Goal: Communication & Community: Answer question/provide support

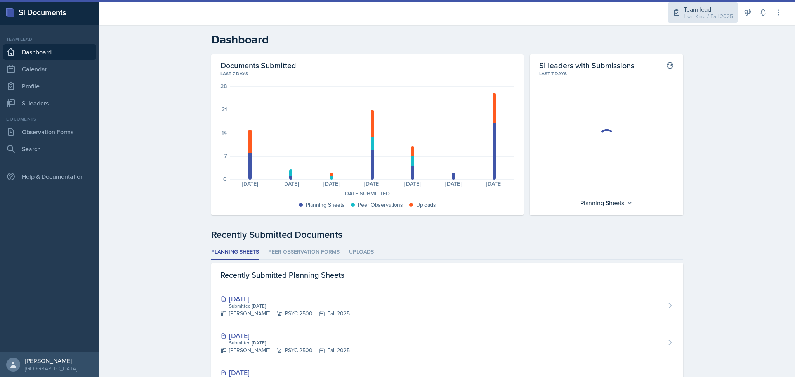
click at [697, 15] on div "Lion King / Fall 2025" at bounding box center [708, 16] width 49 height 8
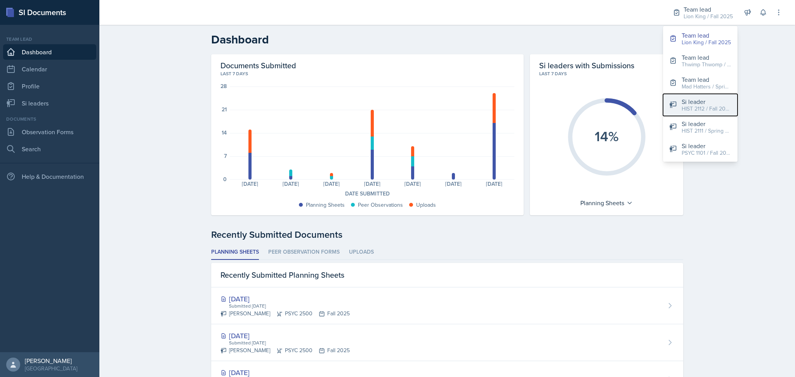
click at [712, 104] on div "Si leader" at bounding box center [707, 101] width 50 height 9
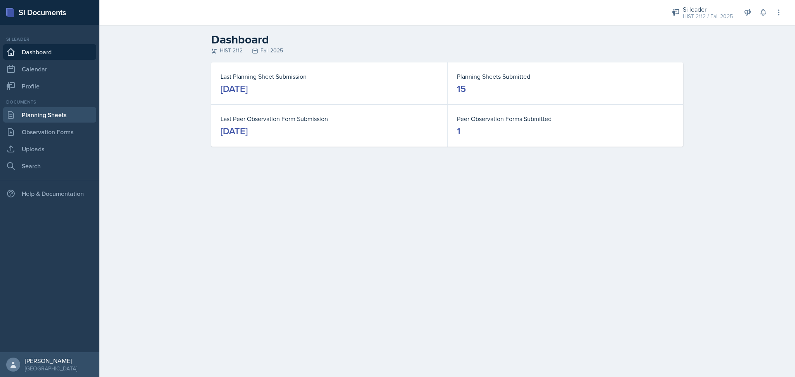
click at [45, 116] on link "Planning Sheets" at bounding box center [49, 115] width 93 height 16
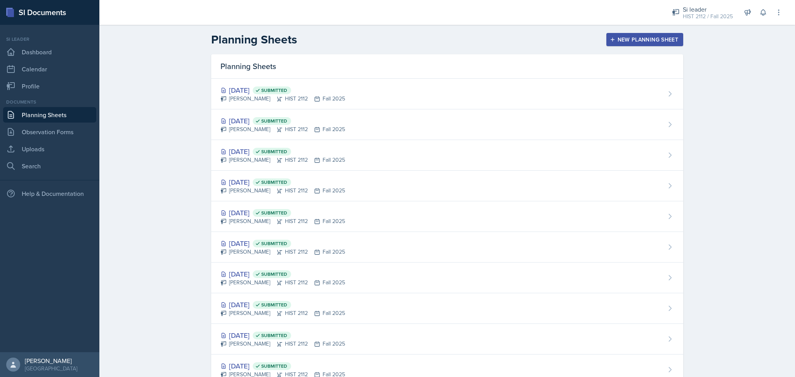
click at [626, 40] on div "New Planning Sheet" at bounding box center [645, 39] width 67 height 6
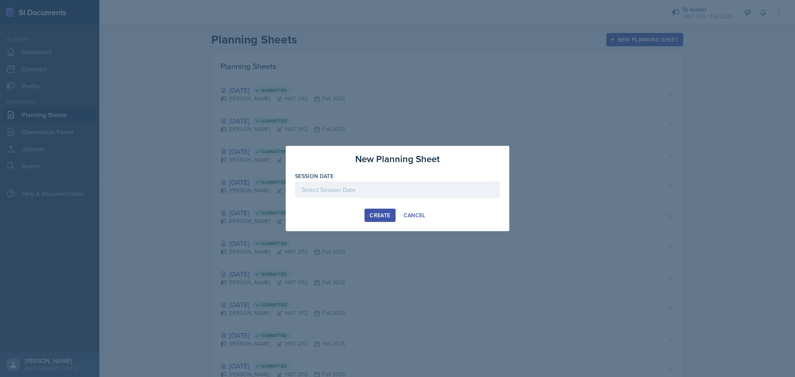
click at [394, 188] on div at bounding box center [397, 190] width 205 height 16
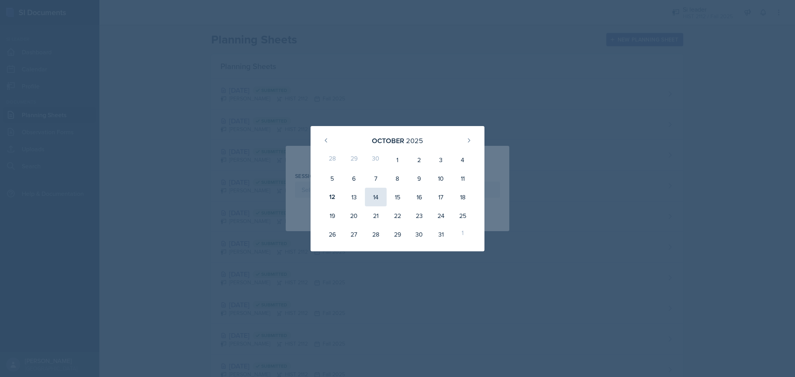
click at [381, 193] on div "14" at bounding box center [376, 197] width 22 height 19
type input "[DATE]"
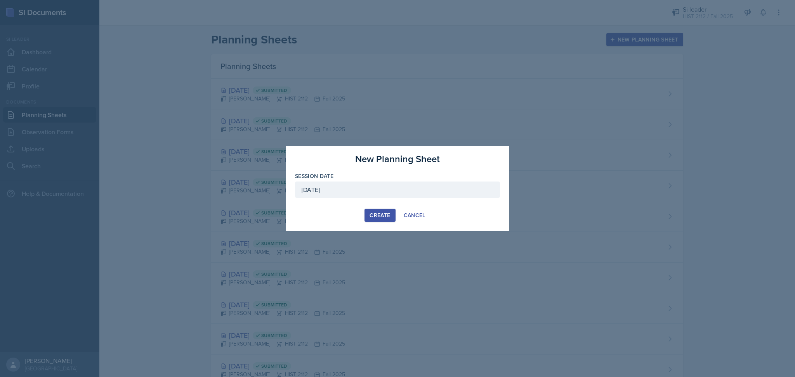
click at [379, 216] on div "Create" at bounding box center [380, 215] width 21 height 6
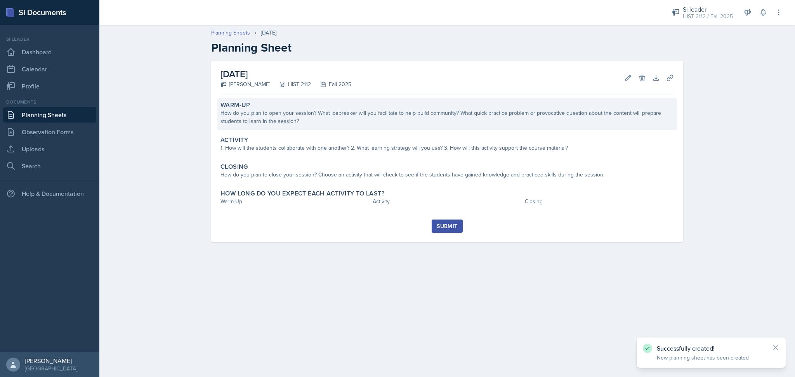
click at [412, 125] on div "How do you plan to open your session? What icebreaker will you facilitate to he…" at bounding box center [447, 117] width 453 height 16
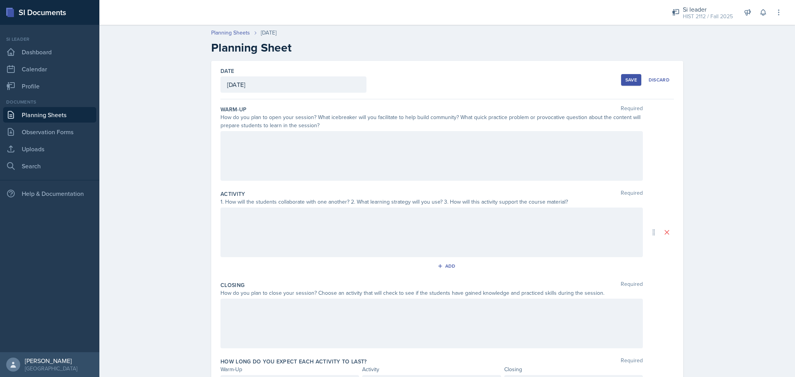
click at [405, 146] on div at bounding box center [432, 156] width 422 height 50
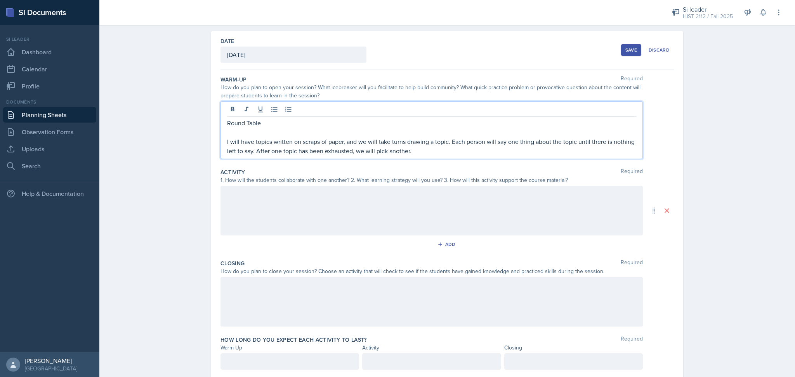
scroll to position [30, 0]
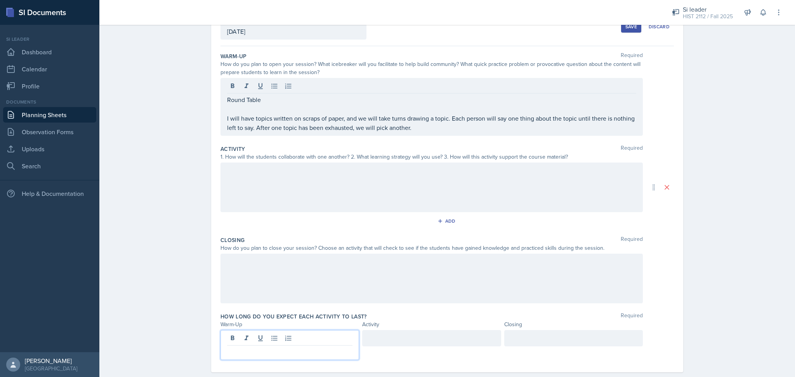
click at [291, 347] on p at bounding box center [289, 351] width 125 height 9
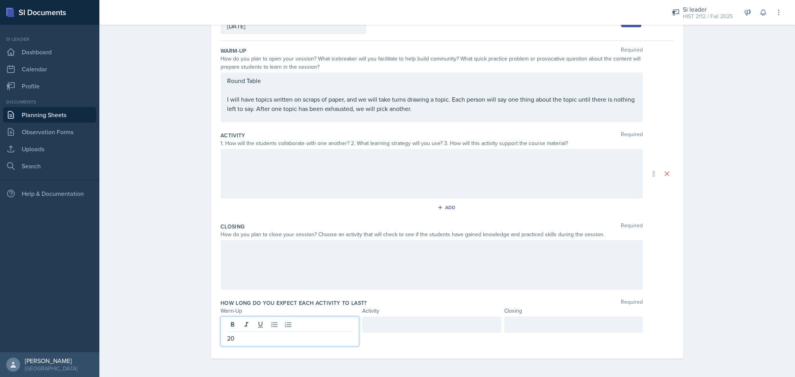
click at [392, 327] on div at bounding box center [431, 325] width 139 height 16
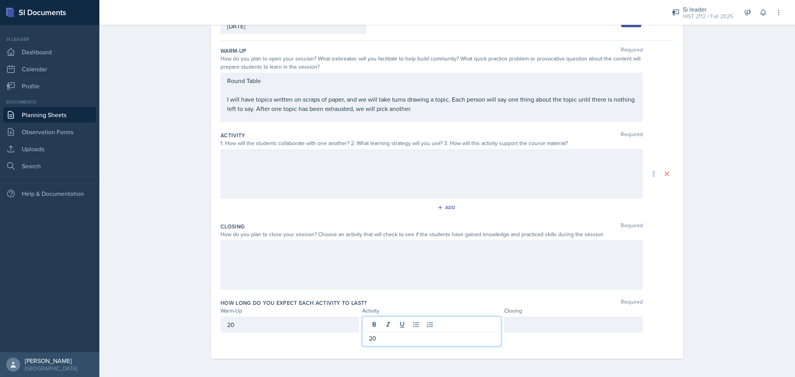
click at [504, 325] on div at bounding box center [573, 325] width 139 height 16
click at [431, 330] on div "20" at bounding box center [431, 325] width 139 height 16
click at [539, 335] on div at bounding box center [573, 332] width 139 height 30
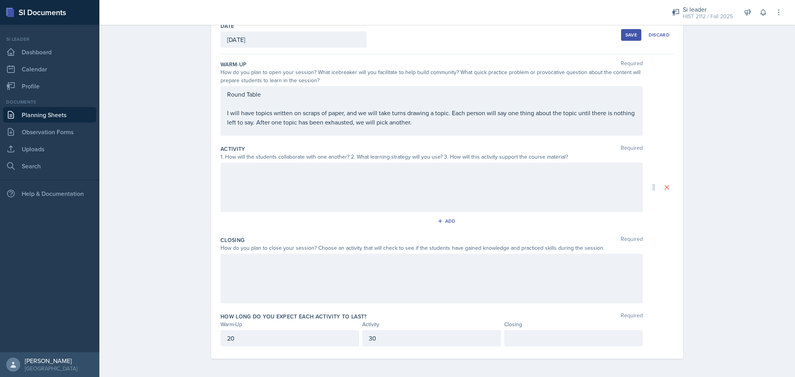
click at [535, 341] on p at bounding box center [573, 338] width 125 height 9
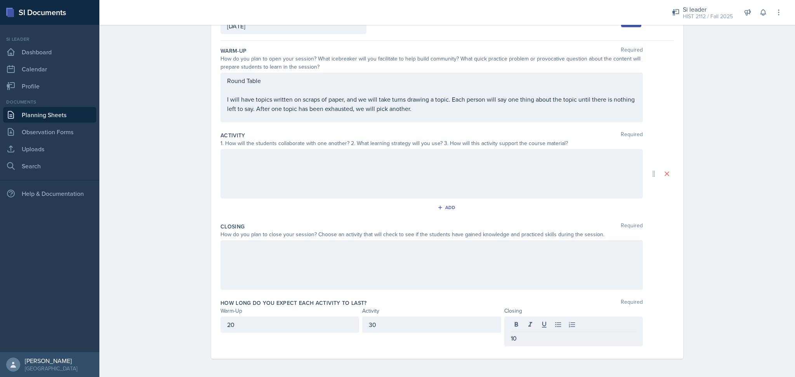
click at [443, 280] on div at bounding box center [432, 265] width 422 height 50
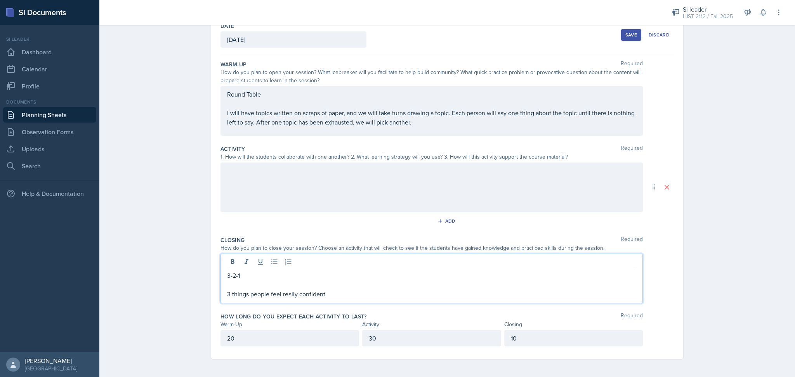
click at [331, 280] on p at bounding box center [431, 284] width 409 height 9
click at [332, 296] on p "3 things people feel really confident" at bounding box center [431, 294] width 409 height 9
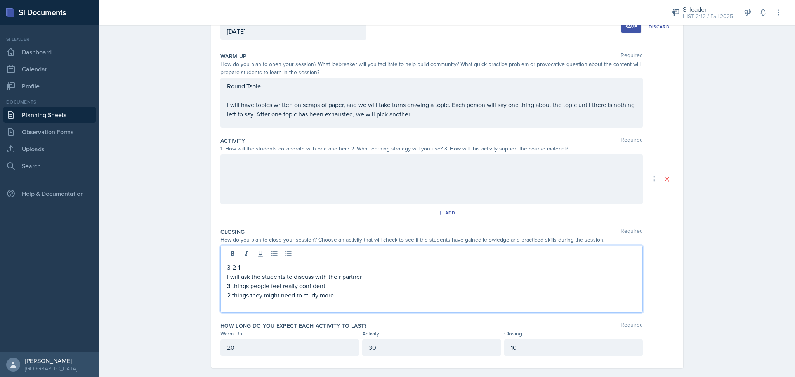
scroll to position [59, 0]
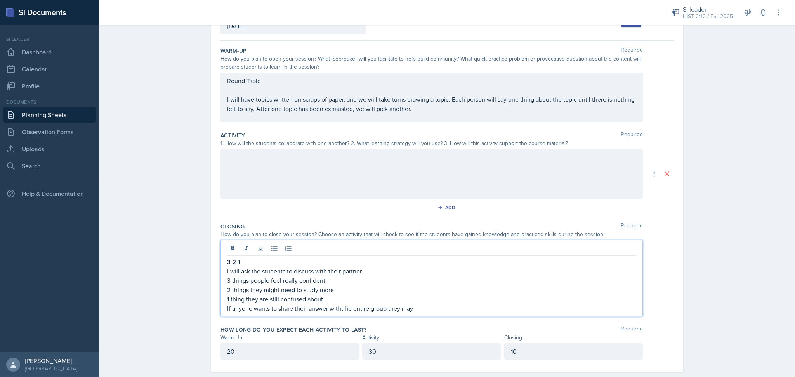
click at [340, 309] on p "If anyone wants to share their answer witht he entire group they may" at bounding box center [431, 308] width 409 height 9
click at [415, 308] on p "If anyone wants to share their answer with the entire group they may" at bounding box center [431, 308] width 409 height 9
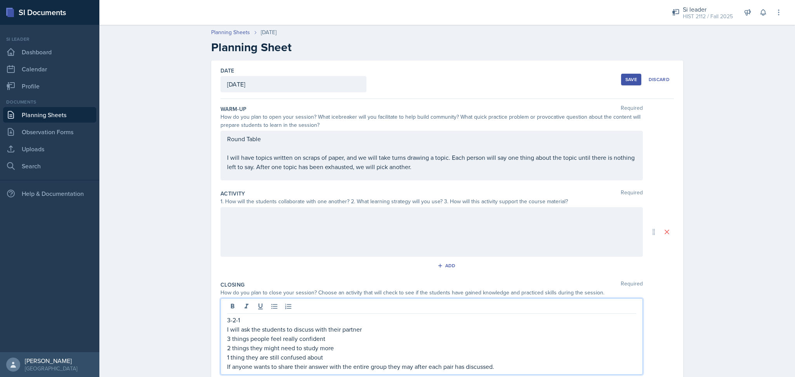
scroll to position [72, 0]
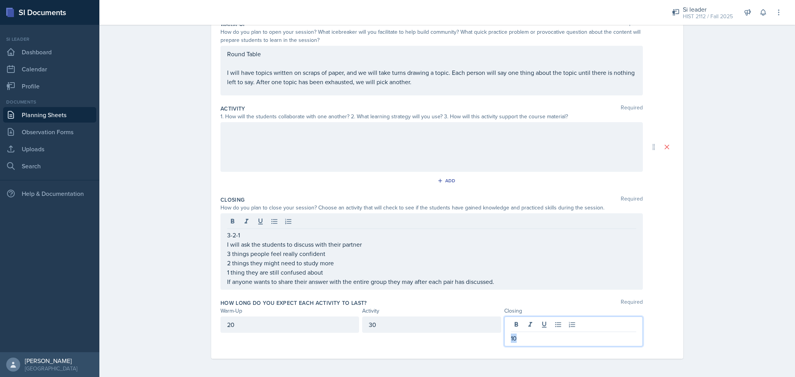
drag, startPoint x: 523, startPoint y: 337, endPoint x: 499, endPoint y: 335, distance: 24.2
click at [499, 335] on div "20 30 10" at bounding box center [432, 332] width 422 height 30
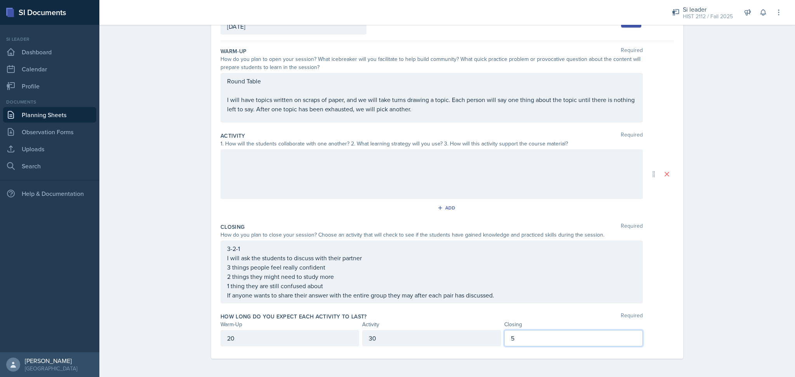
click at [387, 341] on div "30" at bounding box center [431, 338] width 139 height 16
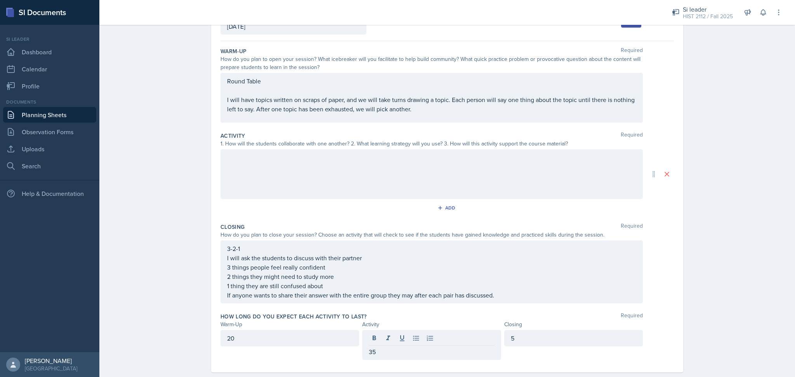
click at [445, 316] on div "How long do you expect each activity to last? Required" at bounding box center [447, 317] width 453 height 8
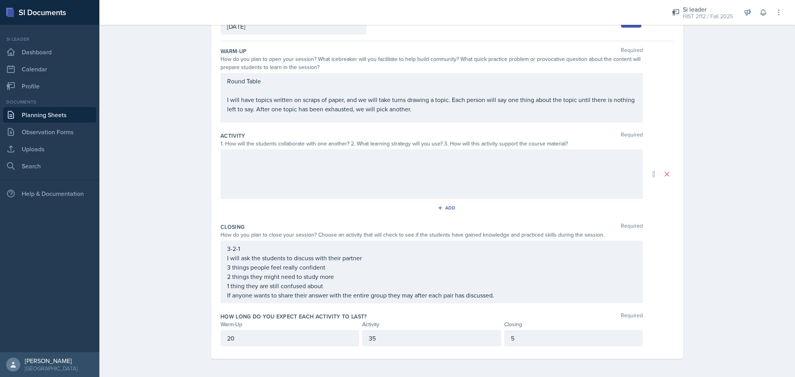
click at [303, 175] on div at bounding box center [432, 174] width 422 height 50
click at [245, 344] on div "20" at bounding box center [290, 338] width 139 height 16
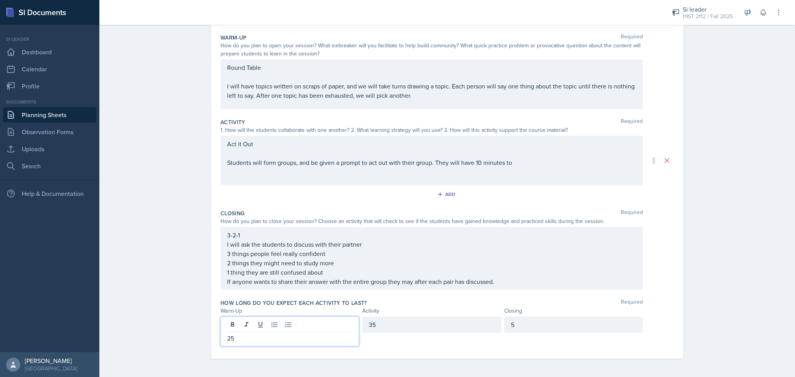
click at [536, 162] on div "Act it Out Students will form groups, and be given a prompt to act out with the…" at bounding box center [431, 153] width 409 height 28
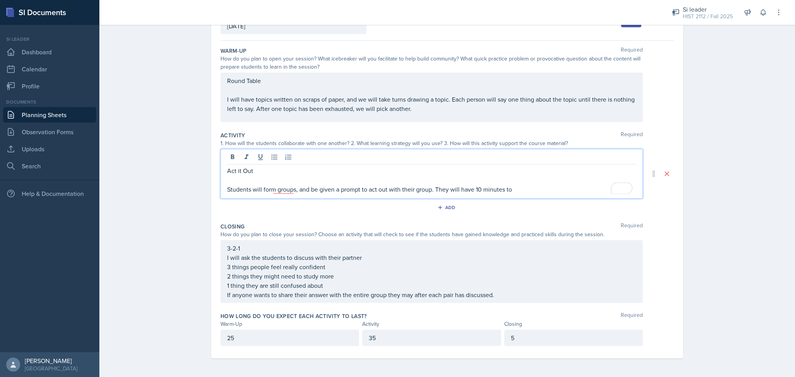
click at [299, 335] on p "25" at bounding box center [289, 338] width 125 height 9
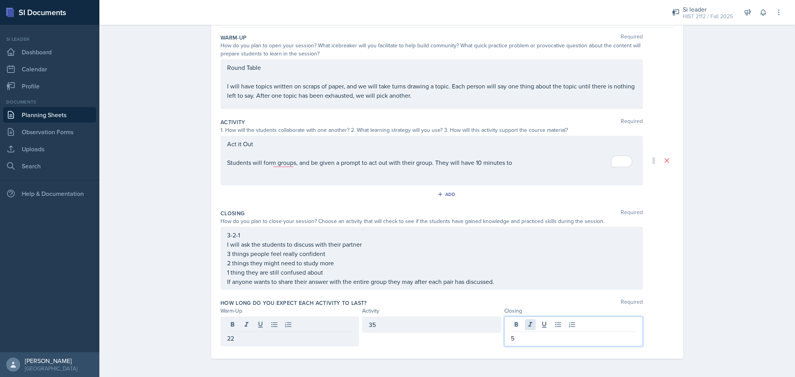
click at [525, 328] on div "5" at bounding box center [573, 332] width 139 height 30
click at [318, 330] on div "22" at bounding box center [290, 325] width 139 height 16
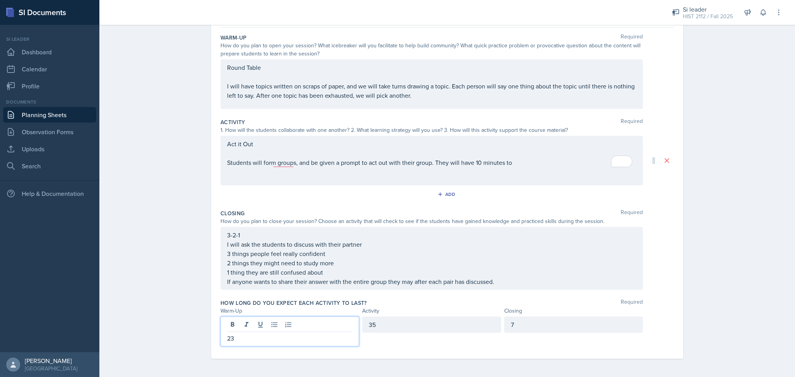
click at [393, 307] on div "Activity" at bounding box center [431, 311] width 139 height 8
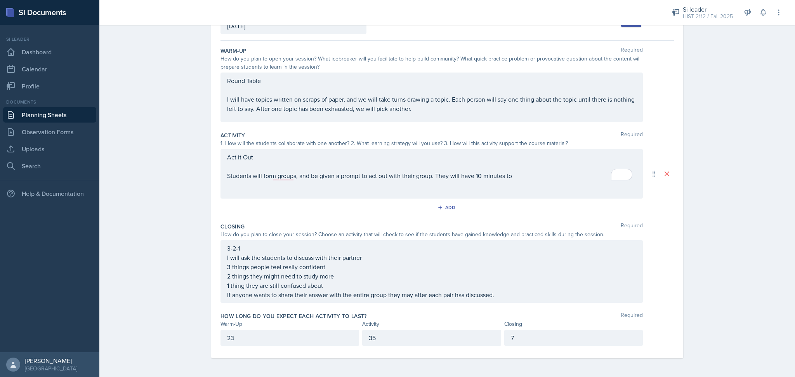
scroll to position [58, 0]
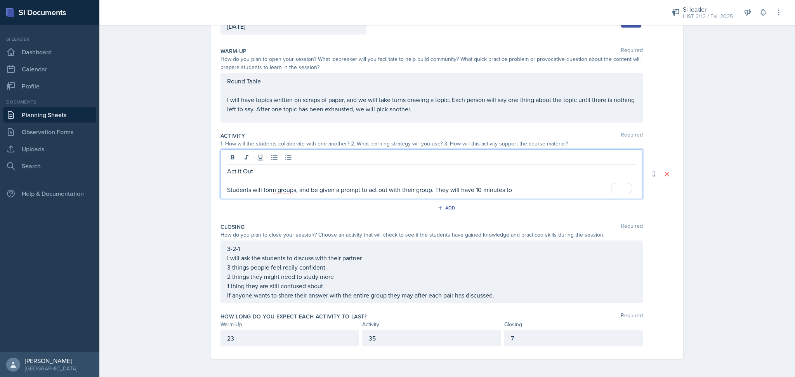
click at [513, 178] on div "Act it Out Students will form groups, and be given a prompt to act out with the…" at bounding box center [431, 181] width 409 height 28
click at [514, 190] on p "Students will form groups, and be given a prompt to act out with their group. T…" at bounding box center [431, 189] width 409 height 9
click at [398, 339] on div "35" at bounding box center [431, 338] width 139 height 16
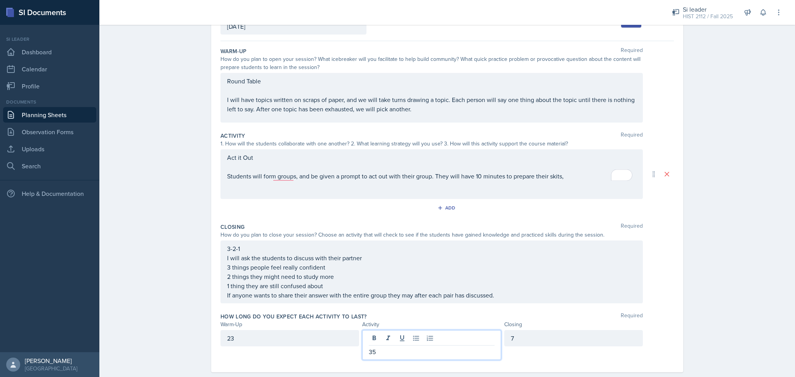
click at [577, 181] on div "Act it Out Students will form groups, and be given a prompt to act out with the…" at bounding box center [432, 174] width 422 height 50
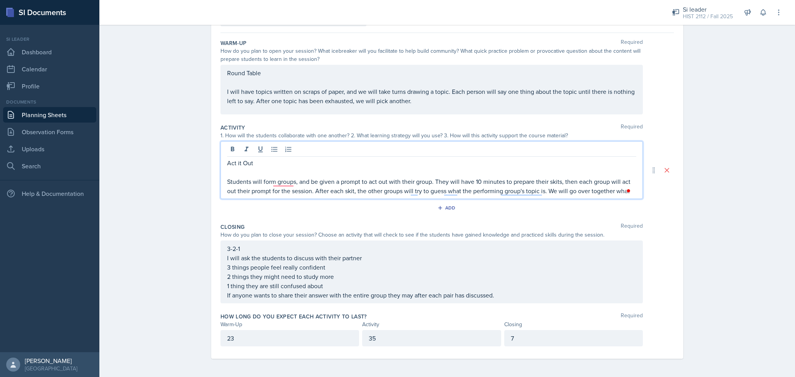
scroll to position [72, 0]
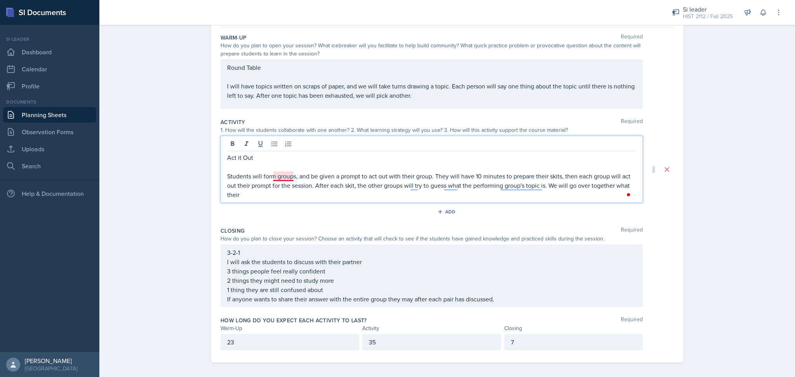
click at [285, 175] on p "Students will form groups, and be given a prompt to act out with their group. T…" at bounding box center [431, 186] width 409 height 28
click at [362, 195] on p "Students will form groups and be given a prompt to act out with their group. Th…" at bounding box center [431, 186] width 409 height 28
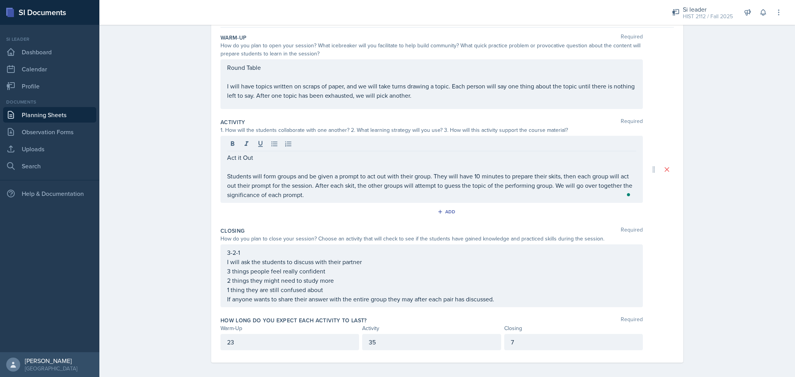
click at [366, 224] on div "Closing Required How do you plan to close your session? Choose an activity that…" at bounding box center [447, 269] width 453 height 90
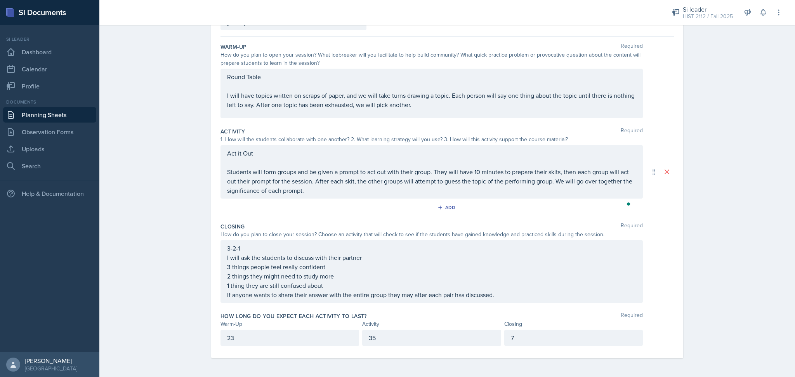
scroll to position [63, 0]
click at [476, 175] on p "Students will form groups and be given a prompt to act out with their group. Th…" at bounding box center [431, 181] width 409 height 28
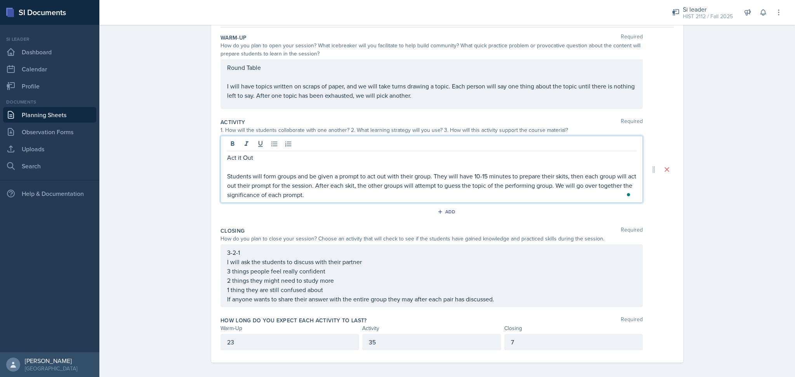
click at [492, 223] on div "Activity Required 1. How will the students collaborate with one another? 2. Wha…" at bounding box center [447, 169] width 453 height 109
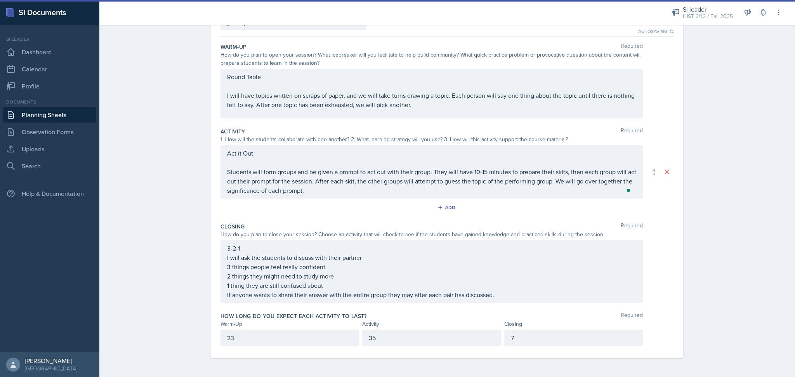
click at [295, 172] on p "Students will form groups and be given a prompt to act out with their group. Th…" at bounding box center [431, 181] width 409 height 28
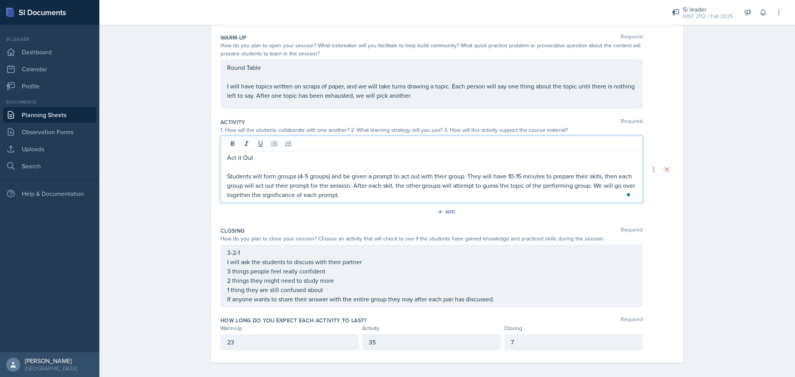
click at [348, 217] on div "Add" at bounding box center [447, 213] width 453 height 15
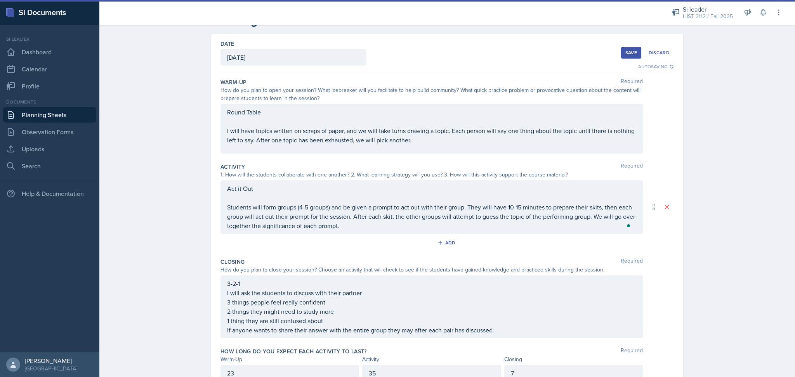
scroll to position [0, 0]
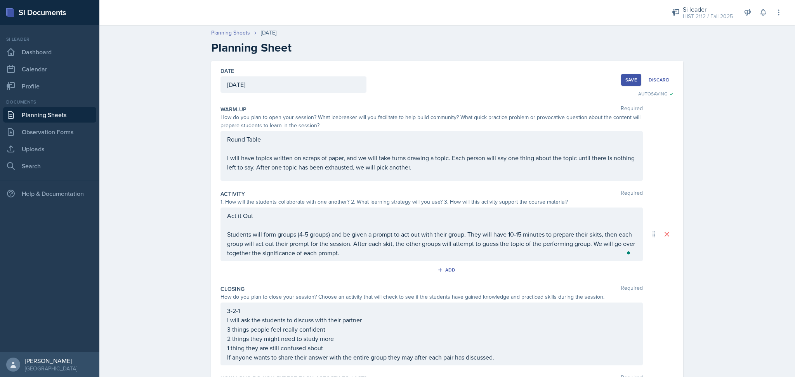
click at [628, 78] on div "Save" at bounding box center [631, 80] width 12 height 6
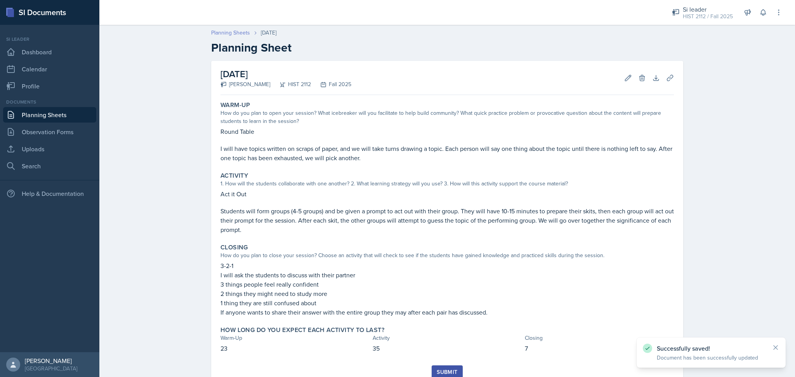
click at [234, 30] on link "Planning Sheets" at bounding box center [230, 33] width 39 height 8
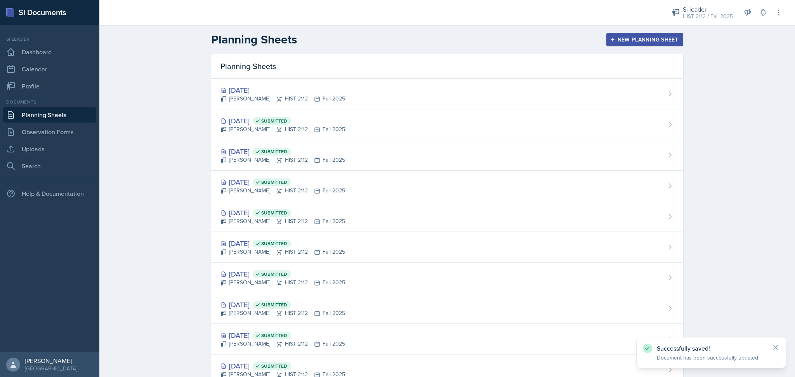
click at [616, 40] on div "New Planning Sheet" at bounding box center [645, 39] width 67 height 6
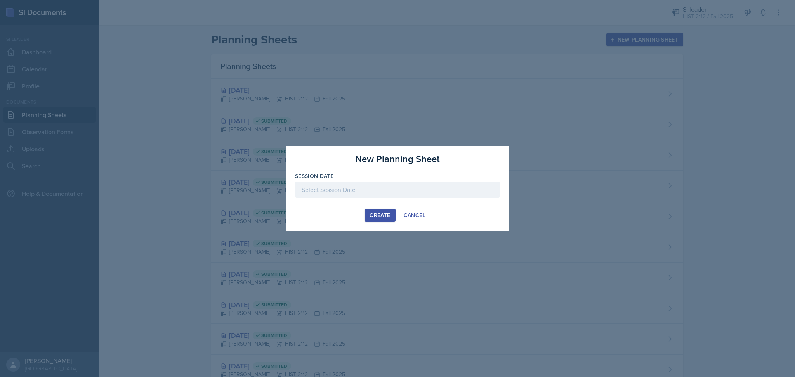
click at [414, 189] on div at bounding box center [397, 190] width 205 height 16
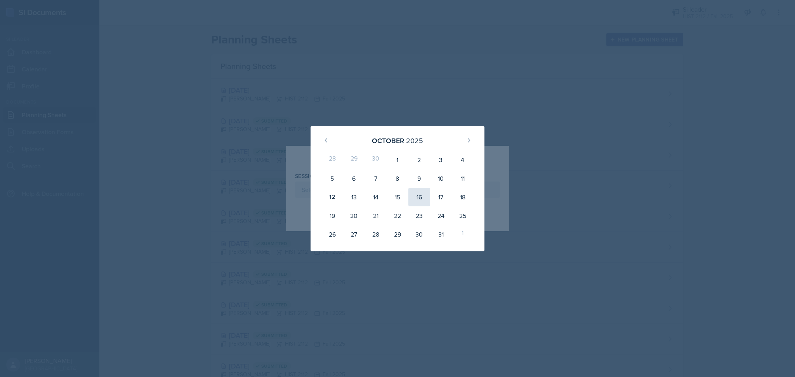
click at [415, 198] on div "16" at bounding box center [419, 197] width 22 height 19
type input "[DATE]"
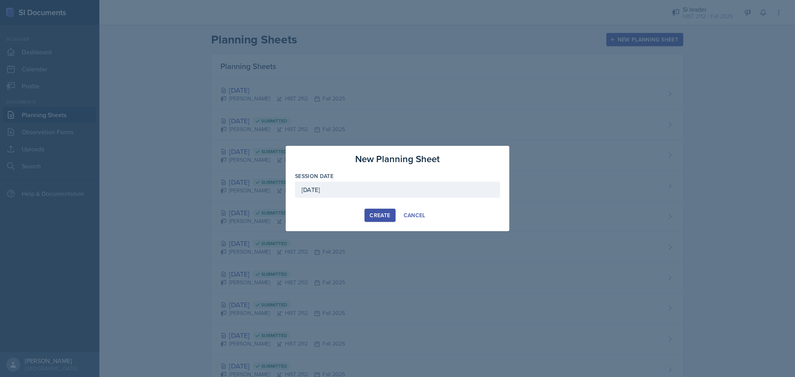
click at [380, 214] on div "Create" at bounding box center [380, 215] width 21 height 6
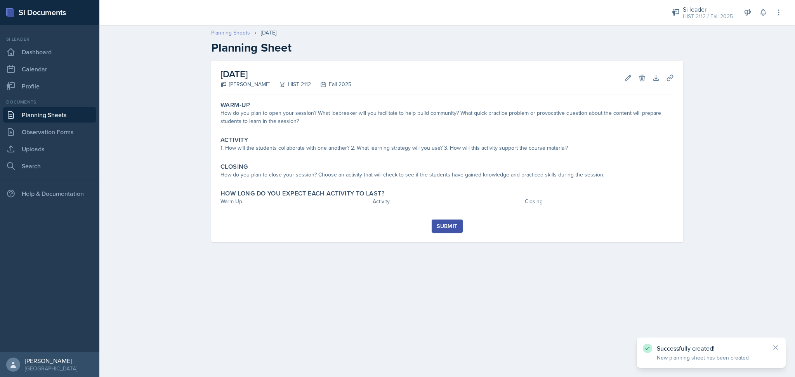
click at [217, 33] on link "Planning Sheets" at bounding box center [230, 33] width 39 height 8
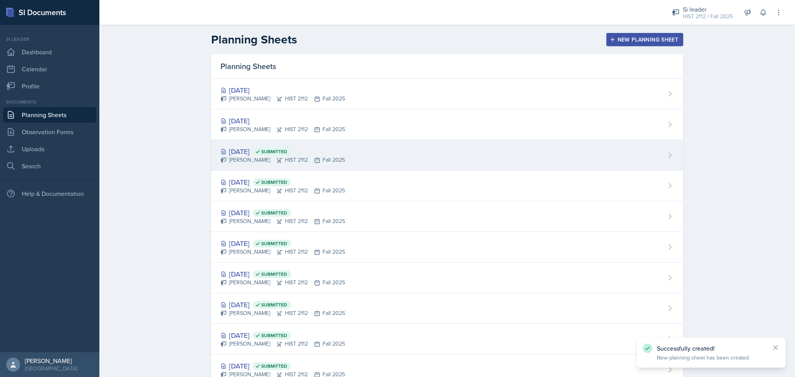
click at [301, 163] on div "[PERSON_NAME] HIST 2112 Fall 2025" at bounding box center [283, 160] width 125 height 8
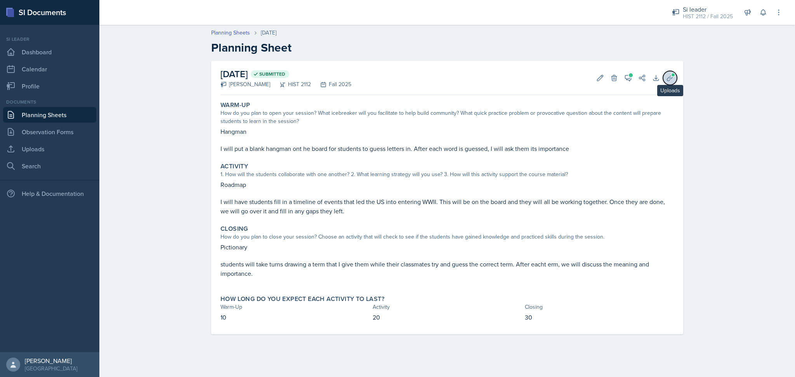
click at [670, 74] on icon at bounding box center [670, 78] width 8 height 8
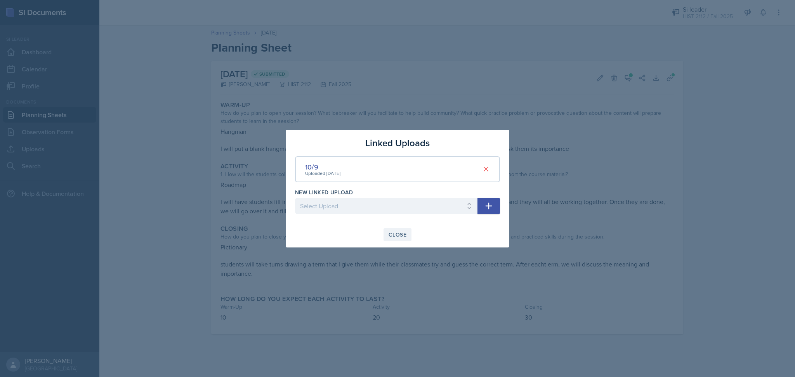
click at [396, 233] on div "Close" at bounding box center [398, 235] width 18 height 6
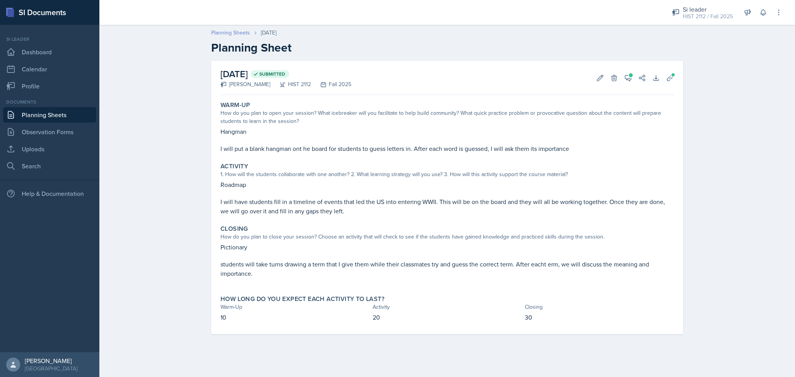
click at [234, 32] on link "Planning Sheets" at bounding box center [230, 33] width 39 height 8
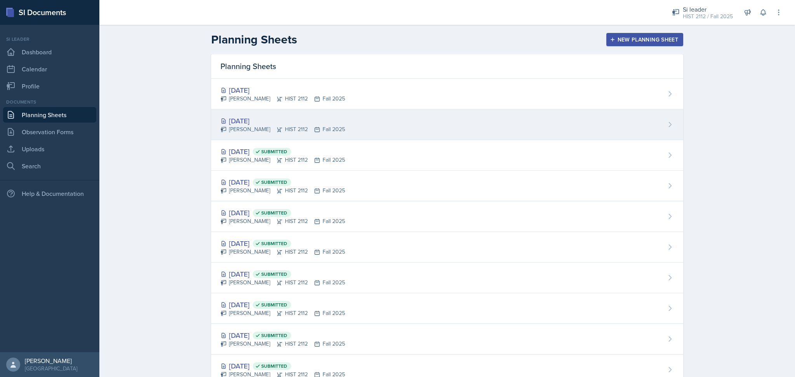
click at [360, 125] on div "[DATE] [PERSON_NAME] HIST 2112 Fall 2025" at bounding box center [447, 124] width 472 height 31
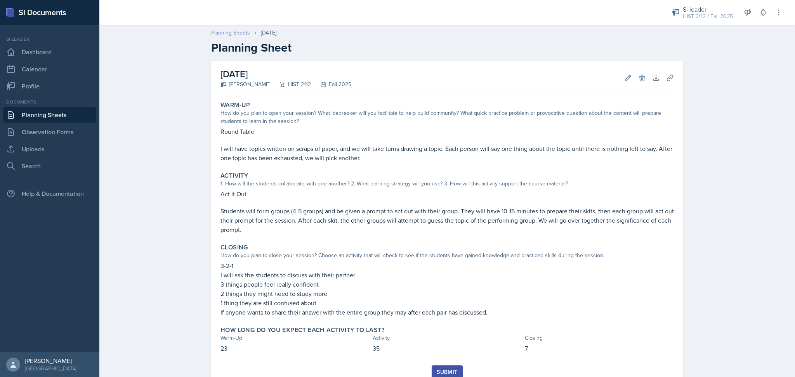
click at [233, 33] on link "Planning Sheets" at bounding box center [230, 33] width 39 height 8
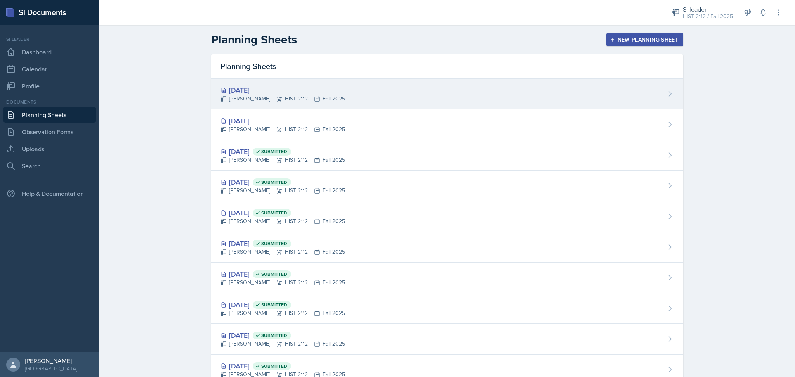
click at [336, 94] on div "[DATE] [PERSON_NAME] HIST 2112 Fall 2025" at bounding box center [447, 94] width 472 height 31
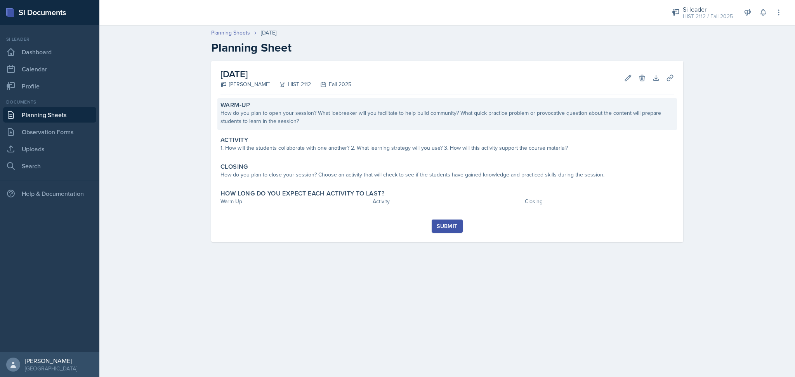
click at [358, 125] on div "How do you plan to open your session? What icebreaker will you facilitate to he…" at bounding box center [447, 117] width 453 height 16
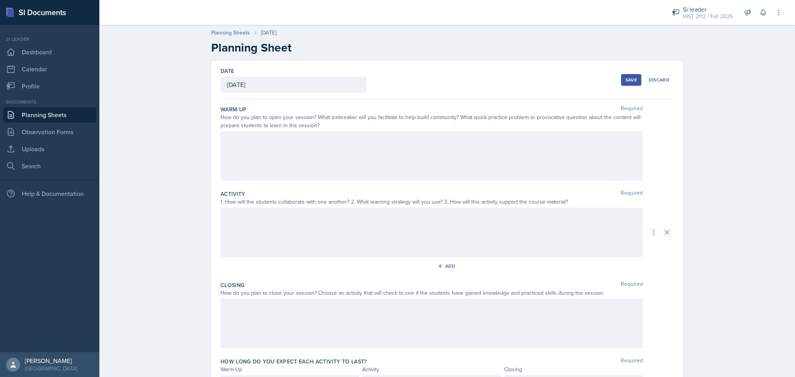
click at [367, 159] on div at bounding box center [432, 156] width 422 height 50
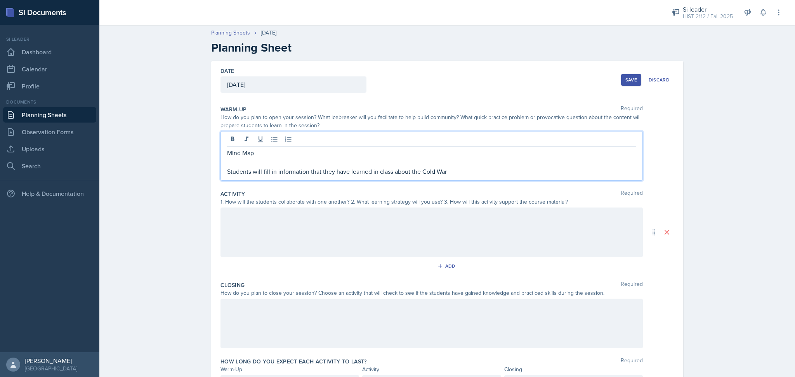
click at [417, 174] on p "Students will fill in information that they have learned in class about the Col…" at bounding box center [431, 171] width 409 height 9
click at [467, 173] on p "Students will fill in information that they have learned in class about the top…" at bounding box center [431, 171] width 409 height 9
click at [222, 174] on div "Mind Map Students will fill in information that they have learned in class abou…" at bounding box center [432, 156] width 422 height 50
click at [227, 174] on p "Students will fill in information that they have learned in class about the top…" at bounding box center [431, 171] width 409 height 9
click at [511, 170] on p "On the board, students will fill in information that they have learned in class…" at bounding box center [431, 171] width 409 height 9
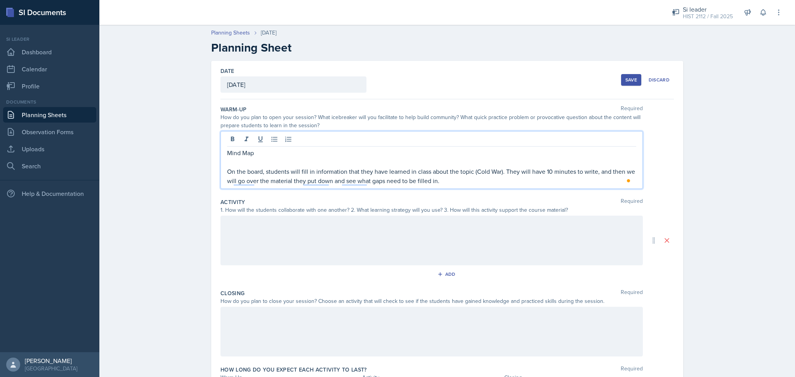
scroll to position [53, 0]
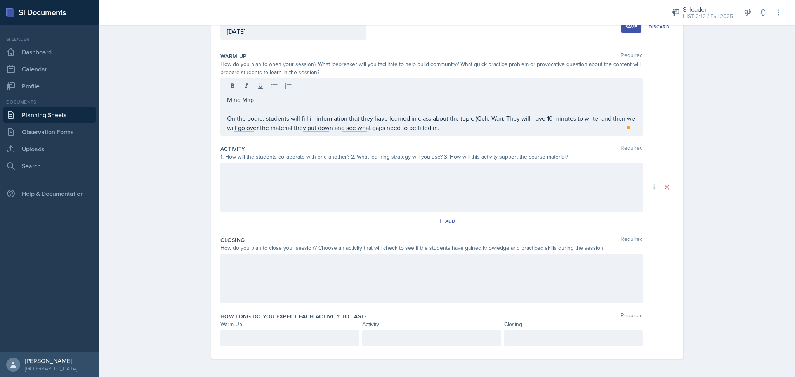
click at [269, 343] on div at bounding box center [290, 338] width 139 height 16
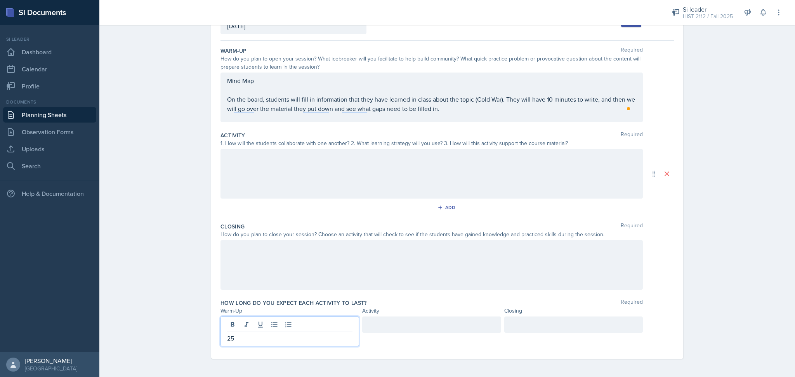
click at [406, 323] on div at bounding box center [431, 325] width 139 height 16
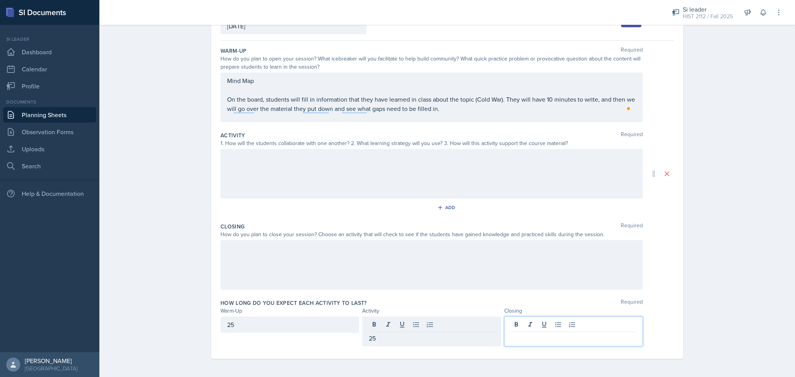
click at [512, 328] on div at bounding box center [573, 332] width 139 height 30
click at [467, 269] on div at bounding box center [432, 265] width 422 height 50
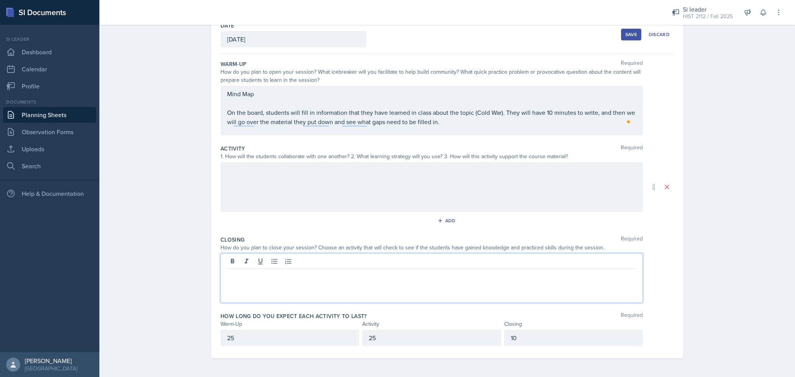
scroll to position [45, 0]
click at [391, 190] on div at bounding box center [432, 188] width 422 height 50
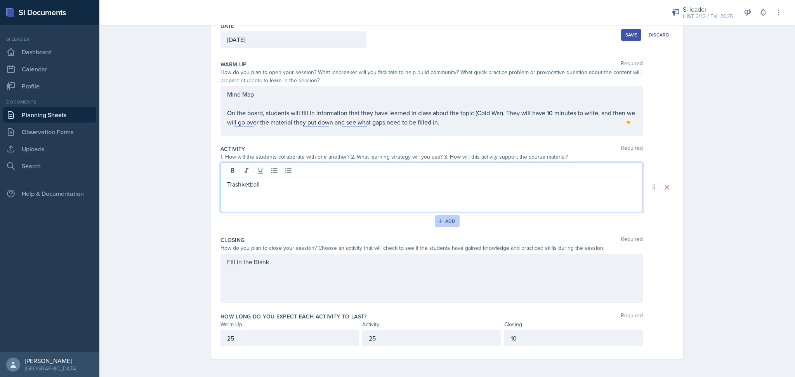
click at [443, 224] on div "Add" at bounding box center [447, 221] width 17 height 6
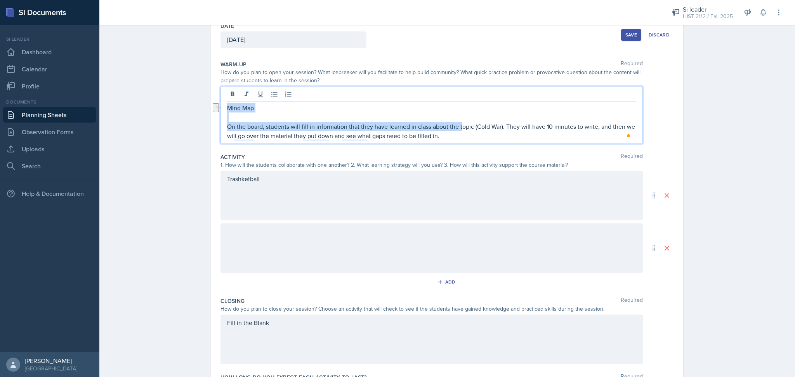
drag, startPoint x: 458, startPoint y: 124, endPoint x: 213, endPoint y: 107, distance: 245.6
click at [213, 107] on div "Date [DATE] [DATE] 28 29 30 1 2 3 4 5 6 7 8 9 10 11 12 13 14 15 16 17 18 19 20 …" at bounding box center [447, 218] width 472 height 404
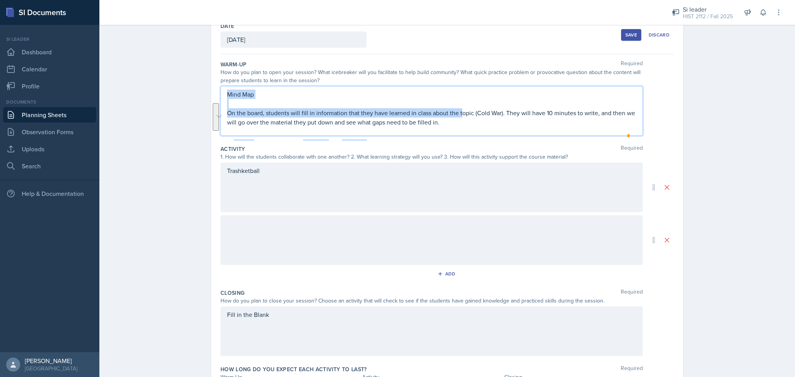
scroll to position [32, 0]
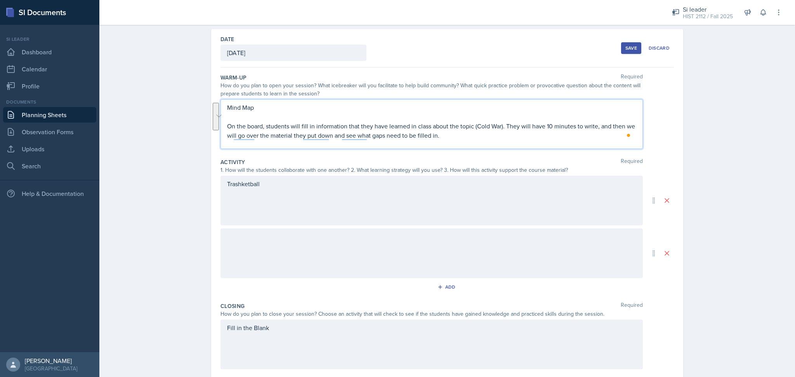
click at [334, 238] on div at bounding box center [432, 254] width 422 height 50
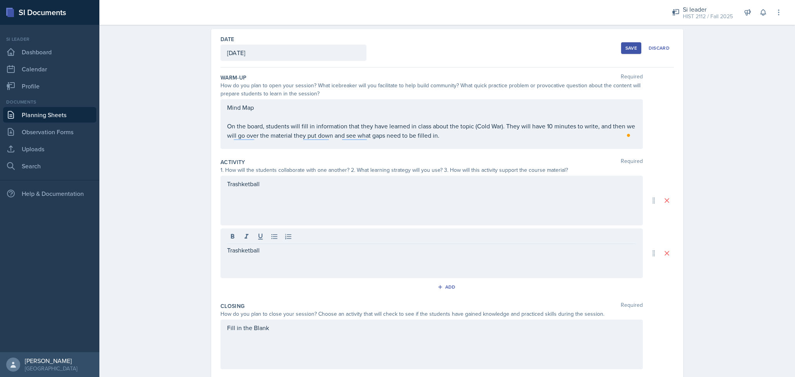
drag, startPoint x: 485, startPoint y: 142, endPoint x: 199, endPoint y: 100, distance: 289.6
click at [199, 100] on div "Date [DATE] [DATE] 28 29 30 1 2 3 4 5 6 7 8 9 10 11 12 13 14 15 16 17 18 19 20 …" at bounding box center [447, 236] width 497 height 415
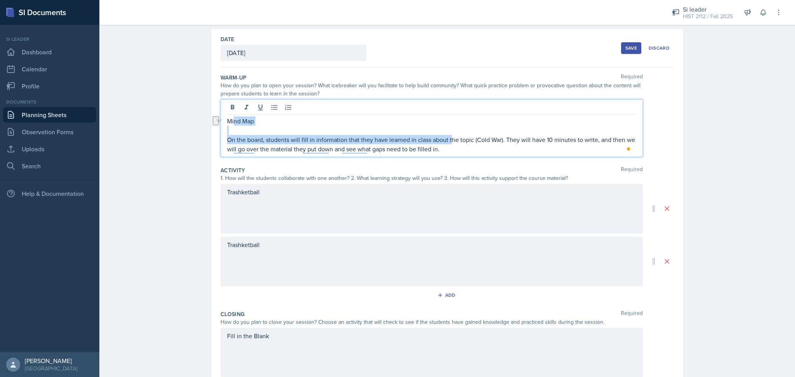
drag, startPoint x: 448, startPoint y: 139, endPoint x: 232, endPoint y: 121, distance: 217.0
click at [232, 121] on div "Mind Map On the board, students will fill in information that they have learned…" at bounding box center [431, 134] width 409 height 37
drag, startPoint x: 456, startPoint y: 151, endPoint x: 220, endPoint y: 116, distance: 238.1
click at [220, 116] on main "Planning Sheets [DATE] Planning Sheet Date [DATE] [DATE] 28 29 30 1 2 3 4 5 6 7…" at bounding box center [447, 201] width 696 height 353
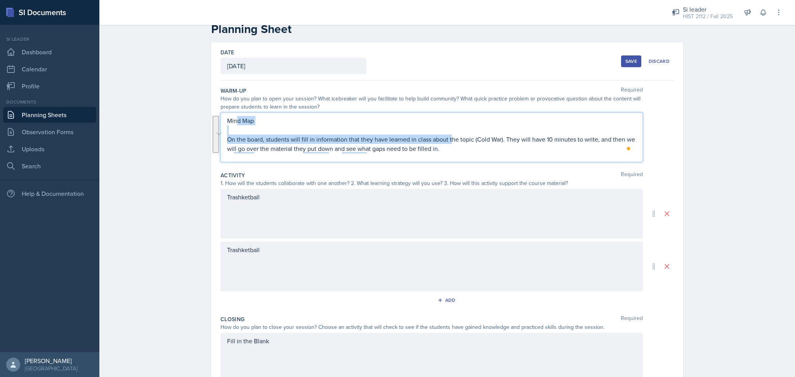
copy div "Mind Map On the board, students will fill in information that they have learned…"
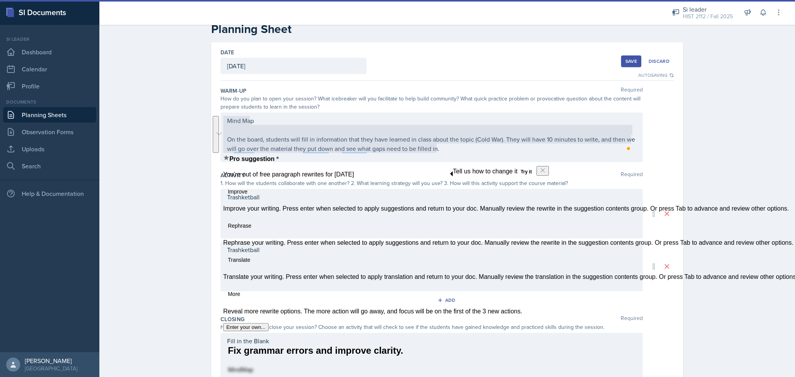
click at [247, 121] on div "Mind Map On the board, students will fill in information that they have learned…" at bounding box center [432, 138] width 422 height 50
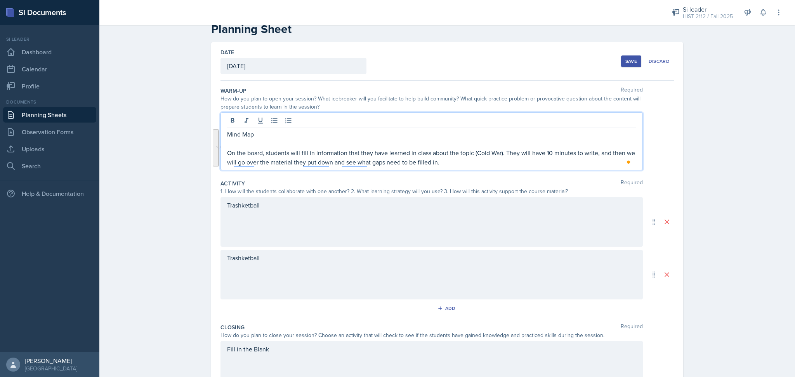
drag, startPoint x: 466, startPoint y: 167, endPoint x: 222, endPoint y: 138, distance: 245.9
click at [222, 138] on div "Mind Map On the board, students will fill in information that they have learned…" at bounding box center [432, 142] width 422 height 58
copy div "Mind Map On the board, students will fill in information that they have learned…"
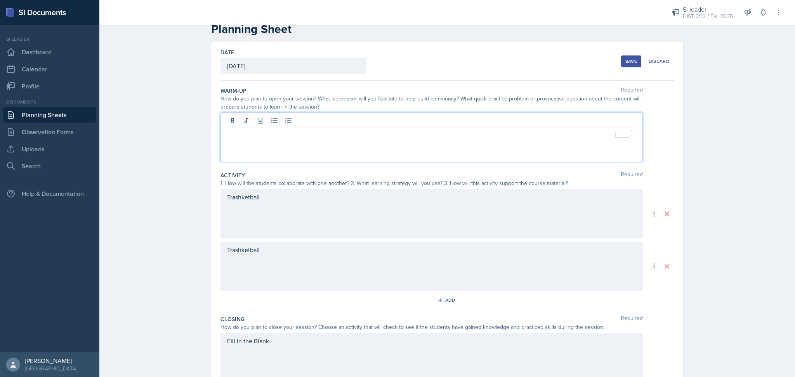
click at [270, 200] on div "Trashketball" at bounding box center [432, 214] width 422 height 50
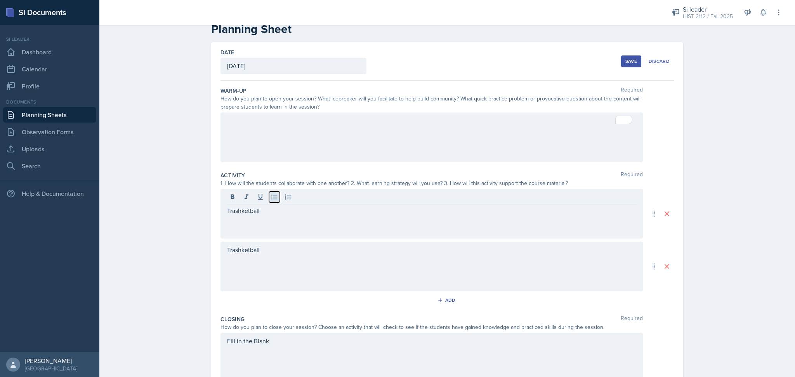
click at [271, 200] on icon at bounding box center [275, 197] width 8 height 8
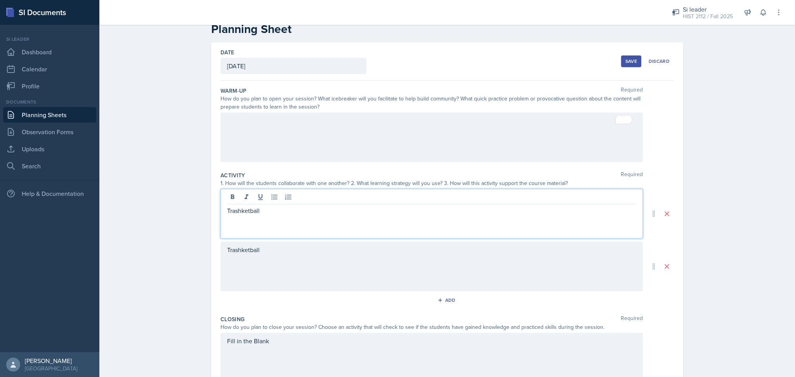
click at [276, 220] on div "Trashketball" at bounding box center [432, 214] width 422 height 50
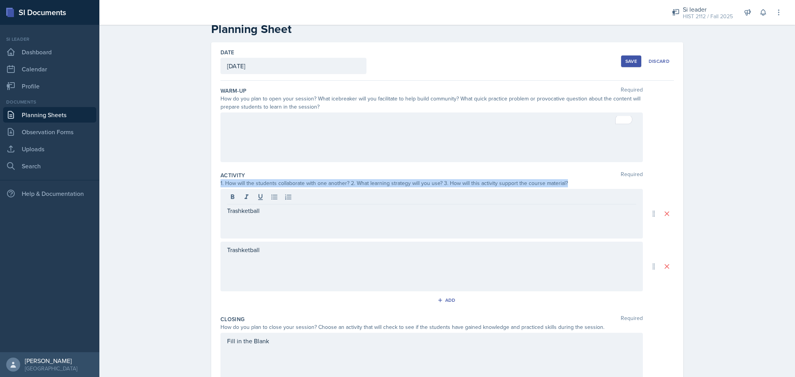
click at [276, 220] on div "Trashketball" at bounding box center [432, 214] width 422 height 50
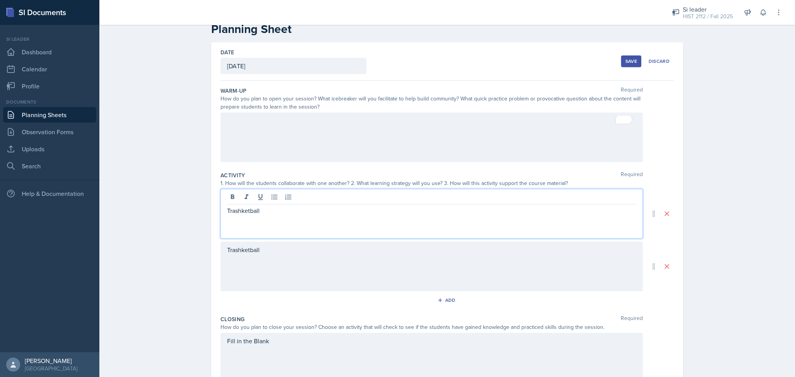
click at [238, 213] on p "Trashketball" at bounding box center [431, 210] width 409 height 9
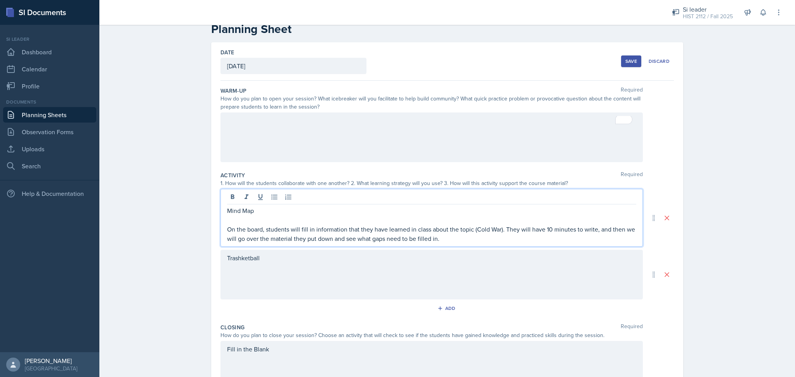
click at [286, 265] on div "Trashketball" at bounding box center [432, 275] width 422 height 50
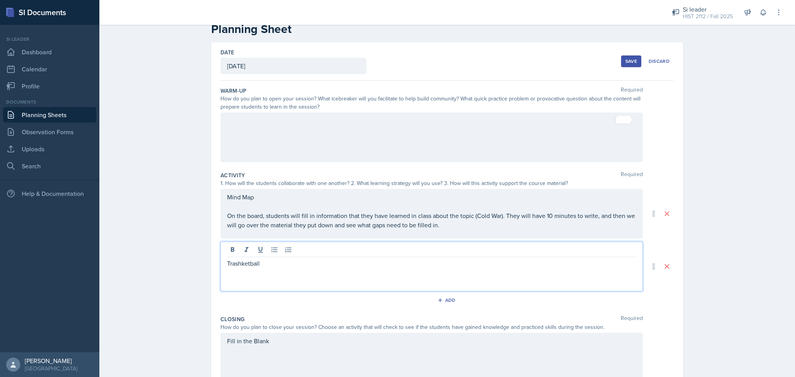
scroll to position [32, 0]
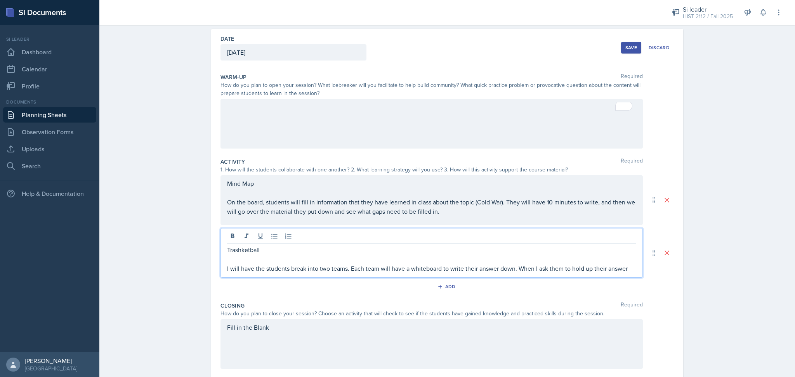
click at [325, 271] on p "I will have the students break into two teams. Each team will have a whiteboard…" at bounding box center [431, 268] width 409 height 9
click at [627, 268] on p "I will have the students break into 2-3 teams. Each team will have a whiteboard…" at bounding box center [431, 268] width 409 height 9
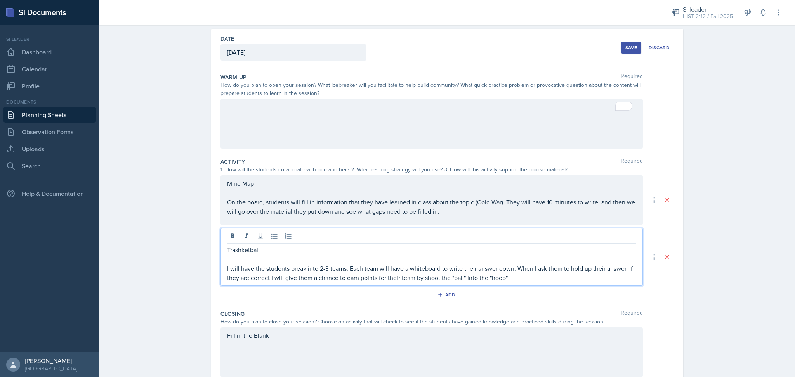
click at [516, 282] on p "I will have the students break into 2-3 teams. Each team will have a whiteboard…" at bounding box center [431, 273] width 409 height 19
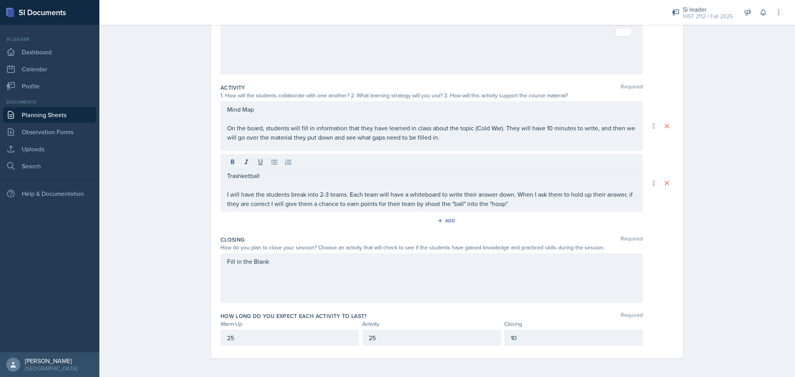
drag, startPoint x: 422, startPoint y: 332, endPoint x: 354, endPoint y: 337, distance: 67.8
click at [354, 337] on div "25 25 10" at bounding box center [432, 338] width 422 height 16
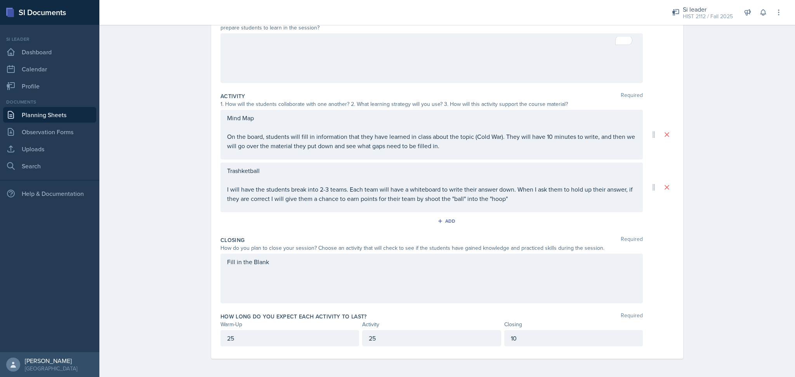
click at [389, 342] on p "25" at bounding box center [431, 338] width 125 height 9
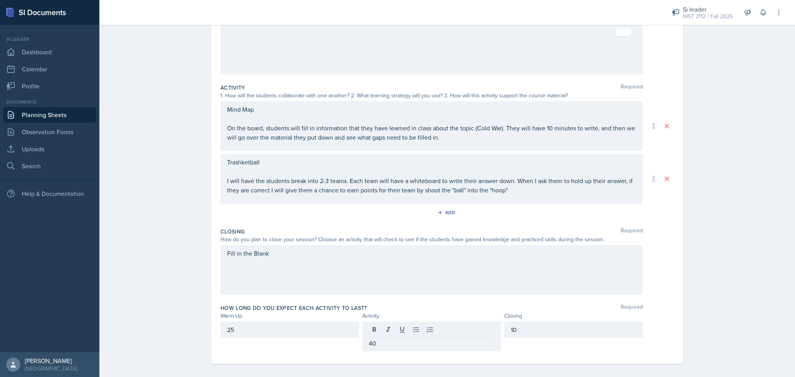
drag, startPoint x: 299, startPoint y: 337, endPoint x: 193, endPoint y: 341, distance: 106.1
click at [193, 341] on div "Planning Sheets [DATE] Planning Sheet Date [DATE] [DATE] 28 29 30 1 2 3 4 5 6 7…" at bounding box center [447, 149] width 696 height 468
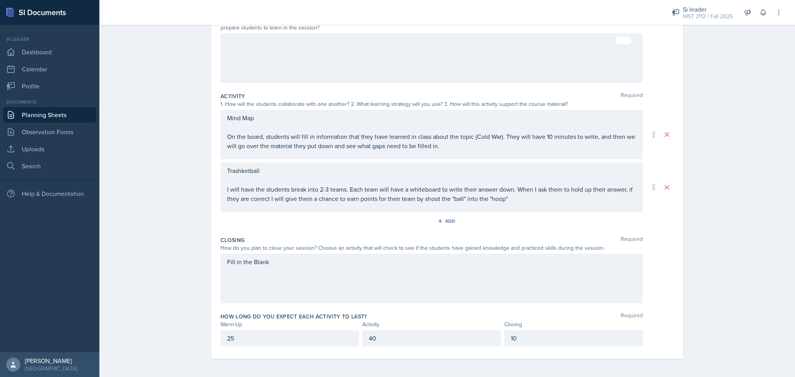
click at [247, 340] on p "25" at bounding box center [289, 338] width 125 height 9
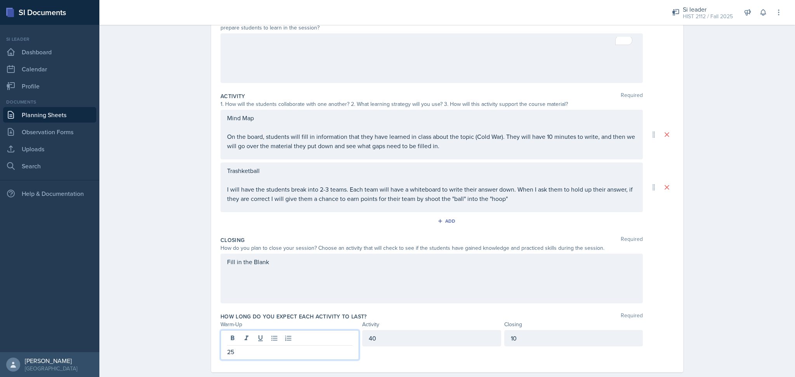
scroll to position [106, 0]
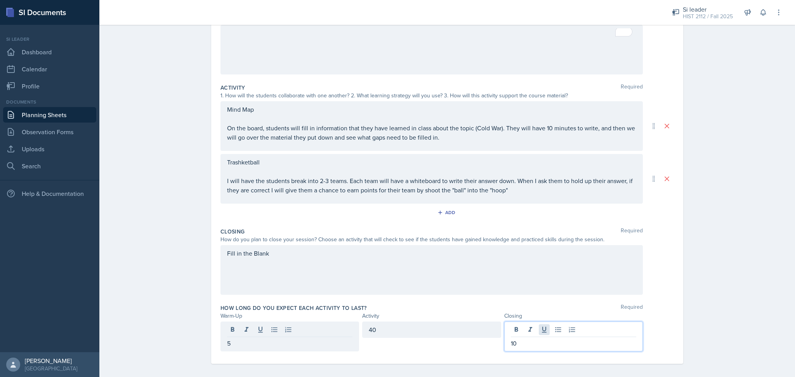
click at [544, 333] on div "10" at bounding box center [573, 337] width 139 height 30
click at [430, 330] on div "40" at bounding box center [431, 330] width 139 height 16
click at [332, 261] on div "Fill in the Blank" at bounding box center [432, 270] width 422 height 50
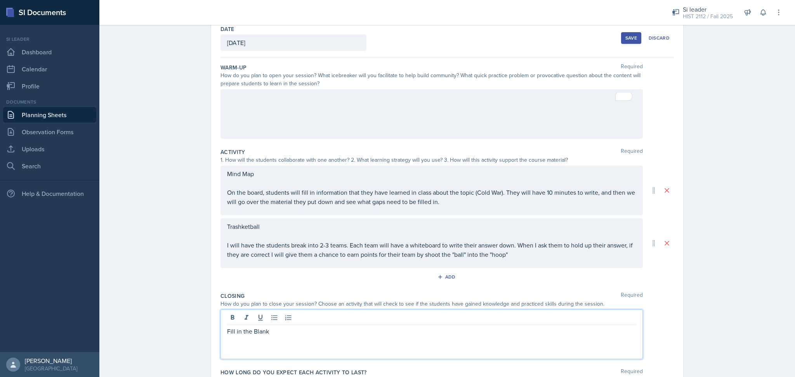
scroll to position [98, 0]
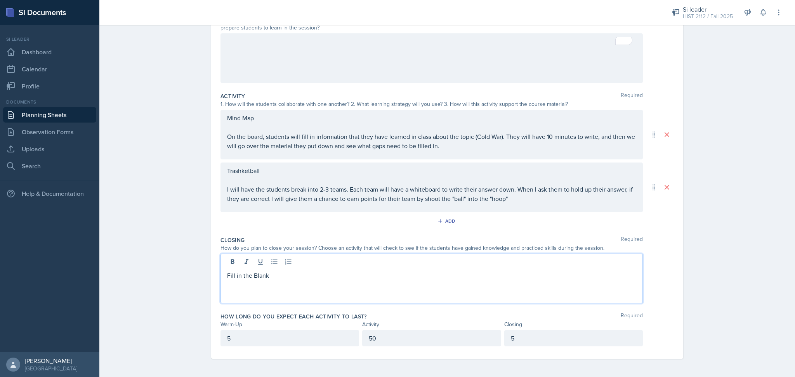
click at [405, 338] on p "50" at bounding box center [431, 338] width 125 height 9
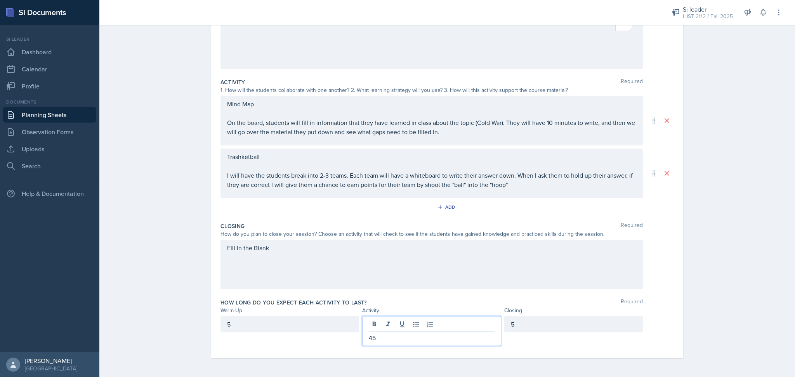
click at [274, 320] on div "5" at bounding box center [290, 324] width 139 height 16
click at [370, 300] on div "How long do you expect each activity to last? Required" at bounding box center [447, 303] width 453 height 8
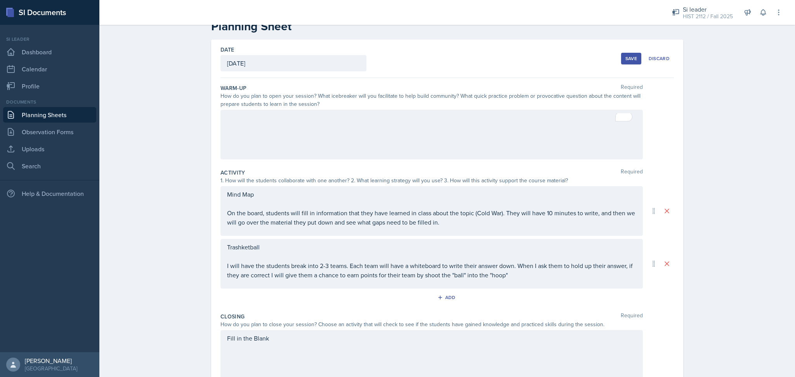
click at [297, 131] on div at bounding box center [432, 135] width 422 height 50
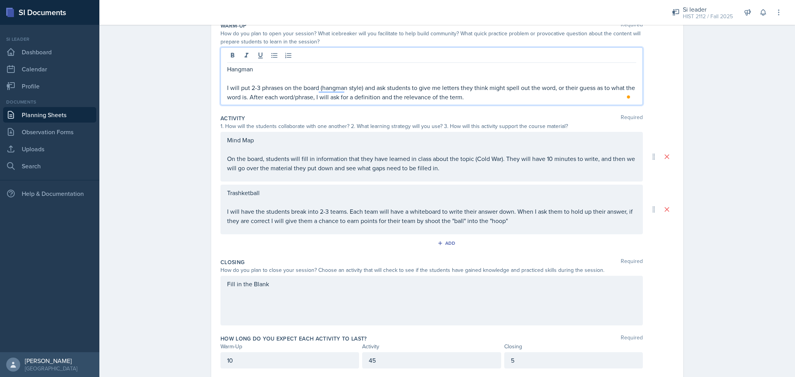
scroll to position [84, 0]
click at [308, 300] on div "Fill in the Blank" at bounding box center [432, 301] width 422 height 50
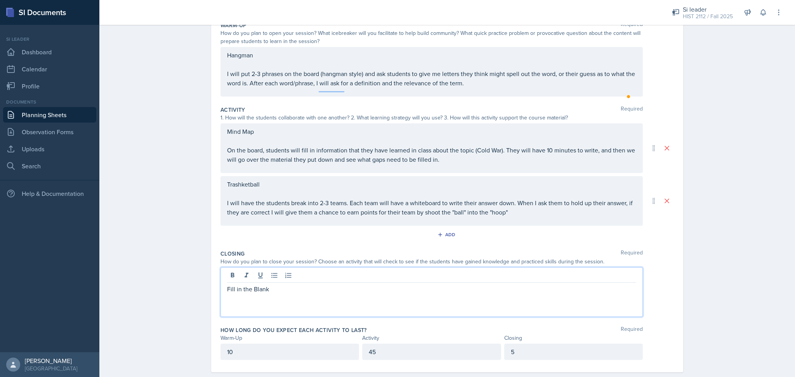
scroll to position [98, 0]
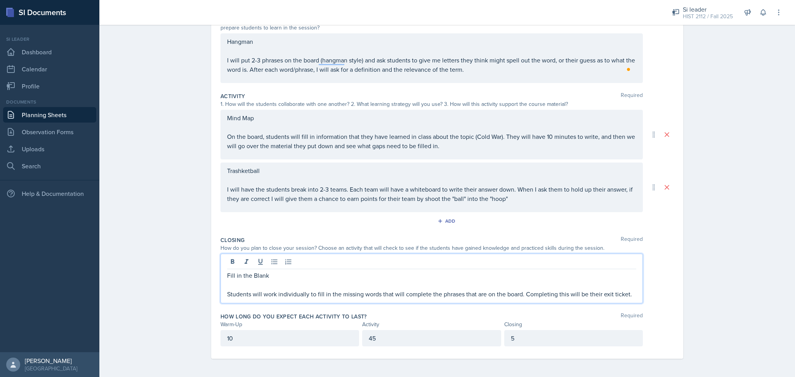
click at [716, 305] on div "Planning Sheets [DATE] Planning Sheet Date [DATE] [DATE] 28 29 30 1 2 3 4 5 6 7…" at bounding box center [447, 150] width 696 height 455
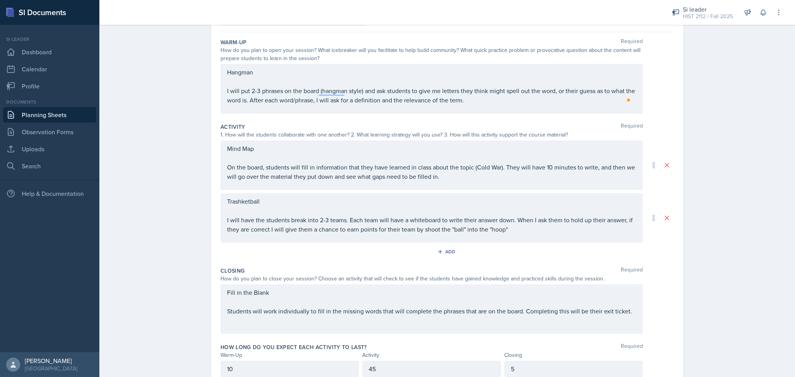
scroll to position [67, 0]
click at [520, 313] on p "Students will work individually to fill in the missing words that will complete…" at bounding box center [431, 311] width 409 height 9
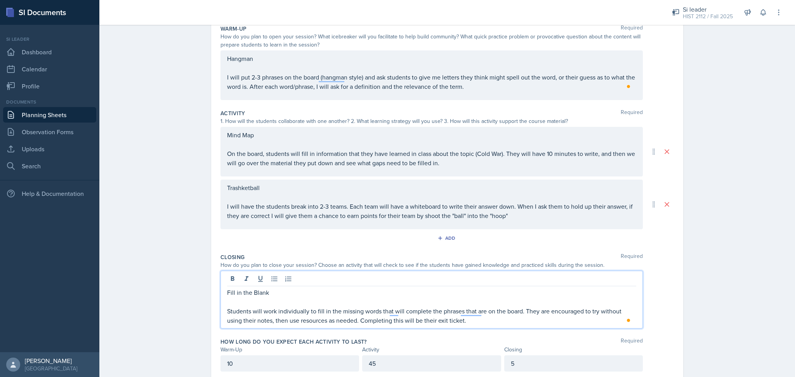
scroll to position [0, 0]
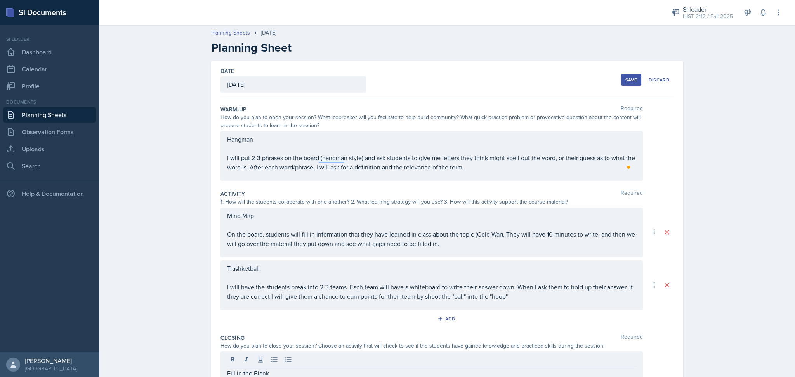
click at [626, 82] on div "Save" at bounding box center [631, 80] width 12 height 6
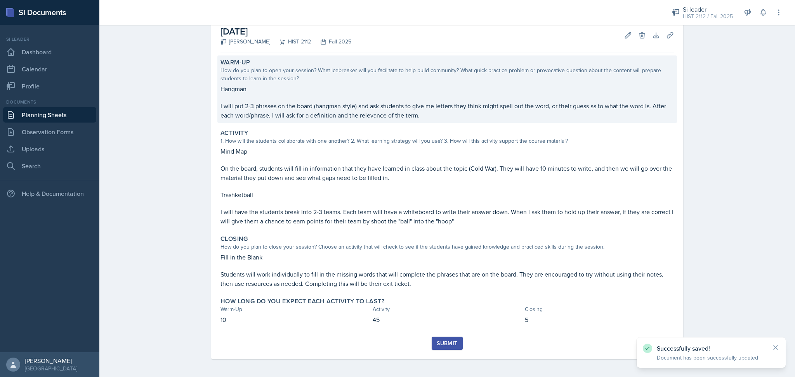
scroll to position [3, 0]
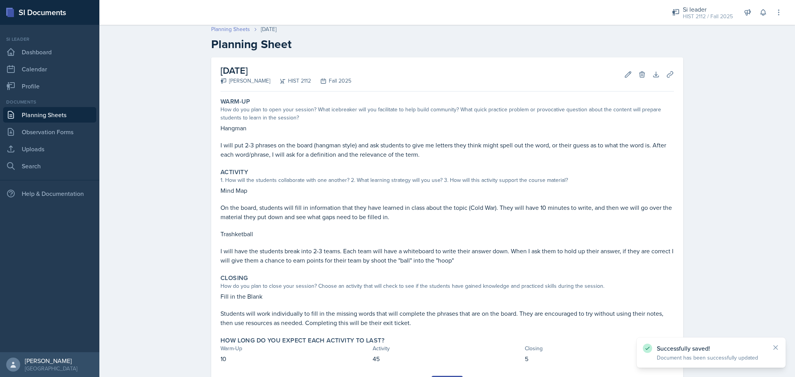
click at [225, 27] on link "Planning Sheets" at bounding box center [230, 29] width 39 height 8
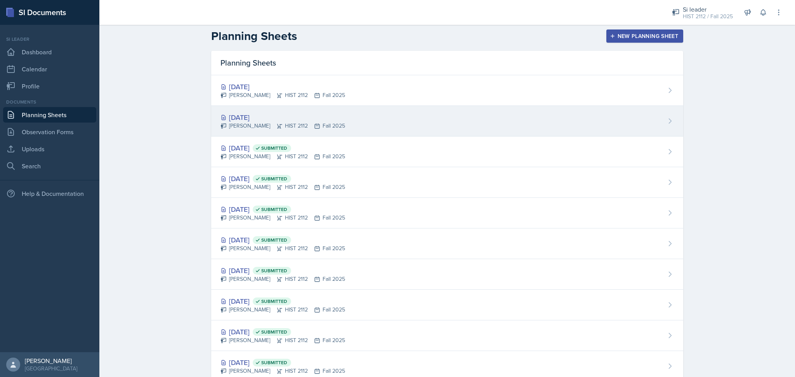
click at [297, 117] on div "[DATE]" at bounding box center [283, 117] width 125 height 10
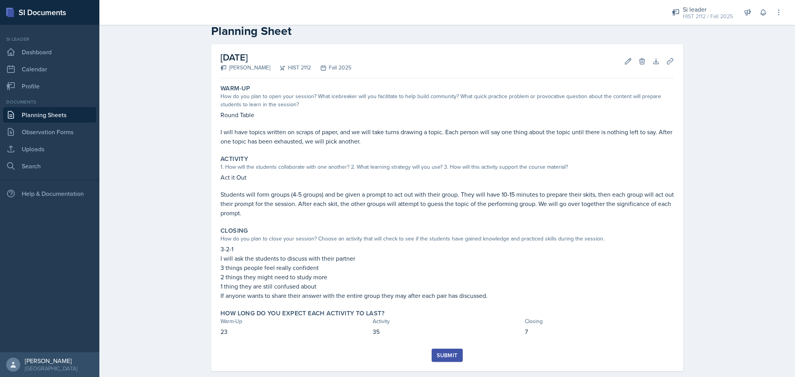
scroll to position [16, 0]
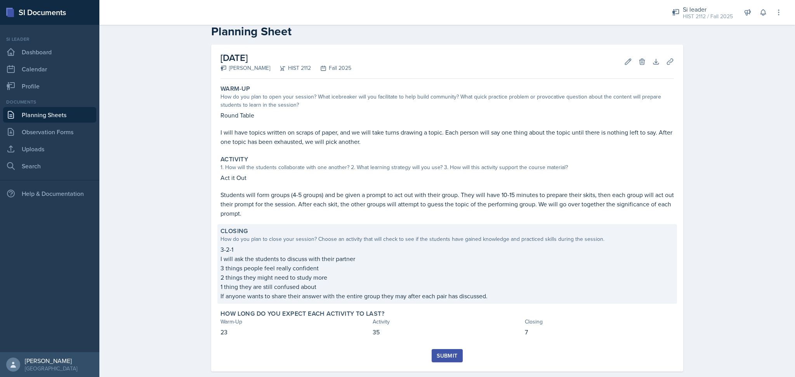
click at [349, 273] on p "2 things they might need to study more" at bounding box center [447, 277] width 453 height 9
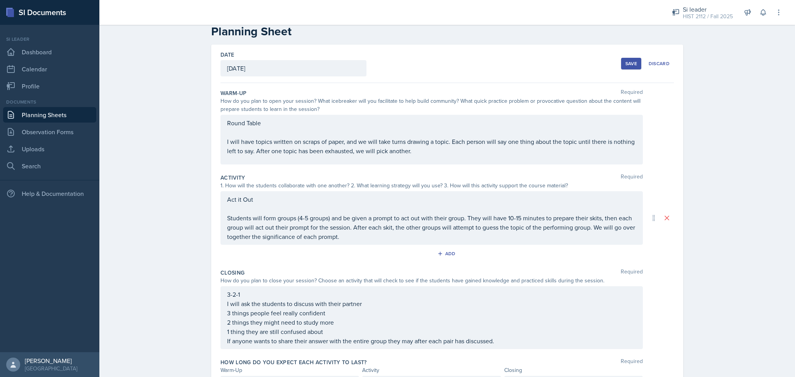
click at [256, 295] on div "3-2-1 I will ask the students to discuss with their partner 3 things people fee…" at bounding box center [432, 318] width 422 height 63
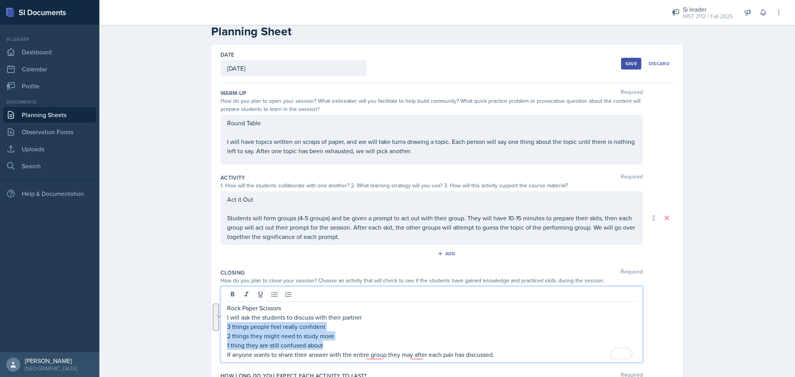
drag, startPoint x: 224, startPoint y: 325, endPoint x: 341, endPoint y: 347, distance: 118.8
click at [341, 347] on div "Rock Paper Scissors I will ask the students to discuss with their partner 3 thi…" at bounding box center [431, 332] width 409 height 56
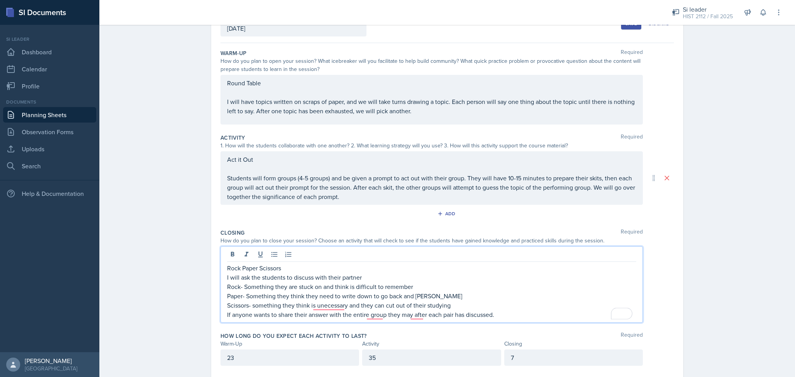
scroll to position [57, 0]
click at [334, 306] on p "Scissors- something they think is unecessary and they can cut out of their stud…" at bounding box center [431, 305] width 409 height 9
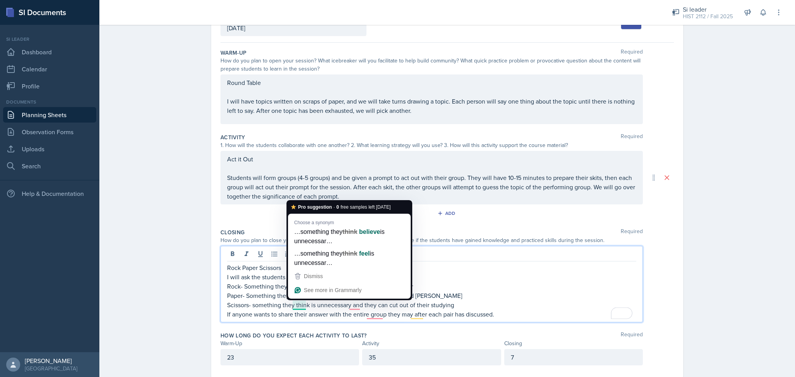
click at [603, 286] on p "Rock- Something they are stuck on and think is difficult to remember" at bounding box center [431, 286] width 409 height 9
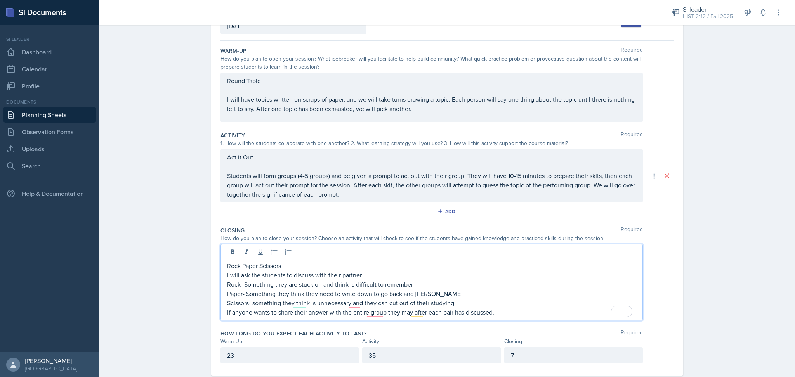
scroll to position [0, 0]
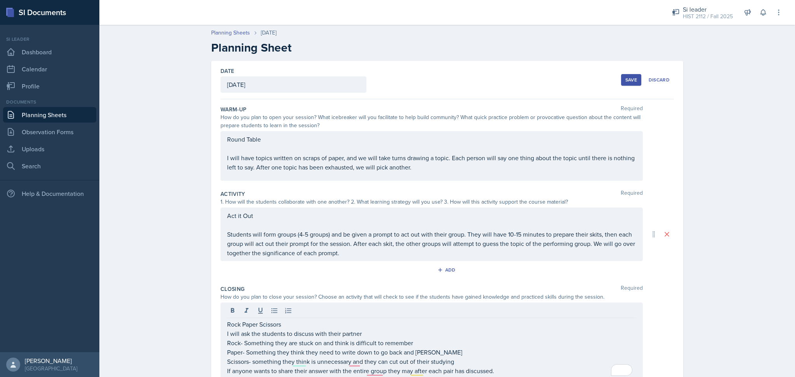
click at [625, 77] on div "Save" at bounding box center [631, 80] width 12 height 6
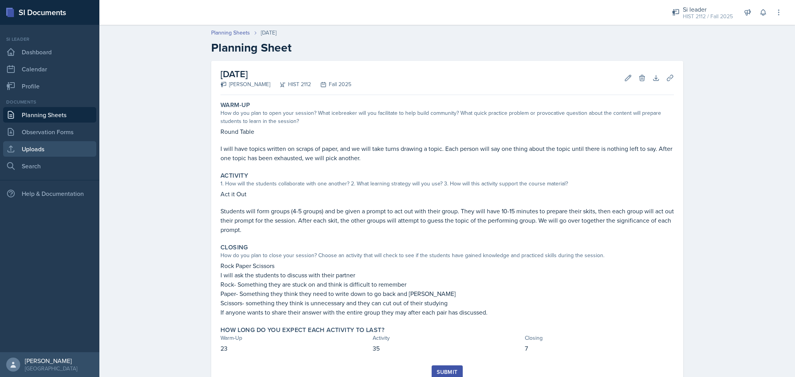
click at [76, 149] on link "Uploads" at bounding box center [49, 149] width 93 height 16
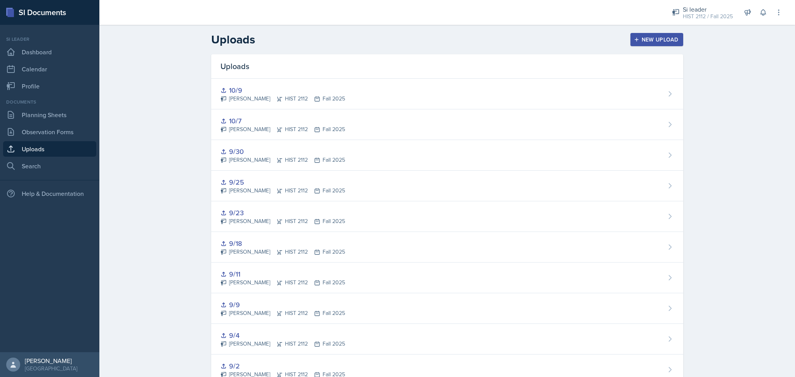
click at [645, 43] on div "New Upload" at bounding box center [657, 39] width 43 height 6
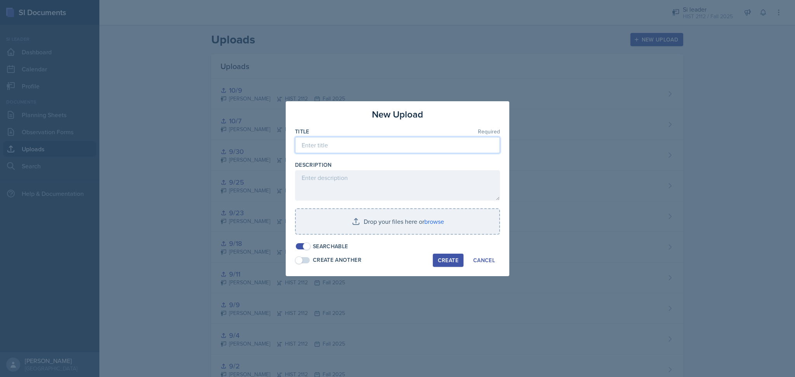
click at [376, 147] on input at bounding box center [397, 145] width 205 height 16
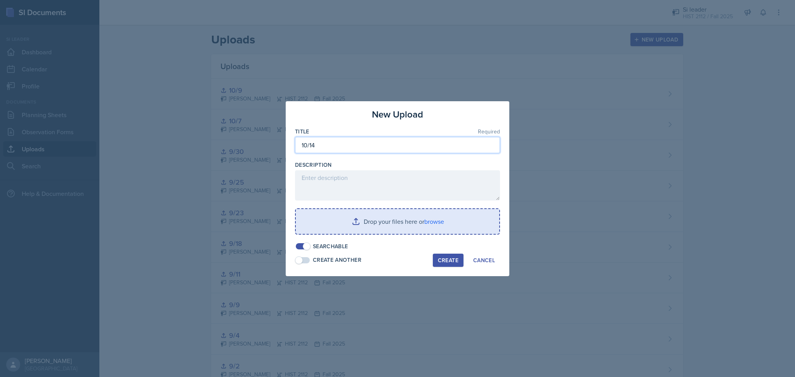
type input "10/14"
click at [372, 226] on input "file" at bounding box center [397, 221] width 203 height 25
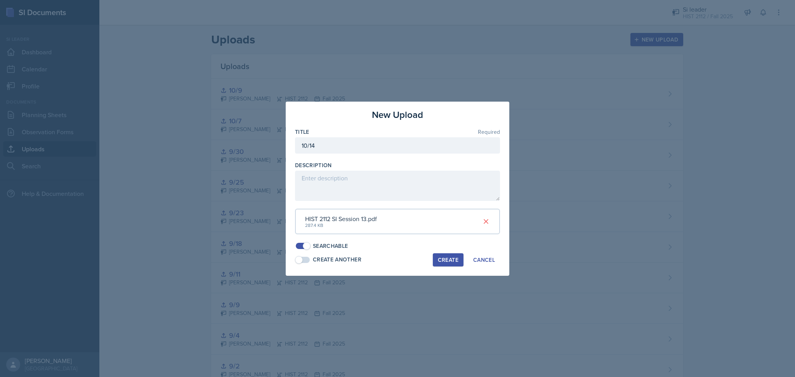
click at [436, 260] on button "Create" at bounding box center [448, 260] width 31 height 13
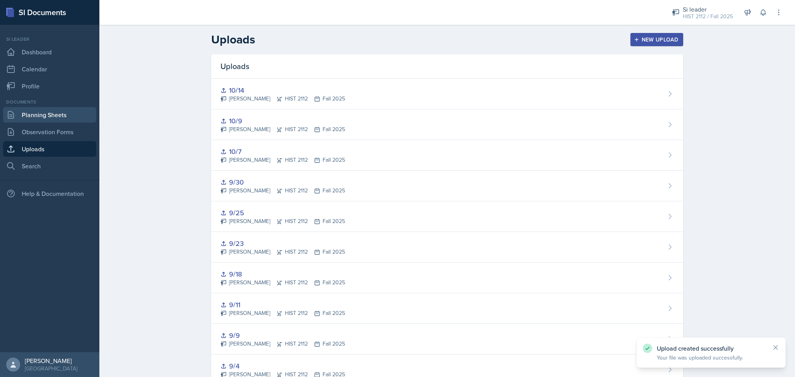
click at [57, 110] on link "Planning Sheets" at bounding box center [49, 115] width 93 height 16
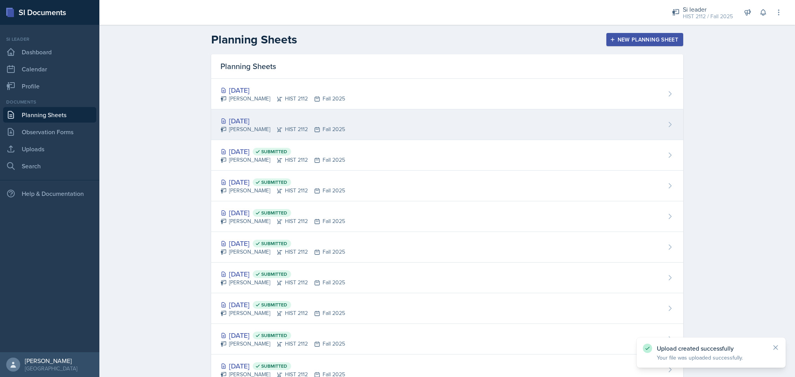
click at [327, 117] on div "[DATE]" at bounding box center [283, 121] width 125 height 10
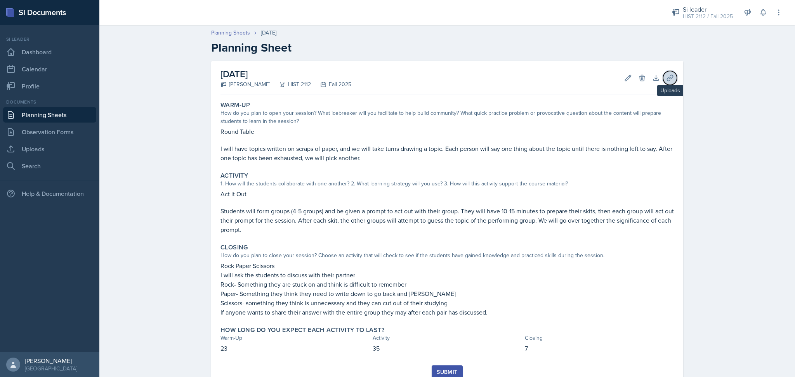
click at [666, 82] on icon at bounding box center [670, 78] width 8 height 8
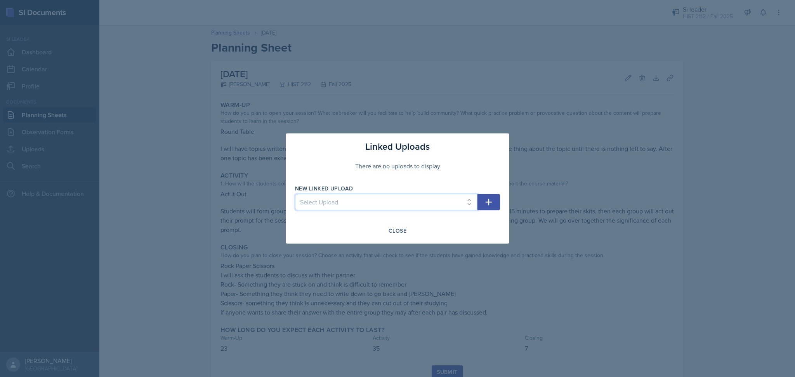
click at [380, 206] on select "Select Upload Practice Session 8/26 8/28 9/9 9/25 9/2 9/4 9/11 9/18 9/23 9/30 1…" at bounding box center [386, 202] width 182 height 16
select select "133bad0b-dedb-4678-88e8-6ed3fd8713ab"
click at [295, 194] on select "Select Upload Practice Session 8/26 8/28 9/9 9/25 9/2 9/4 9/11 9/18 9/23 9/30 1…" at bounding box center [386, 202] width 182 height 16
click at [488, 206] on icon "button" at bounding box center [488, 202] width 9 height 9
select select
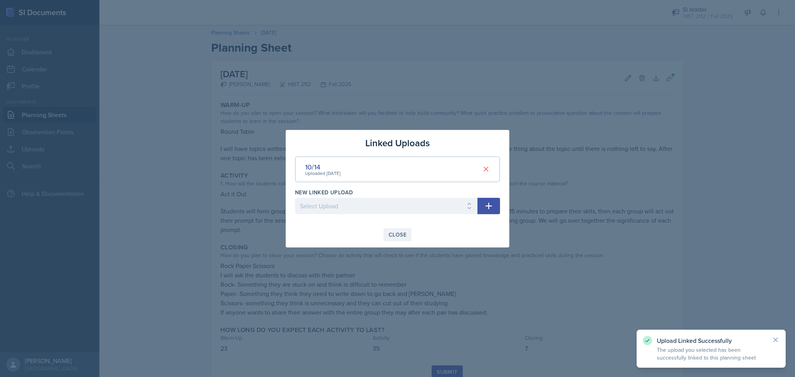
click at [401, 236] on div "Close" at bounding box center [398, 235] width 18 height 6
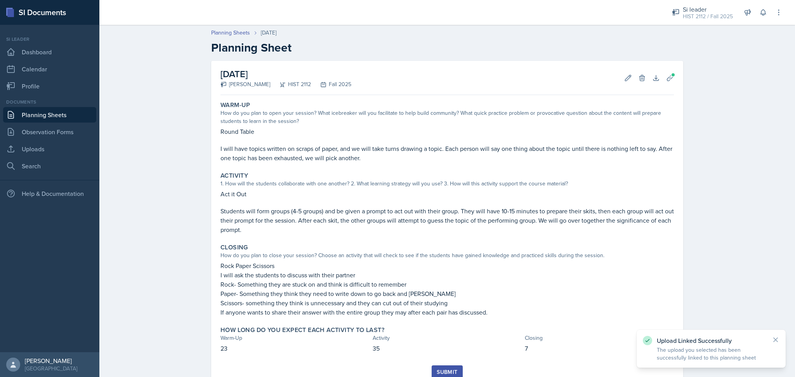
click at [441, 375] on div "Submit" at bounding box center [447, 372] width 21 height 6
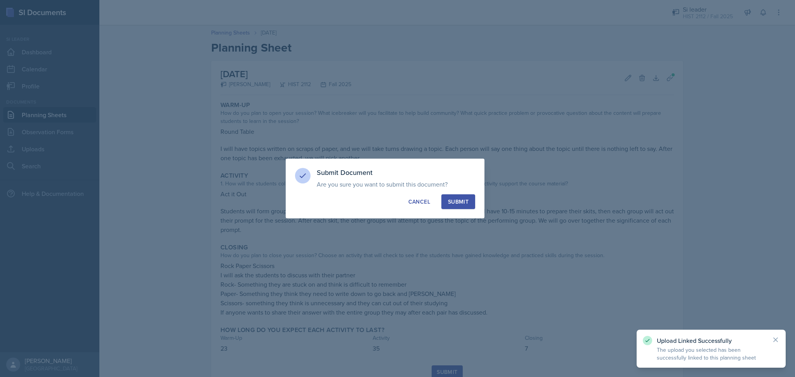
click at [453, 202] on div "Submit" at bounding box center [458, 202] width 21 height 8
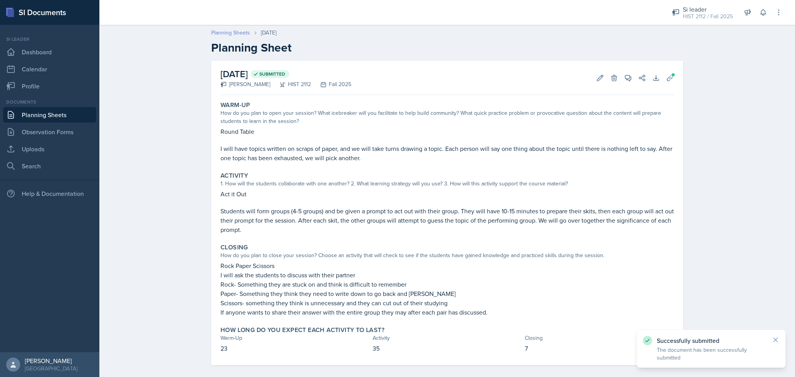
click at [235, 32] on link "Planning Sheets" at bounding box center [230, 33] width 39 height 8
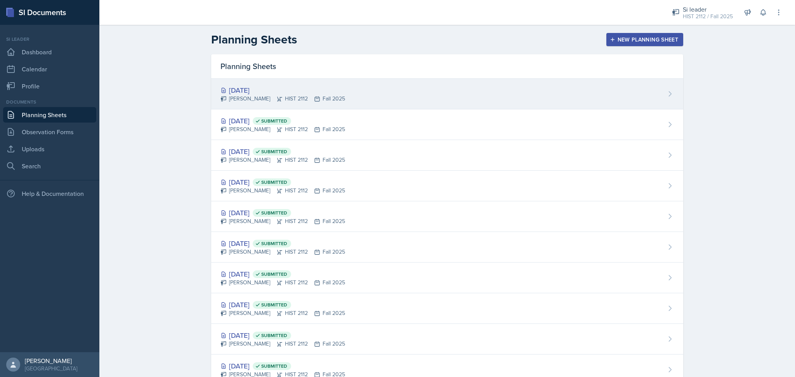
click at [433, 83] on div "[DATE] [PERSON_NAME] HIST 2112 Fall 2025" at bounding box center [447, 94] width 472 height 31
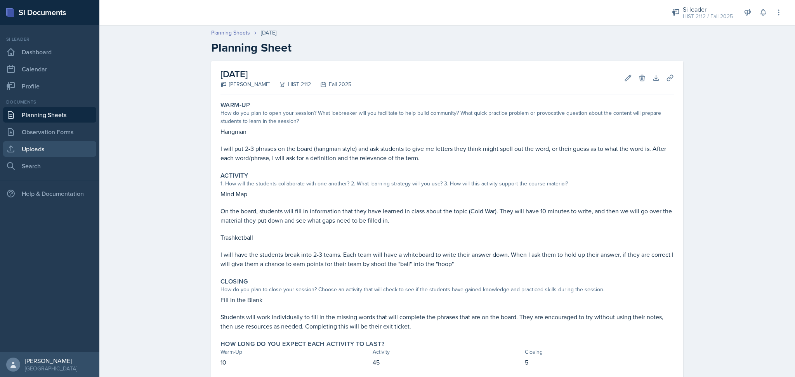
click at [80, 146] on link "Uploads" at bounding box center [49, 149] width 93 height 16
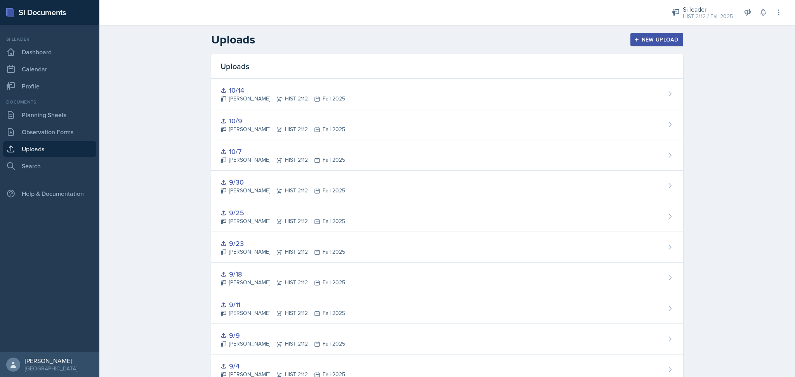
click at [650, 40] on div "New Upload" at bounding box center [657, 39] width 43 height 6
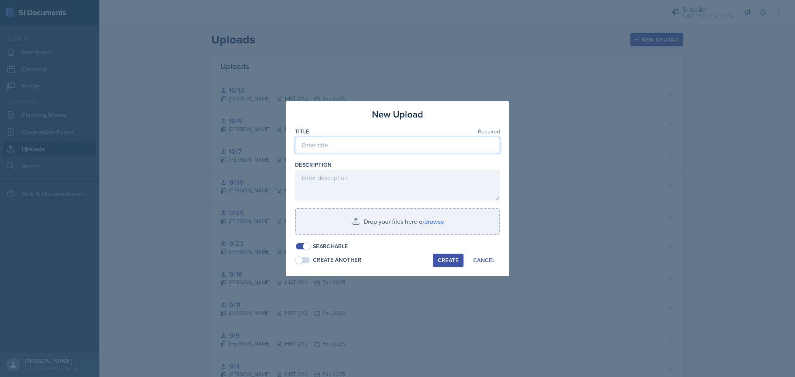
click at [423, 148] on input at bounding box center [397, 145] width 205 height 16
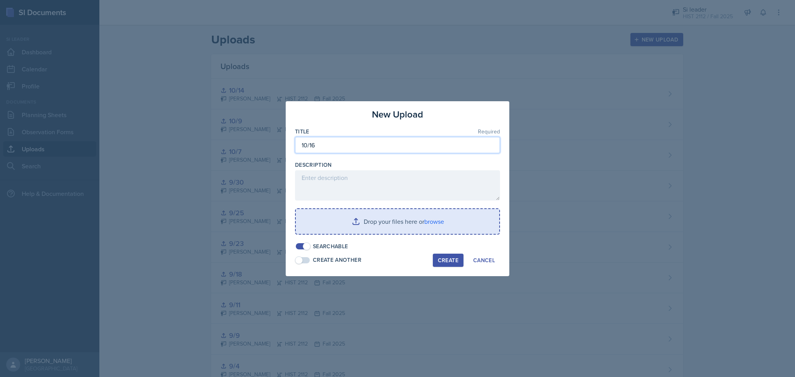
type input "10/16"
click at [402, 225] on input "file" at bounding box center [397, 221] width 203 height 25
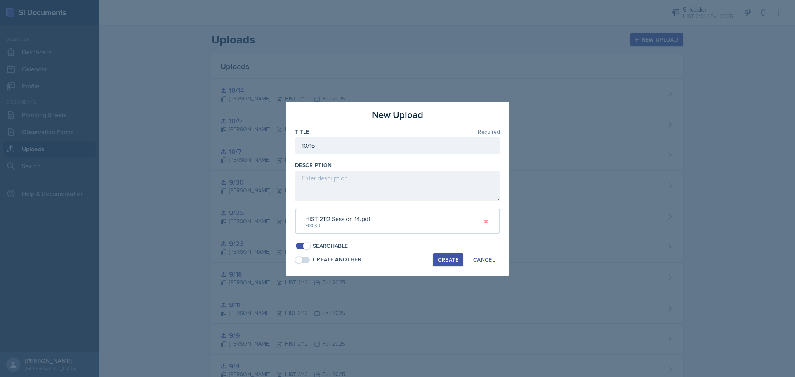
click at [445, 258] on div "Create" at bounding box center [448, 260] width 21 height 6
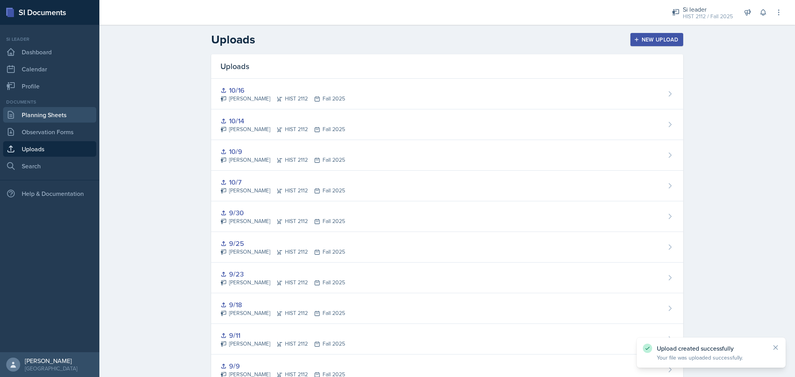
click at [59, 112] on link "Planning Sheets" at bounding box center [49, 115] width 93 height 16
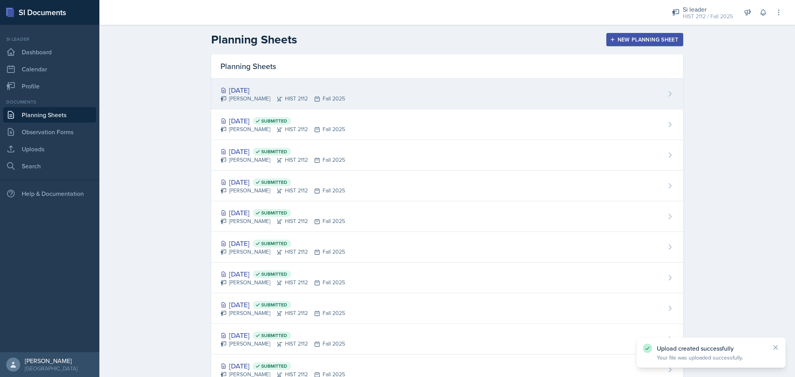
click at [314, 97] on icon at bounding box center [317, 99] width 6 height 6
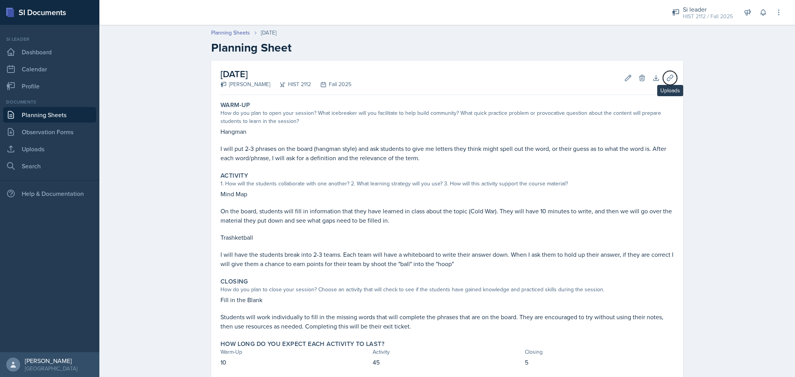
click at [666, 75] on icon at bounding box center [670, 78] width 8 height 8
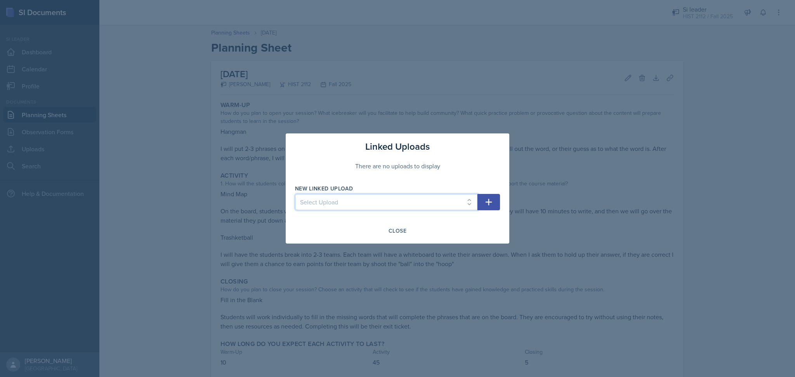
click at [414, 199] on select "Select Upload Practice Session 8/26 8/28 9/9 9/25 9/2 9/4 9/11 9/18 9/23 9/30 1…" at bounding box center [386, 202] width 182 height 16
select select "9e3b73c5-3e0d-49c0-ba2f-91a0da2a15d0"
click at [295, 194] on select "Select Upload Practice Session 8/26 8/28 9/9 9/25 9/2 9/4 9/11 9/18 9/23 9/30 1…" at bounding box center [386, 202] width 182 height 16
click at [492, 206] on icon "button" at bounding box center [488, 202] width 9 height 9
select select
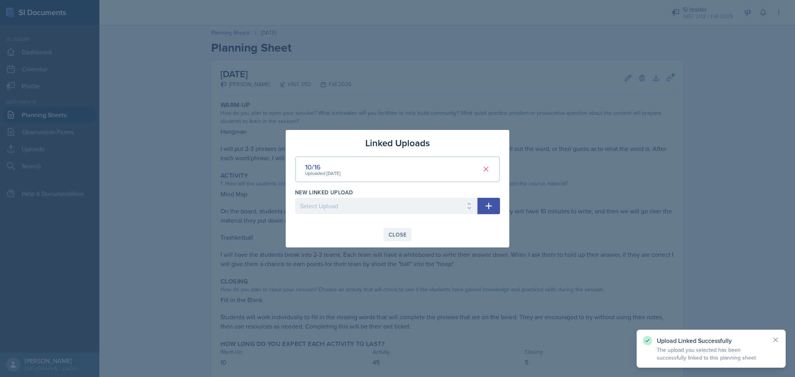
click at [396, 229] on button "Close" at bounding box center [398, 234] width 28 height 13
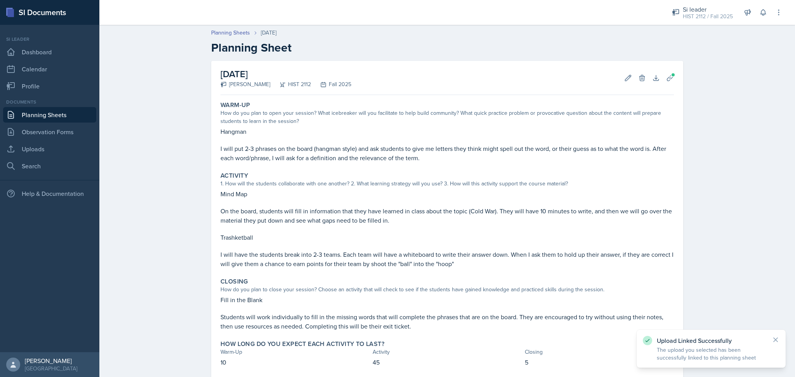
scroll to position [43, 0]
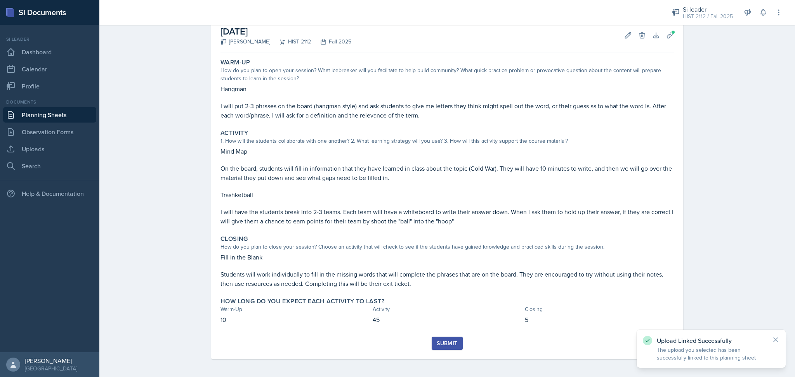
click at [438, 344] on div "Submit" at bounding box center [447, 344] width 21 height 6
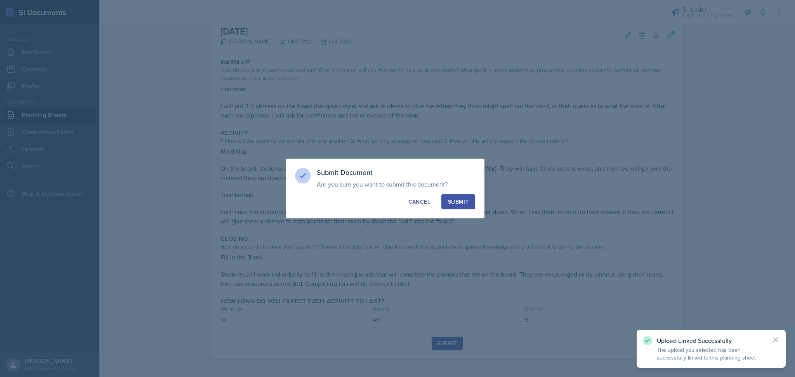
click at [458, 208] on button "Submit" at bounding box center [458, 202] width 34 height 15
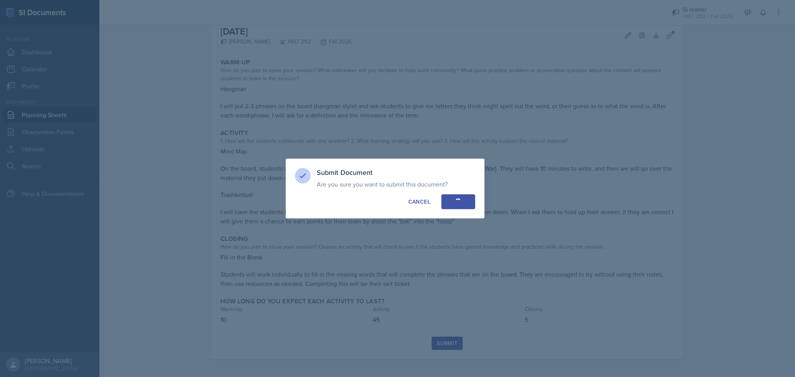
scroll to position [21, 0]
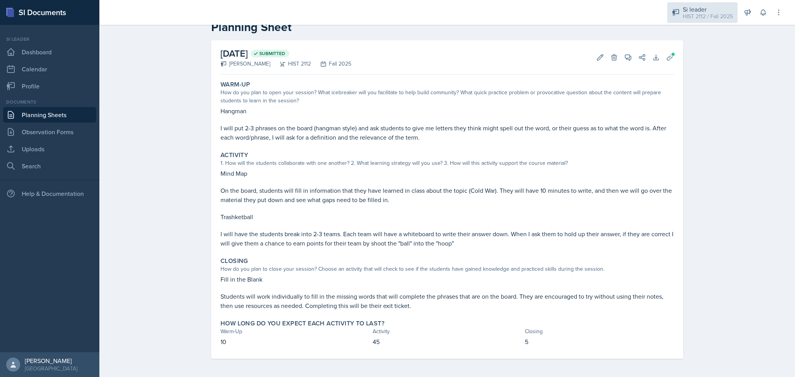
click at [688, 20] on div "Si leader HIST 2112 / Fall 2025" at bounding box center [702, 12] width 70 height 21
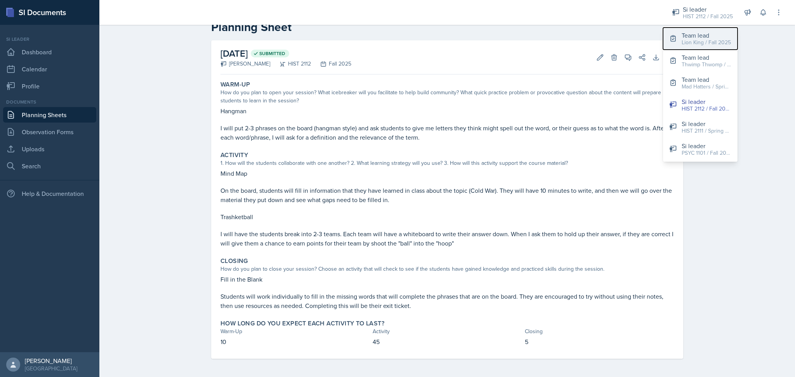
click at [697, 44] on div "Lion King / Fall 2025" at bounding box center [706, 42] width 49 height 8
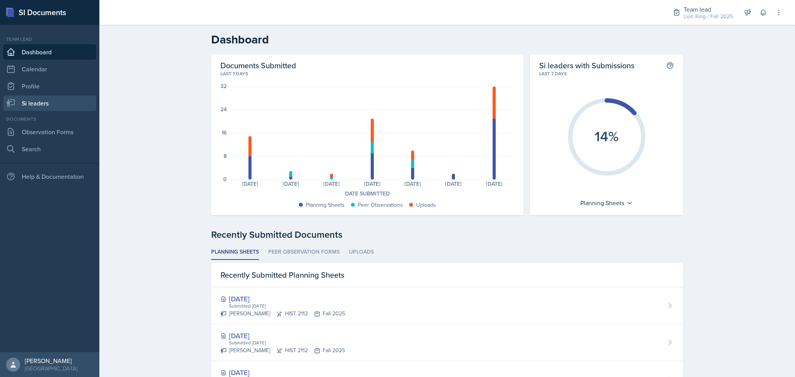
click at [59, 100] on link "Si leaders" at bounding box center [49, 104] width 93 height 16
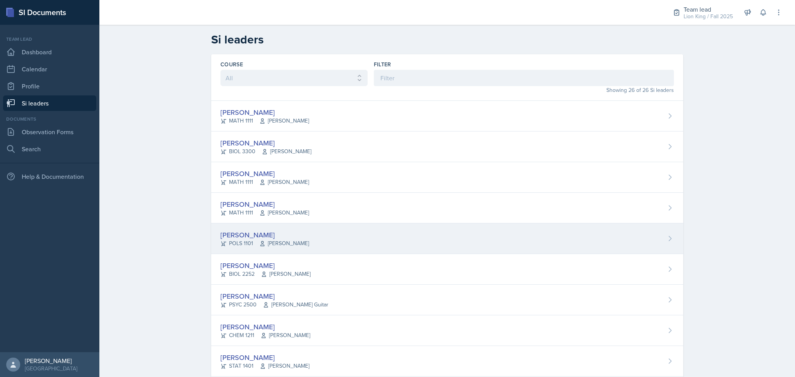
scroll to position [40, 0]
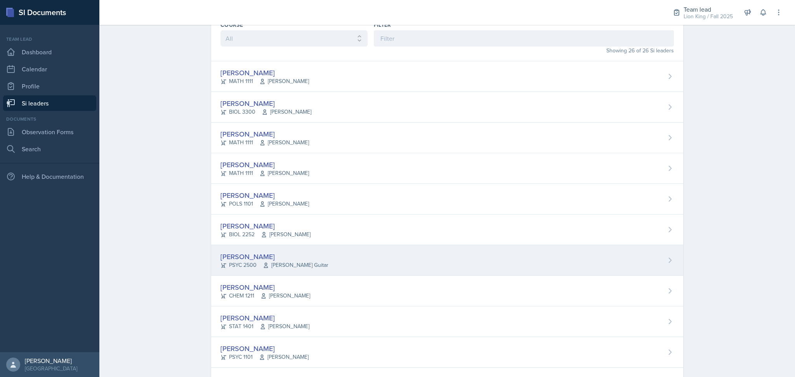
click at [302, 256] on div "[PERSON_NAME]" at bounding box center [275, 257] width 108 height 10
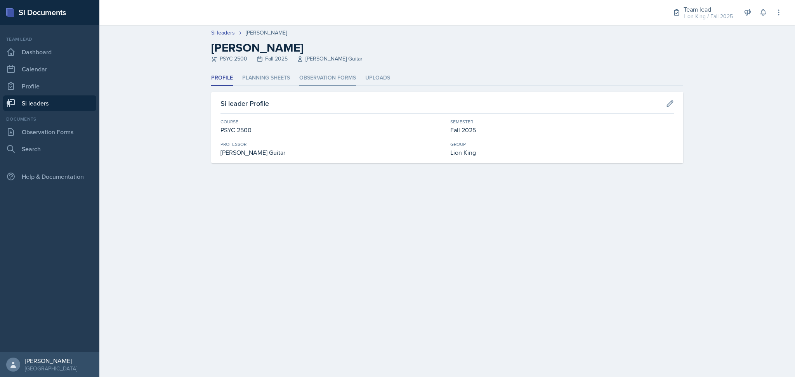
click at [315, 76] on li "Observation Forms" at bounding box center [327, 78] width 57 height 15
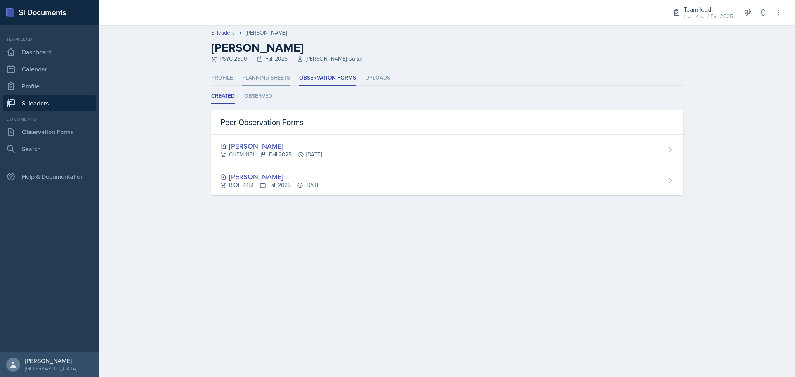
click at [259, 81] on li "Planning Sheets" at bounding box center [266, 78] width 48 height 15
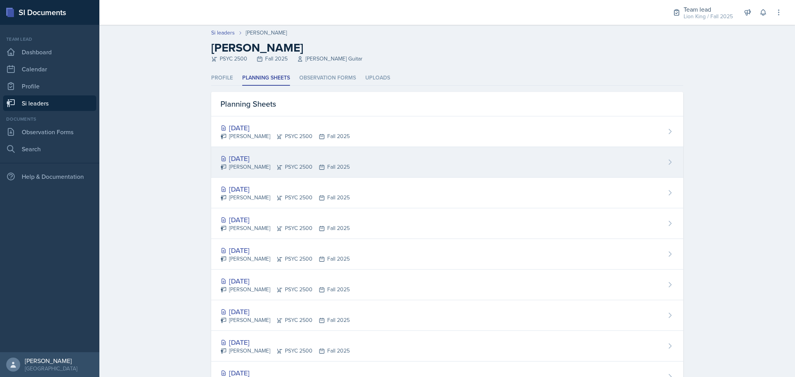
click at [313, 155] on div "[DATE]" at bounding box center [285, 158] width 129 height 10
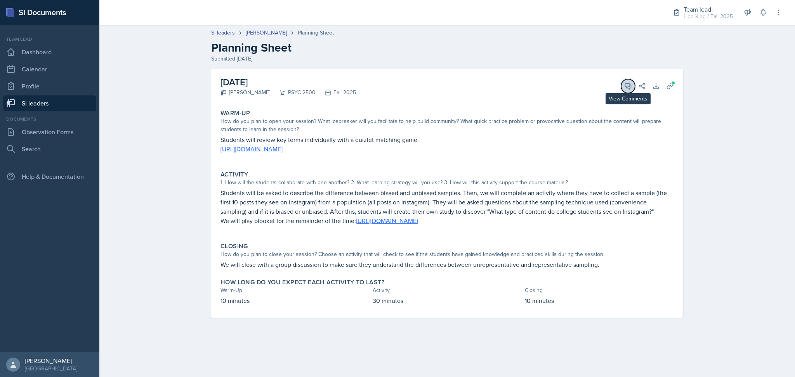
click at [627, 87] on icon at bounding box center [628, 86] width 6 height 6
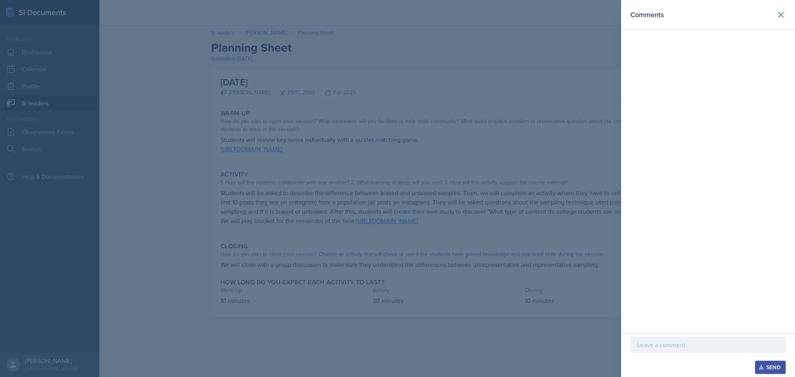
click at [650, 340] on div at bounding box center [708, 345] width 155 height 16
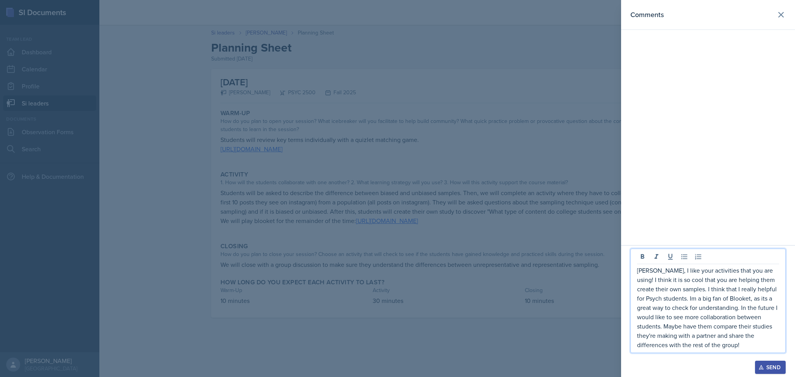
click at [685, 329] on p "[PERSON_NAME], I like your activities that you are using! I think it is so cool…" at bounding box center [708, 308] width 142 height 84
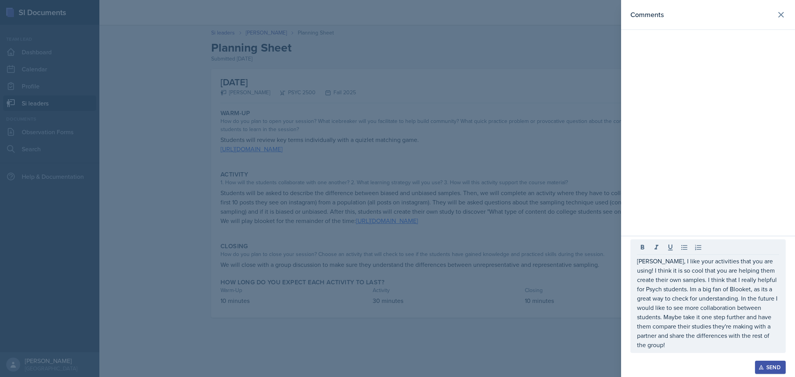
drag, startPoint x: 683, startPoint y: 351, endPoint x: 650, endPoint y: 276, distance: 82.4
click at [650, 276] on div "[PERSON_NAME], I like your activities that you are using! I think it is so cool…" at bounding box center [708, 297] width 155 height 114
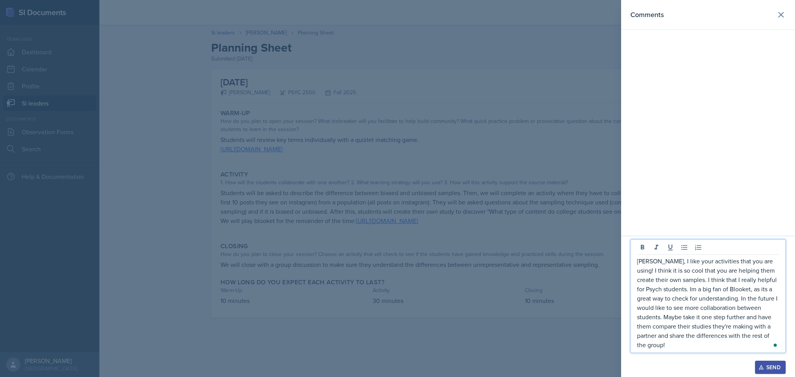
click at [678, 349] on p "[PERSON_NAME], I like your activities that you are using! I think it is so cool…" at bounding box center [708, 303] width 142 height 93
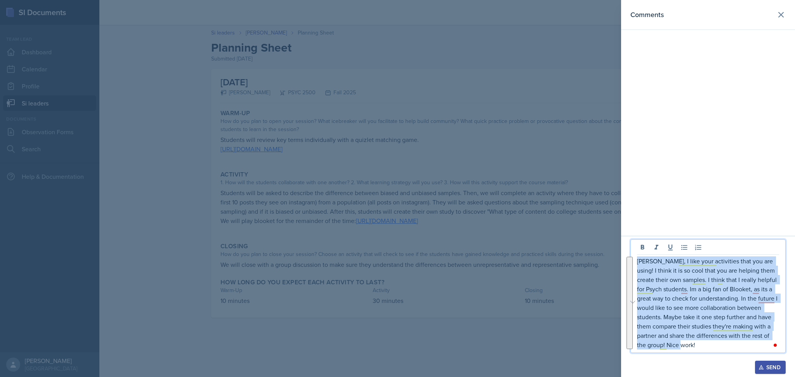
drag, startPoint x: 709, startPoint y: 347, endPoint x: 625, endPoint y: 249, distance: 129.4
click at [625, 249] on div "[PERSON_NAME], I like your activities that you are using! I think it is so cool…" at bounding box center [708, 306] width 174 height 141
copy p "[PERSON_NAME], I like your activities that you are using! I think it is so cool…"
click at [763, 366] on icon "button" at bounding box center [761, 367] width 5 height 5
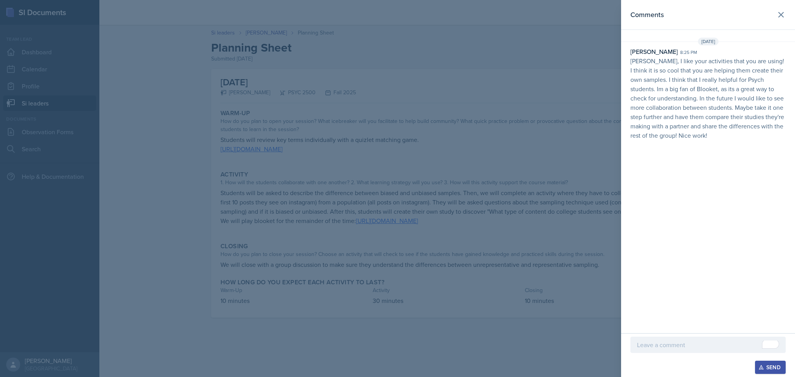
click at [243, 127] on div at bounding box center [397, 188] width 795 height 377
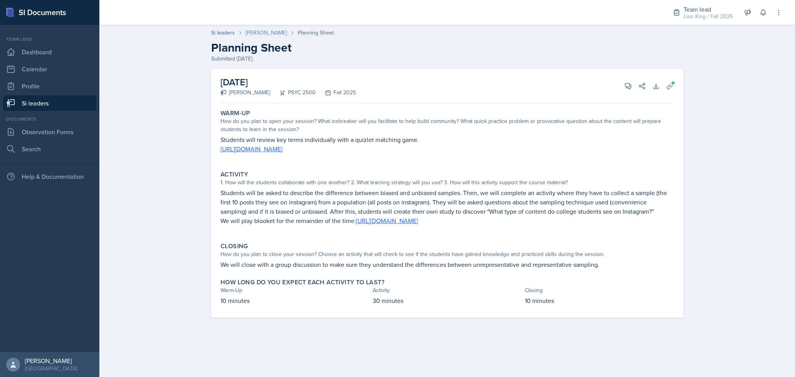
click at [268, 30] on link "[PERSON_NAME]" at bounding box center [266, 33] width 41 height 8
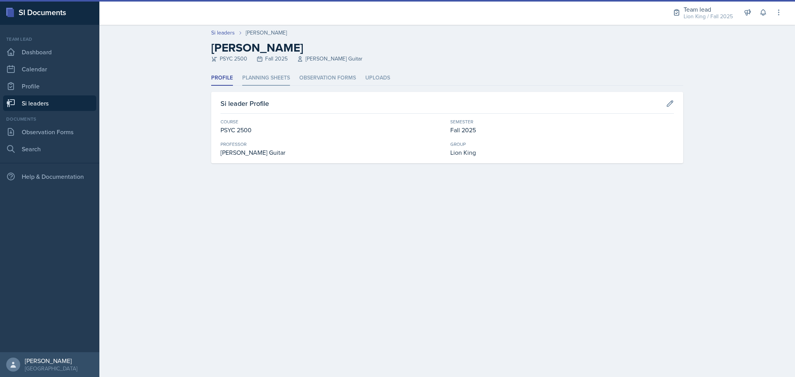
click at [278, 74] on li "Planning Sheets" at bounding box center [266, 78] width 48 height 15
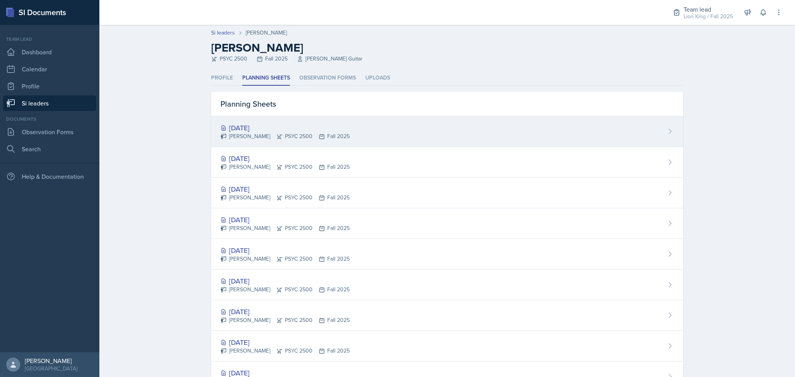
click at [297, 124] on div "[DATE]" at bounding box center [285, 128] width 129 height 10
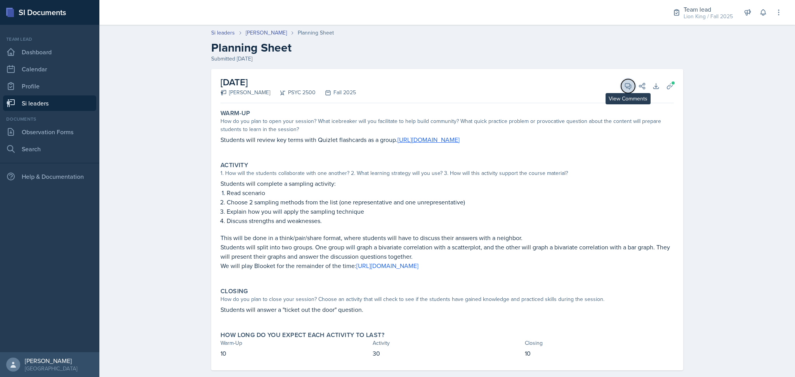
click at [627, 87] on icon at bounding box center [628, 86] width 6 height 6
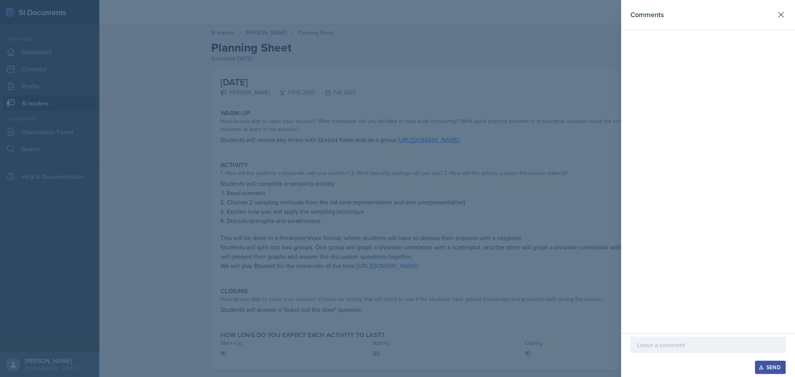
click at [657, 348] on p at bounding box center [708, 345] width 142 height 9
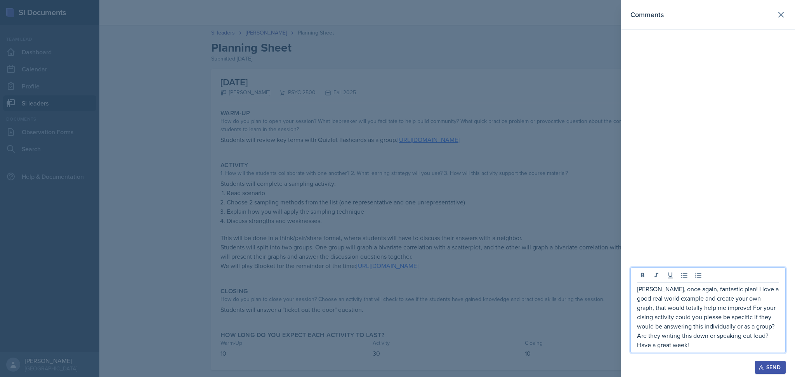
click at [755, 311] on p "[PERSON_NAME], once again, fantastic plan! I love a good real world example and…" at bounding box center [708, 317] width 142 height 65
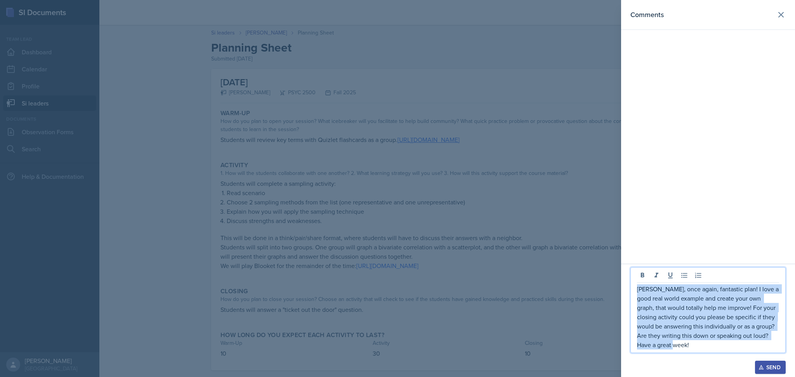
drag, startPoint x: 688, startPoint y: 344, endPoint x: 629, endPoint y: 283, distance: 85.1
click at [629, 283] on div "[PERSON_NAME], once again, fantastic plan! I love a good real world example and…" at bounding box center [708, 320] width 174 height 113
copy p "[PERSON_NAME], once again, fantastic plan! I love a good real world example and…"
click at [766, 365] on div "Send" at bounding box center [770, 368] width 21 height 6
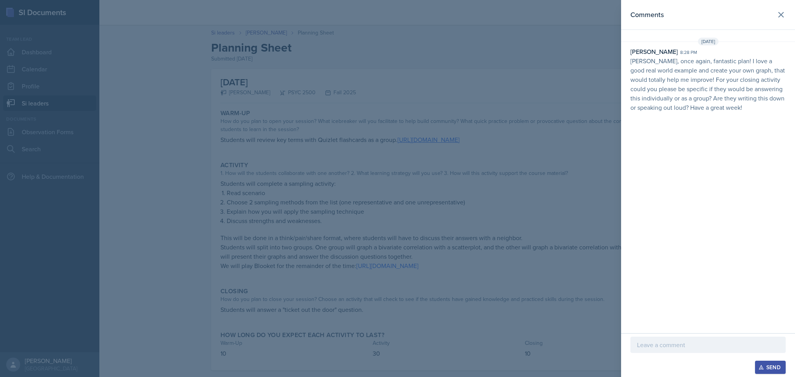
click at [243, 128] on div at bounding box center [397, 188] width 795 height 377
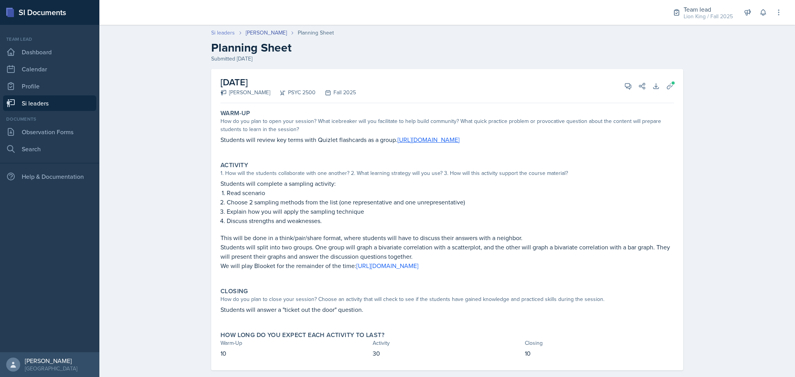
click at [214, 33] on link "Si leaders" at bounding box center [223, 33] width 24 height 8
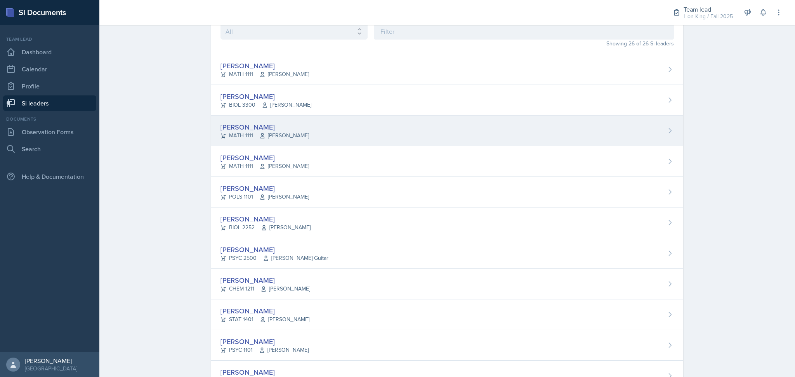
scroll to position [60, 0]
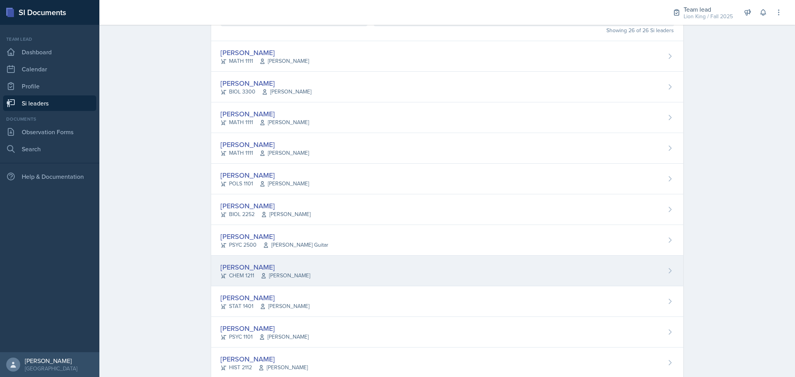
click at [317, 265] on div "[PERSON_NAME] CHEM 1211 [PERSON_NAME]" at bounding box center [447, 271] width 472 height 31
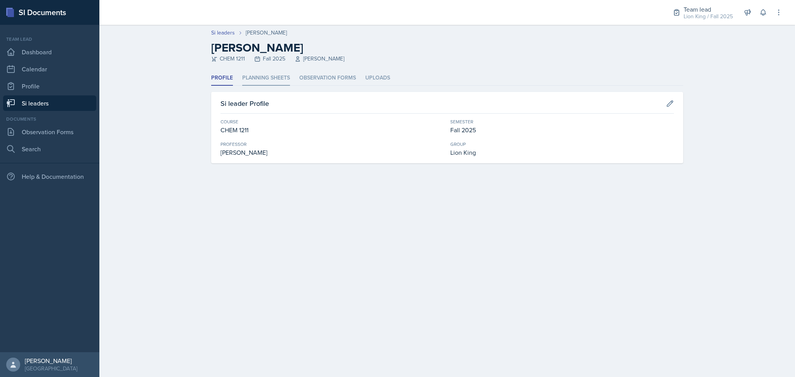
click at [278, 75] on li "Planning Sheets" at bounding box center [266, 78] width 48 height 15
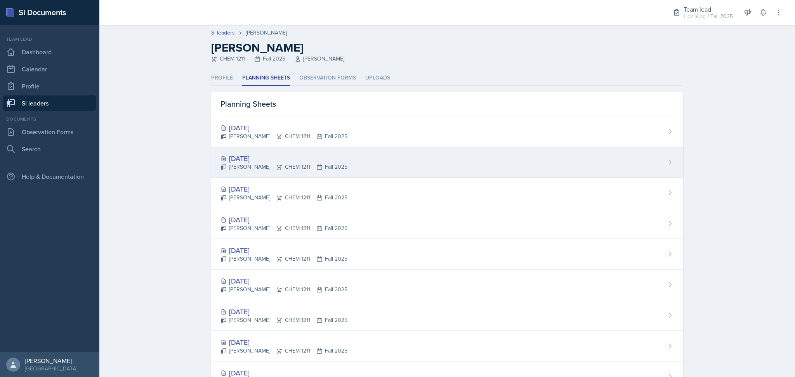
click at [336, 163] on div "[PERSON_NAME] CHEM 1211 Fall 2025" at bounding box center [284, 167] width 127 height 8
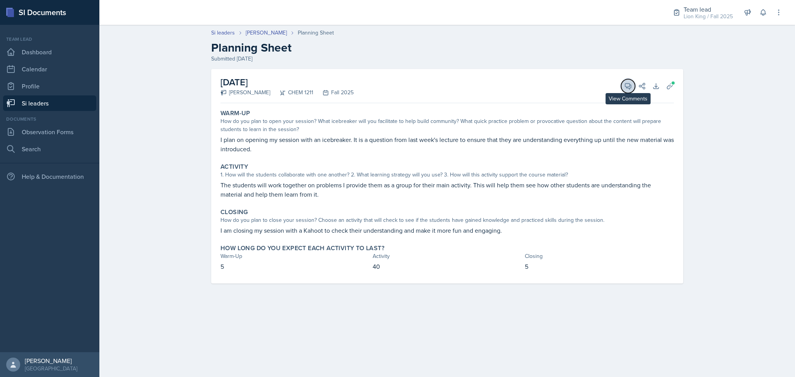
click at [632, 83] on button "View Comments" at bounding box center [628, 86] width 14 height 14
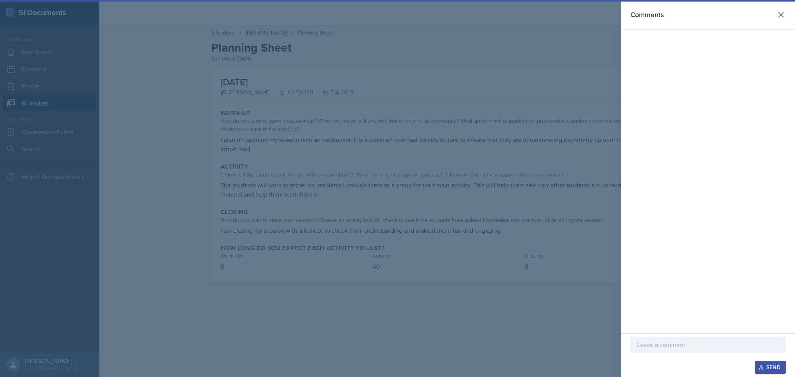
click at [709, 342] on p at bounding box center [708, 345] width 142 height 9
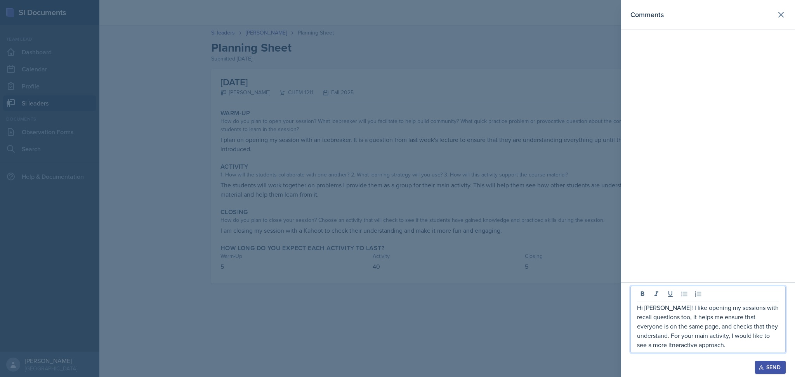
click at [680, 344] on p "Hi [PERSON_NAME]! I like opening my sessions with recall questions too, it help…" at bounding box center [708, 326] width 142 height 47
click at [735, 345] on p "Hi [PERSON_NAME]! I like opening my sessions with recall questions too, it help…" at bounding box center [708, 326] width 142 height 47
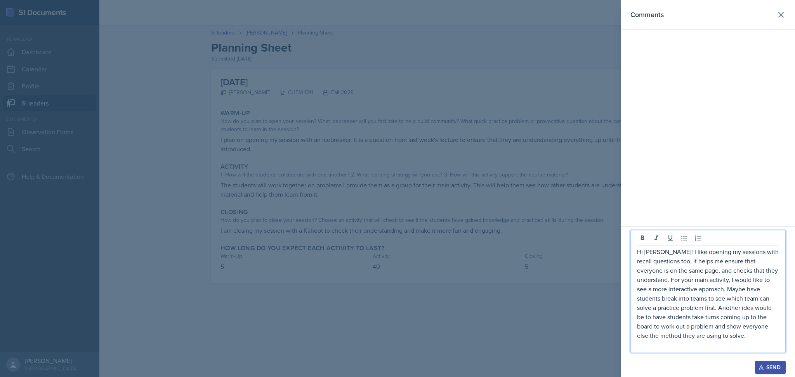
click at [670, 283] on p "Hi [PERSON_NAME]! I like opening my sessions with recall questions too, it help…" at bounding box center [708, 293] width 142 height 93
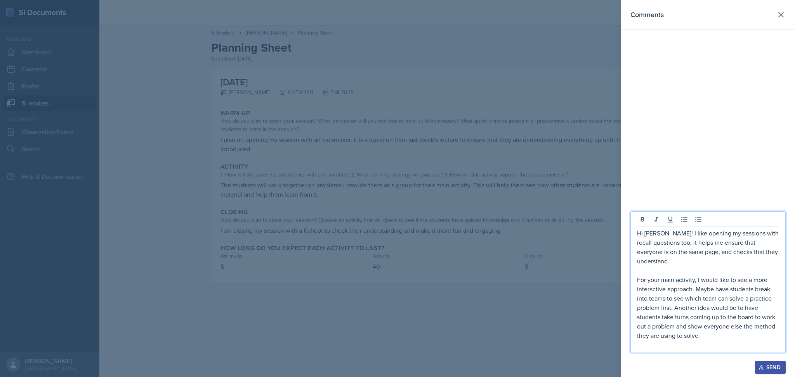
click at [709, 344] on p at bounding box center [708, 345] width 142 height 9
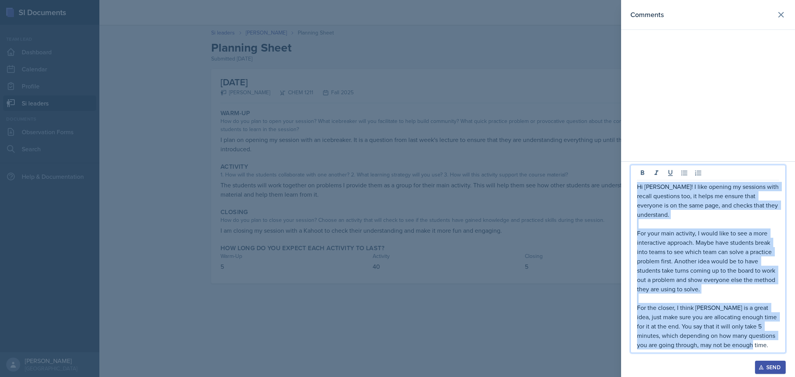
drag, startPoint x: 755, startPoint y: 348, endPoint x: 637, endPoint y: 188, distance: 198.8
click at [637, 188] on div "Hi [PERSON_NAME]! I like opening my sessions with recall questions too, it help…" at bounding box center [708, 266] width 142 height 168
copy div "Hi [PERSON_NAME]! I like opening my sessions with recall questions too, it help…"
click at [768, 368] on div "Send" at bounding box center [770, 368] width 21 height 6
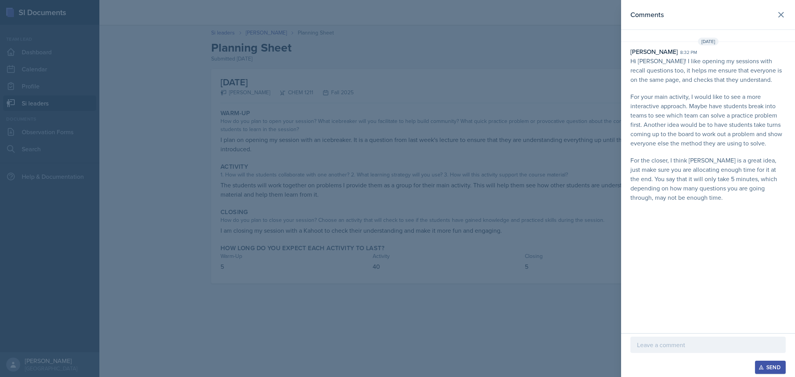
click at [553, 266] on div at bounding box center [397, 188] width 795 height 377
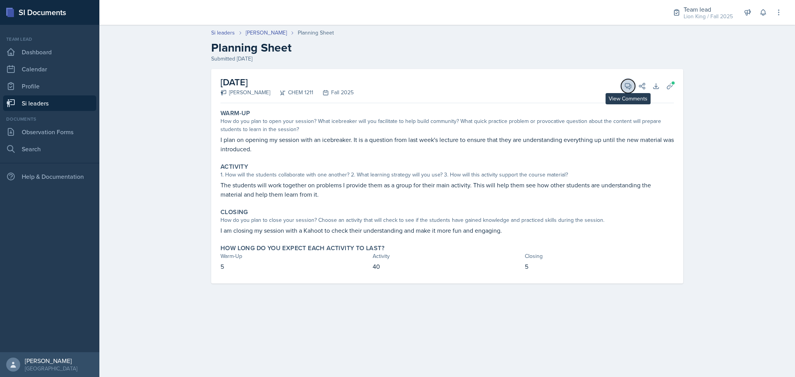
click at [629, 87] on icon at bounding box center [628, 86] width 8 height 8
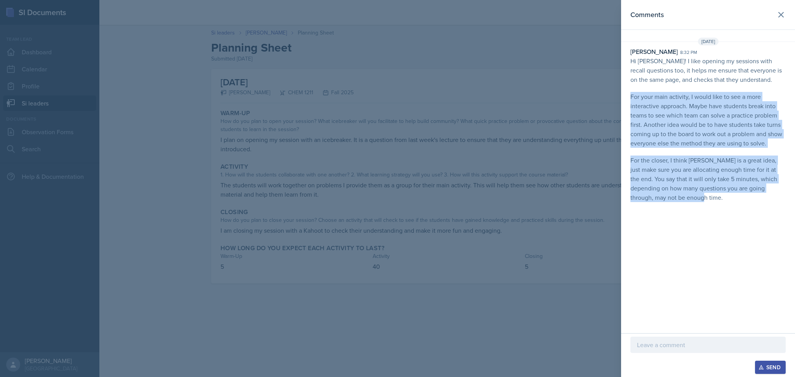
drag, startPoint x: 679, startPoint y: 200, endPoint x: 628, endPoint y: 93, distance: 118.3
click at [628, 93] on div "[PERSON_NAME] 8:32 pm Hi [PERSON_NAME]! I like opening my sessions with recall …" at bounding box center [708, 124] width 174 height 155
copy p "For your main activity, I would like to see a more interactive approach. Maybe …"
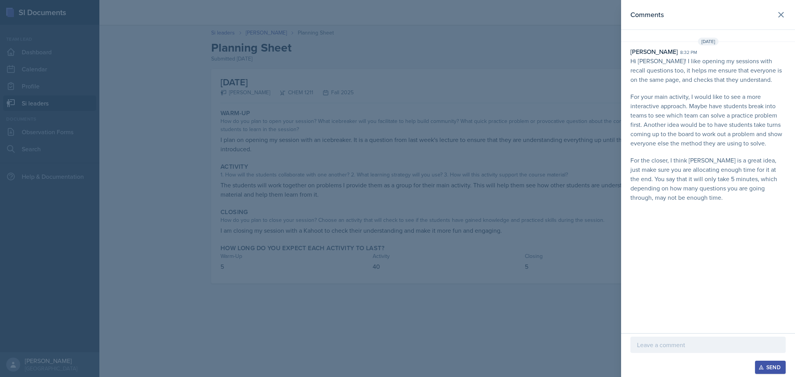
click at [433, 177] on div at bounding box center [397, 188] width 795 height 377
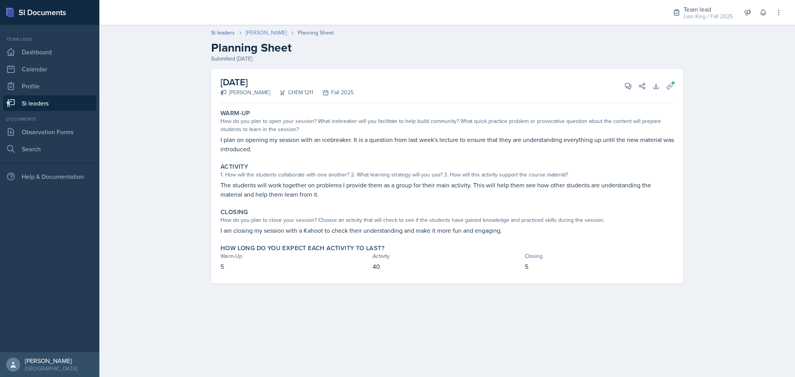
click at [258, 34] on link "[PERSON_NAME]" at bounding box center [266, 33] width 41 height 8
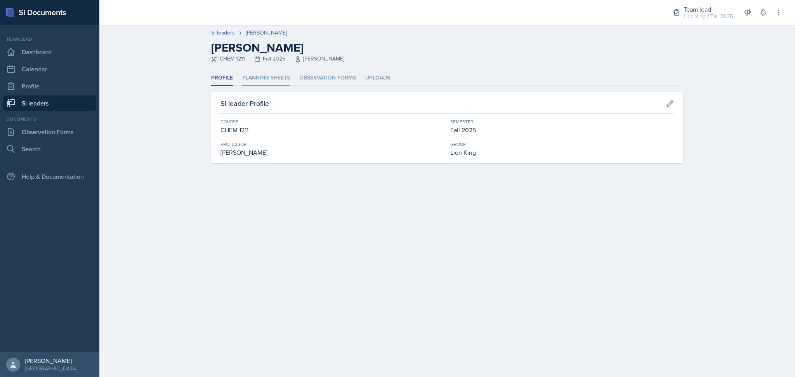
click at [276, 74] on li "Planning Sheets" at bounding box center [266, 78] width 48 height 15
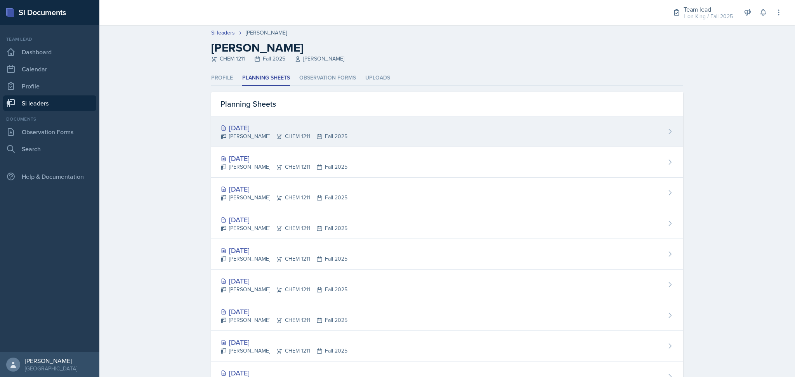
click at [297, 134] on div "[PERSON_NAME] CHEM 1211 Fall 2025" at bounding box center [284, 136] width 127 height 8
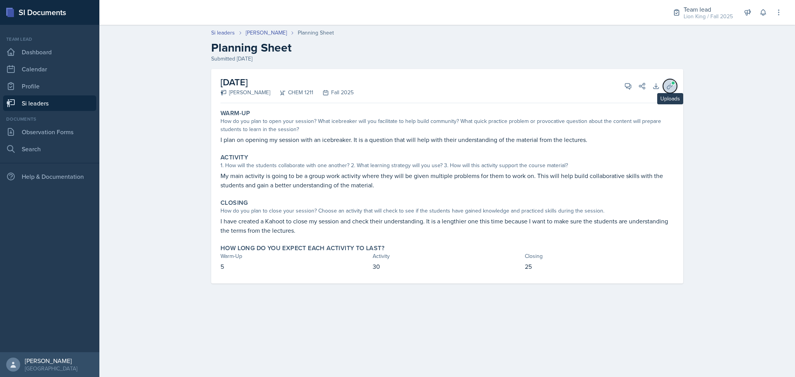
click at [673, 84] on span at bounding box center [673, 83] width 5 height 5
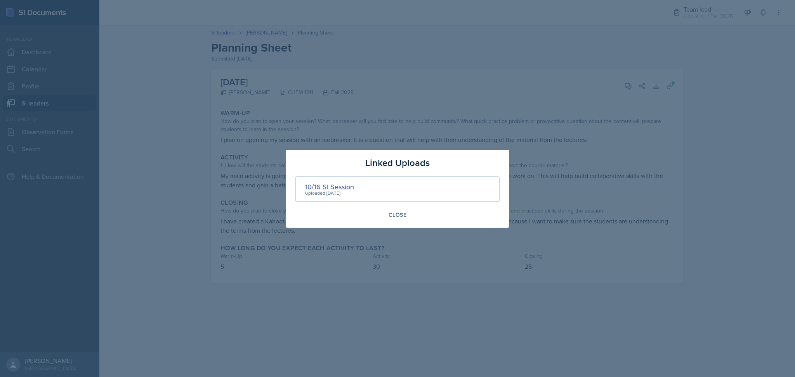
click at [340, 186] on div "10/16 SI Session" at bounding box center [329, 187] width 49 height 10
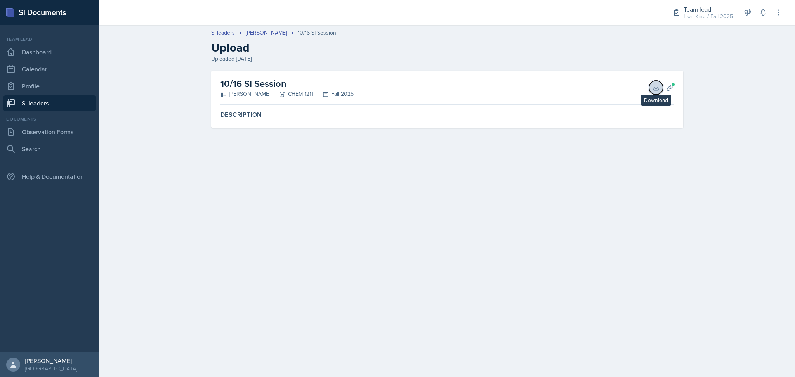
click at [653, 90] on icon at bounding box center [655, 87] width 5 height 5
click at [265, 33] on link "[PERSON_NAME]" at bounding box center [266, 33] width 41 height 8
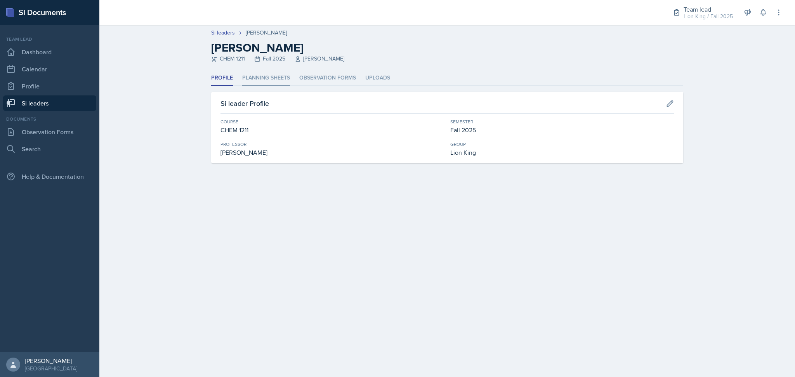
click at [248, 79] on li "Planning Sheets" at bounding box center [266, 78] width 48 height 15
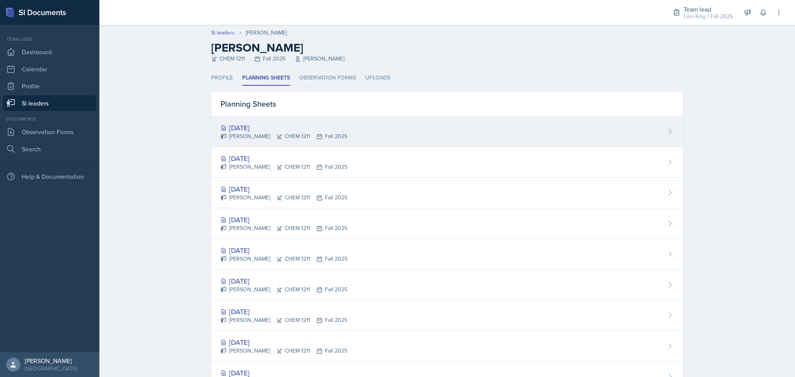
click at [325, 139] on div "[PERSON_NAME] CHEM 1211 Fall 2025" at bounding box center [284, 136] width 127 height 8
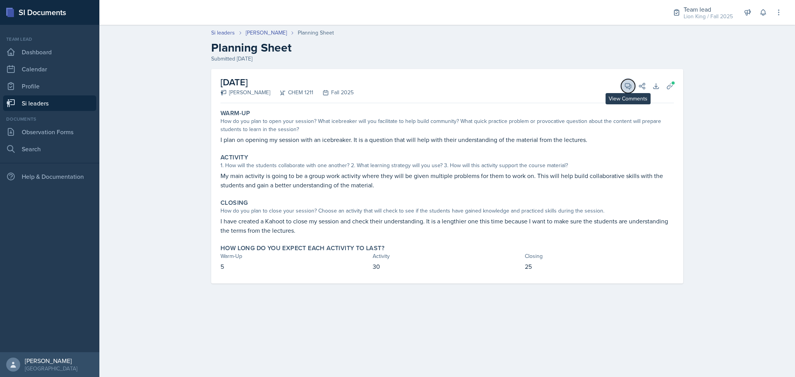
click at [630, 85] on span at bounding box center [631, 84] width 4 height 4
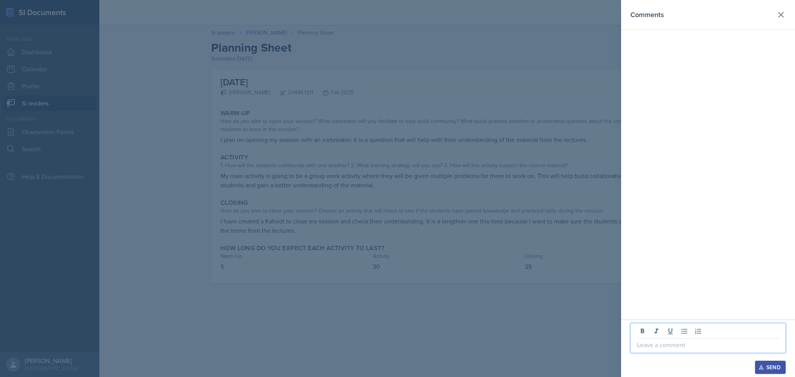
click at [696, 342] on p at bounding box center [708, 345] width 142 height 9
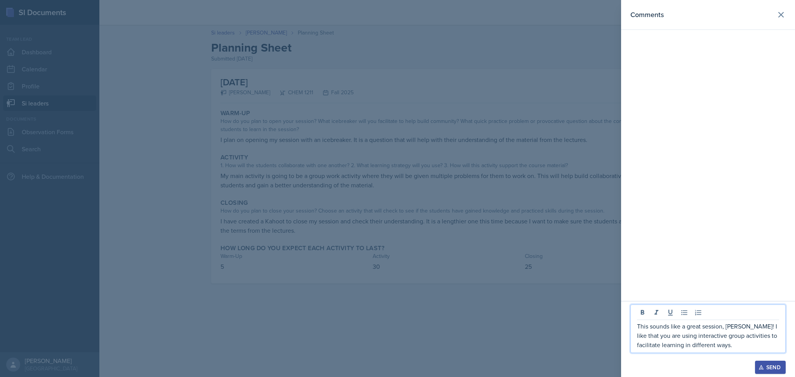
click at [676, 339] on p "This sounds like a great session, [PERSON_NAME]! I like that you are using inte…" at bounding box center [708, 336] width 142 height 28
click at [737, 341] on p "This sounds like a great session, [PERSON_NAME]! I like that you are using both…" at bounding box center [708, 336] width 142 height 28
click at [737, 337] on p "This sounds like a great session, [PERSON_NAME]! I like that you are using both…" at bounding box center [708, 336] width 142 height 28
click at [767, 348] on p "This sounds like a great session, [PERSON_NAME]! I like that you are using both…" at bounding box center [708, 331] width 142 height 37
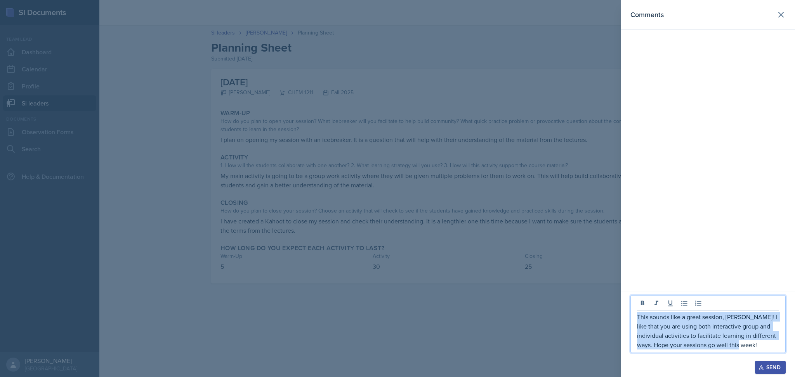
drag, startPoint x: 748, startPoint y: 348, endPoint x: 636, endPoint y: 318, distance: 116.0
click at [636, 318] on div "This sounds like a great session, [PERSON_NAME]! I like that you are using both…" at bounding box center [708, 324] width 155 height 58
copy p "This sounds like a great session, [PERSON_NAME]! I like that you are using both…"
click at [775, 367] on div "Send" at bounding box center [770, 368] width 21 height 6
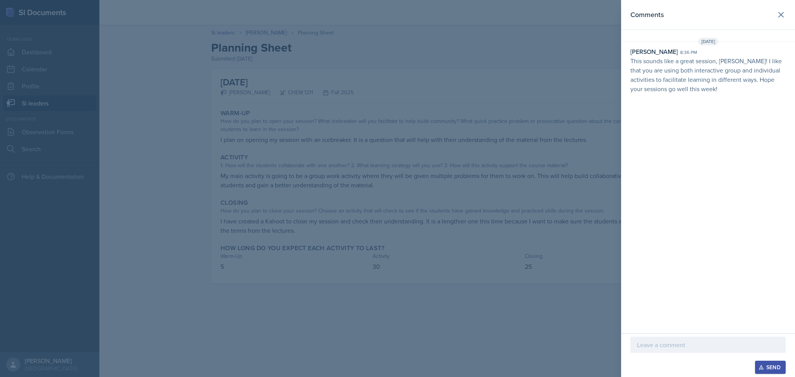
click at [577, 173] on div at bounding box center [397, 188] width 795 height 377
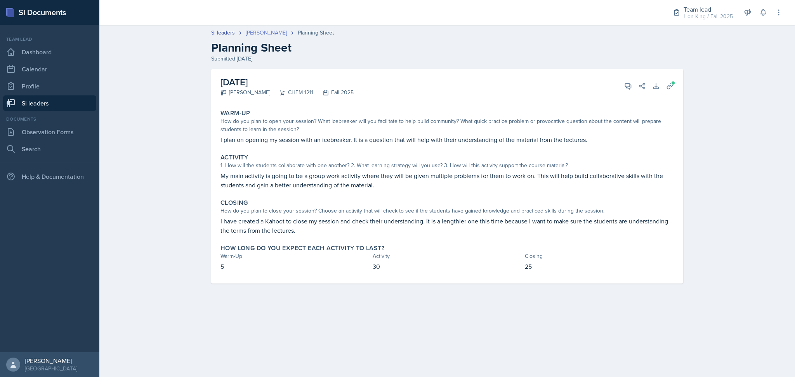
click at [253, 30] on link "[PERSON_NAME]" at bounding box center [266, 33] width 41 height 8
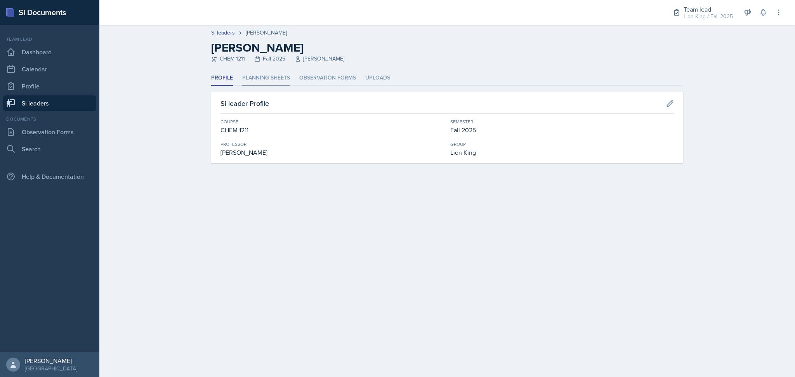
click at [263, 82] on li "Planning Sheets" at bounding box center [266, 78] width 48 height 15
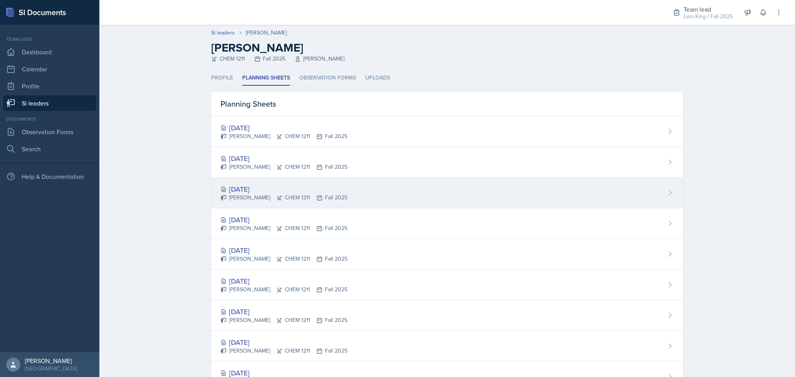
click at [313, 186] on div "[DATE]" at bounding box center [284, 189] width 127 height 10
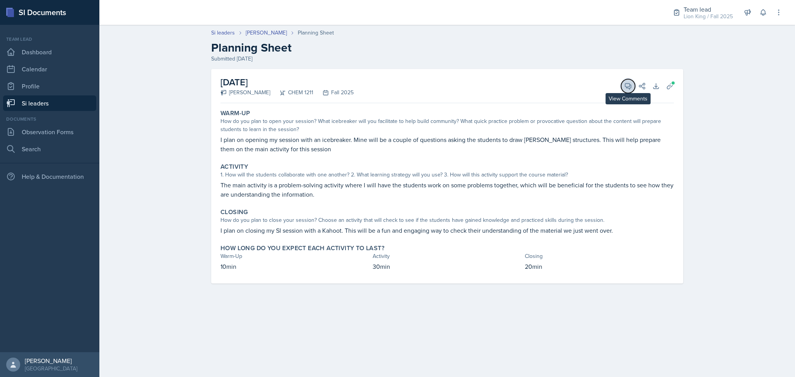
click at [628, 88] on icon at bounding box center [628, 86] width 6 height 6
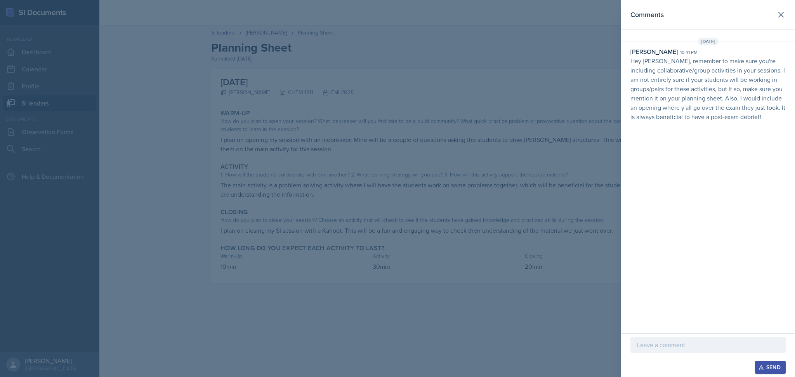
click at [193, 137] on div at bounding box center [397, 188] width 795 height 377
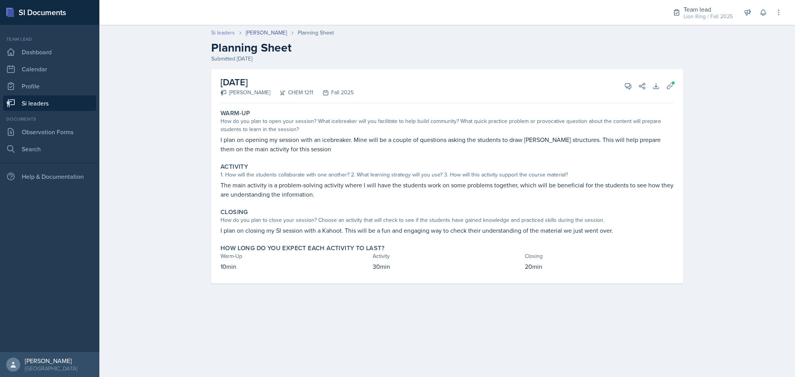
click at [224, 32] on link "Si leaders" at bounding box center [223, 33] width 24 height 8
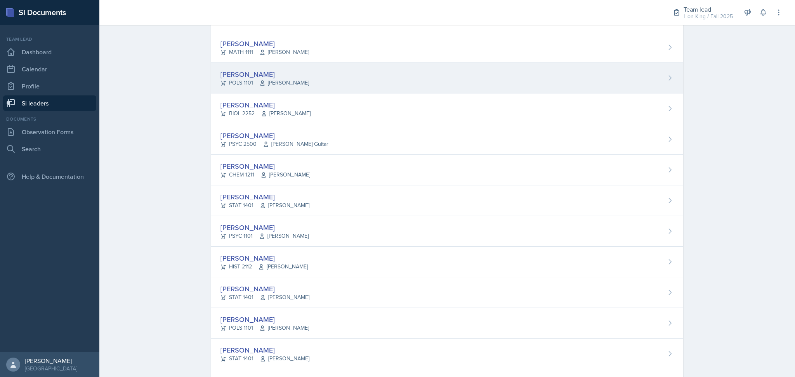
scroll to position [167, 0]
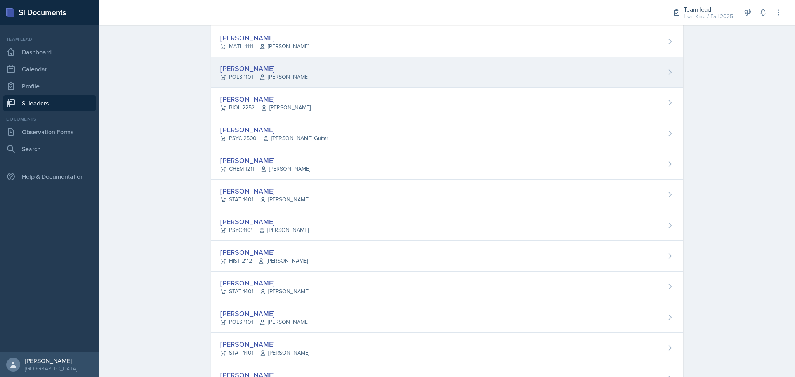
click at [324, 227] on div "[PERSON_NAME] PSYC 1101 [PERSON_NAME]" at bounding box center [447, 225] width 472 height 31
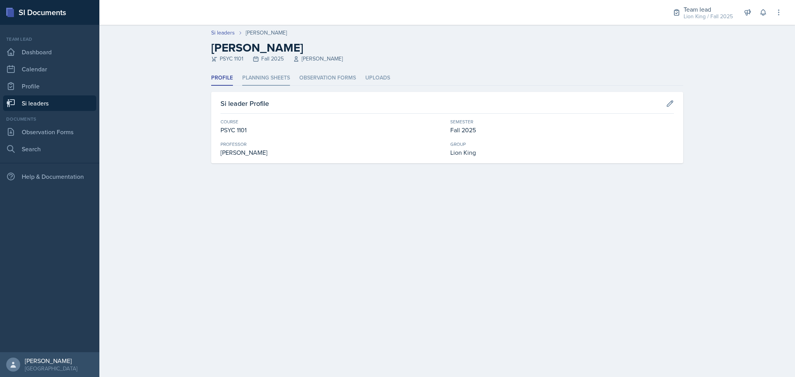
click at [268, 77] on li "Planning Sheets" at bounding box center [266, 78] width 48 height 15
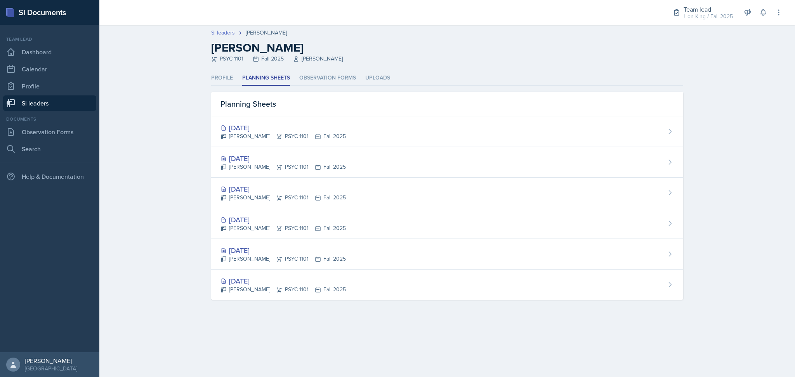
click at [224, 30] on link "Si leaders" at bounding box center [223, 33] width 24 height 8
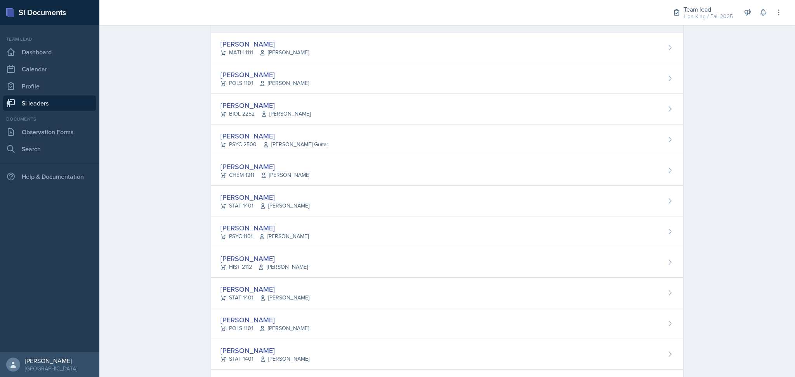
scroll to position [307, 0]
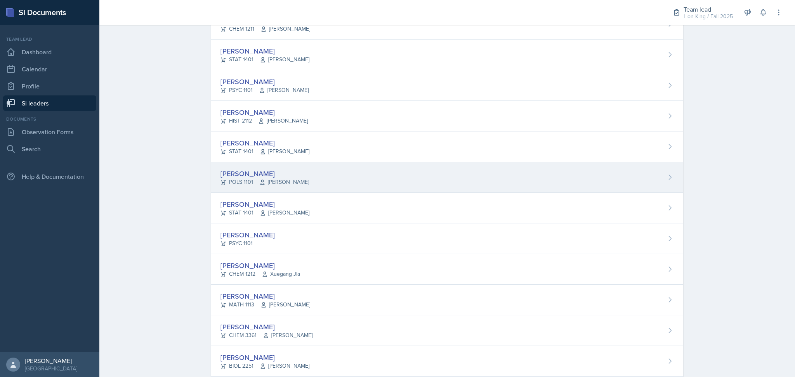
click at [304, 175] on div "[PERSON_NAME] POLS 1101 [PERSON_NAME]" at bounding box center [447, 177] width 472 height 31
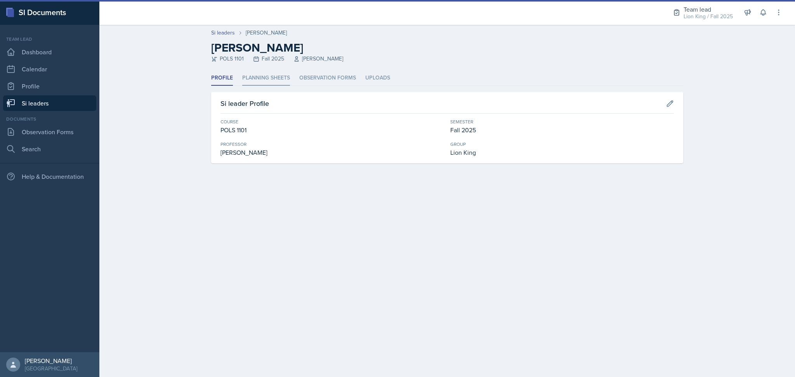
click at [278, 78] on li "Planning Sheets" at bounding box center [266, 78] width 48 height 15
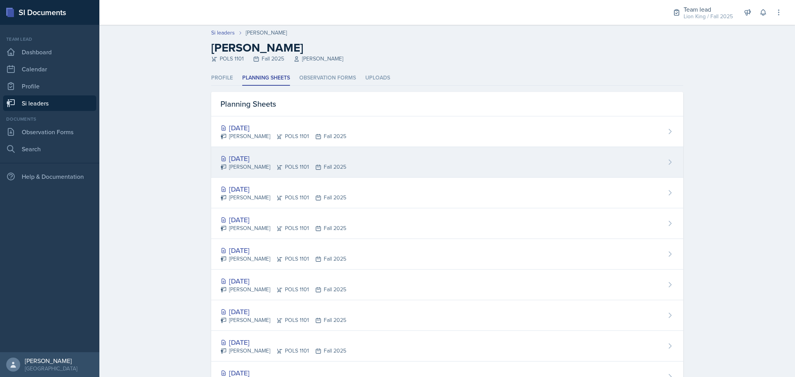
click at [306, 175] on div "[DATE] [PERSON_NAME] POLS 1101 Fall 2025" at bounding box center [447, 162] width 472 height 31
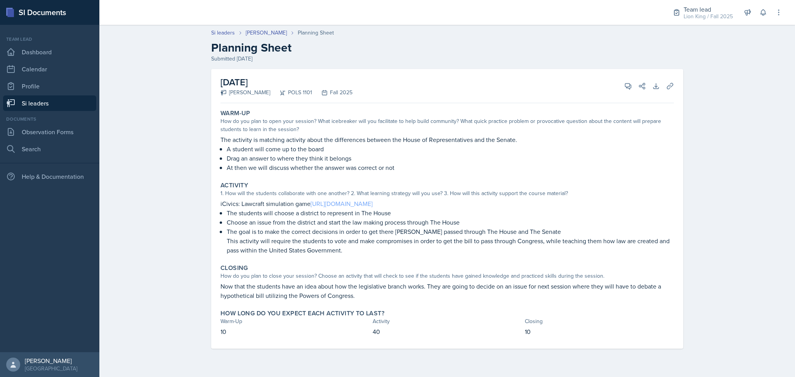
click at [373, 202] on link "[URL][DOMAIN_NAME]" at bounding box center [342, 204] width 62 height 9
click at [626, 87] on icon at bounding box center [628, 86] width 6 height 6
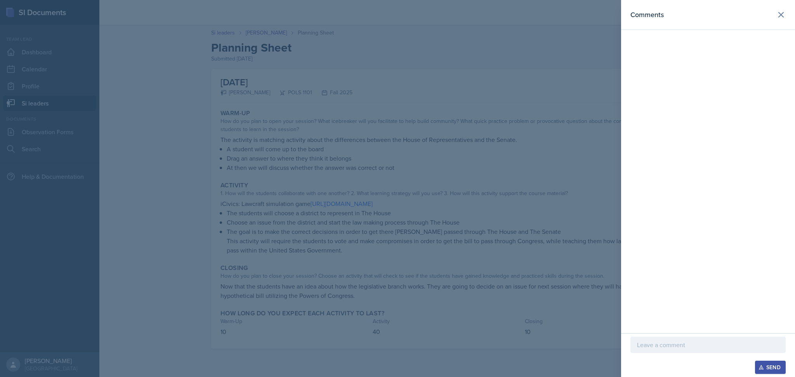
click at [657, 352] on div at bounding box center [708, 345] width 155 height 16
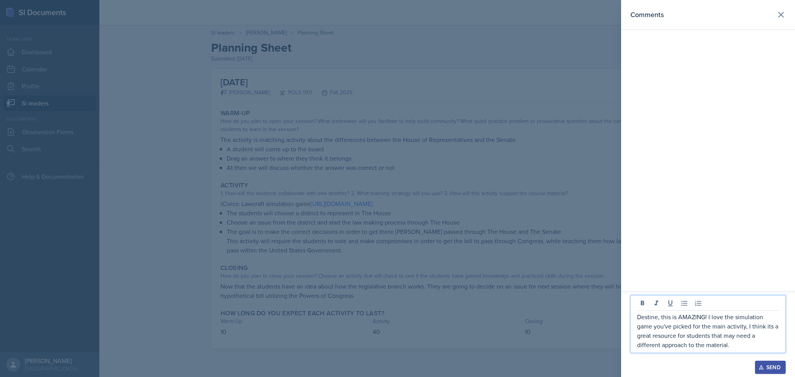
click at [707, 321] on p "Destine, this is AMAZING! I love the simulation game you've picked for the main…" at bounding box center [708, 331] width 142 height 37
click at [755, 344] on p "Destine, this is AMAZING! Your opener is a great way to check for understanding…" at bounding box center [708, 322] width 142 height 56
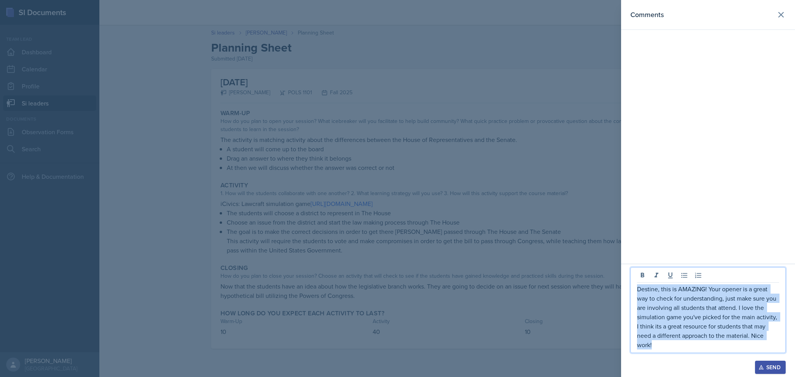
drag, startPoint x: 690, startPoint y: 349, endPoint x: 629, endPoint y: 291, distance: 83.8
click at [629, 291] on div "Destine, this is AMAZING! Your opener is a great way to check for understanding…" at bounding box center [708, 320] width 174 height 113
copy p "Destine, this is AMAZING! Your opener is a great way to check for understanding…"
click at [780, 367] on div "Send" at bounding box center [770, 368] width 21 height 6
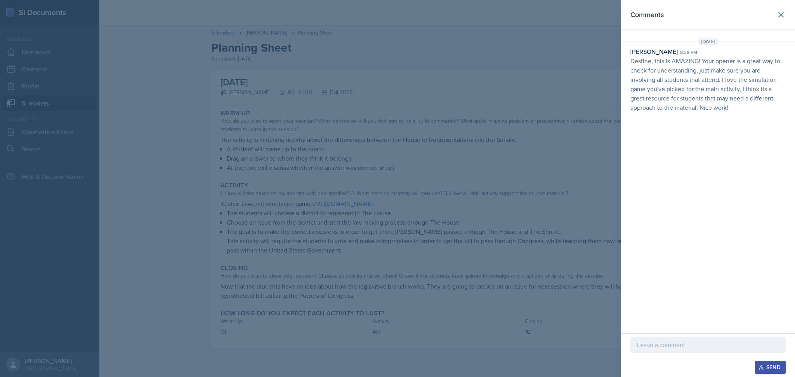
click at [383, 205] on div at bounding box center [397, 188] width 795 height 377
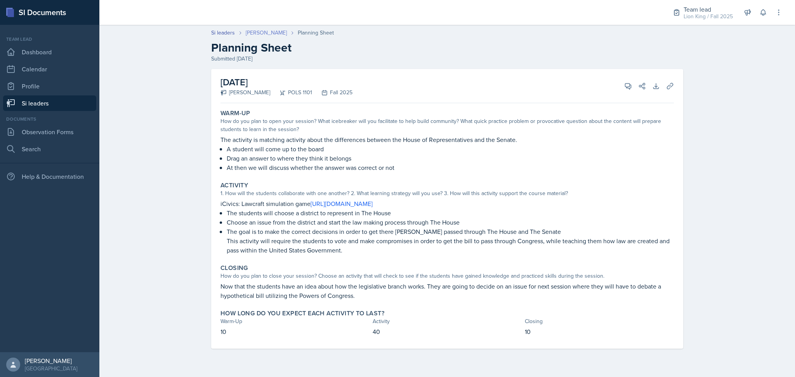
click at [269, 33] on link "[PERSON_NAME]" at bounding box center [266, 33] width 41 height 8
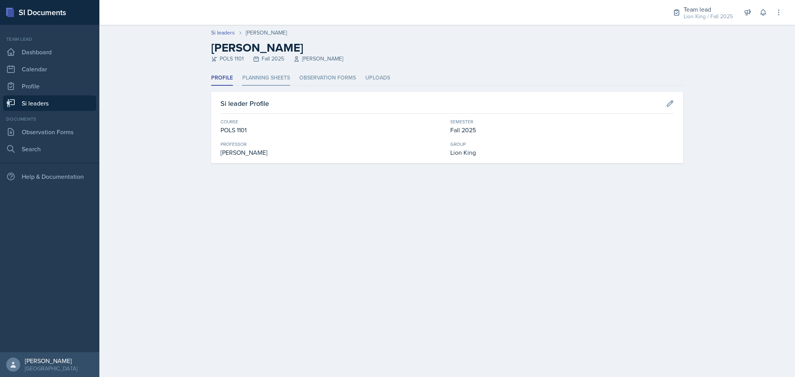
click at [272, 78] on li "Planning Sheets" at bounding box center [266, 78] width 48 height 15
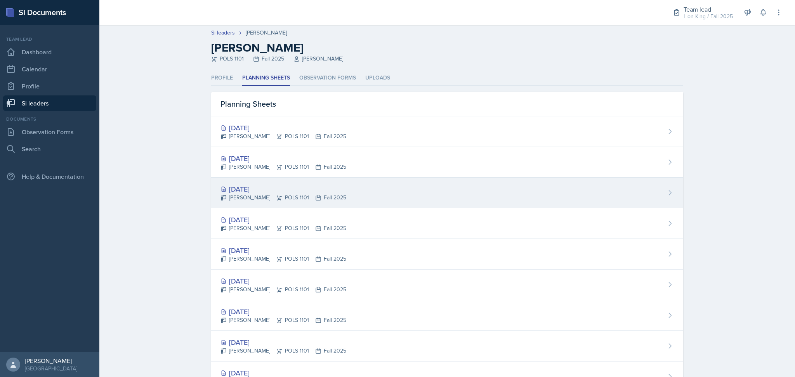
click at [345, 189] on div "[DATE] [PERSON_NAME] POLS 1101 Fall 2025" at bounding box center [447, 193] width 472 height 31
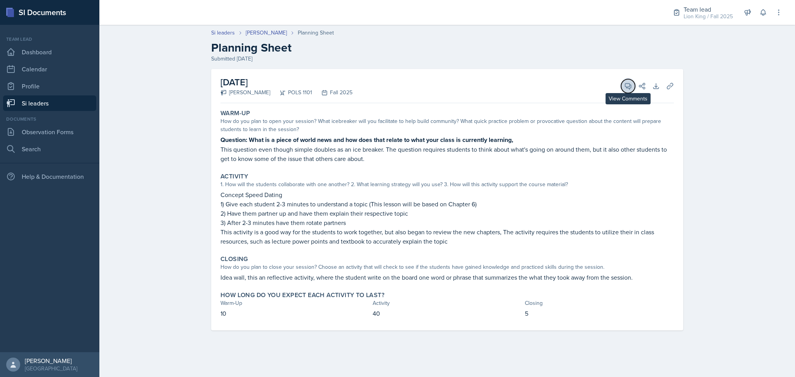
click at [630, 88] on icon at bounding box center [628, 86] width 6 height 6
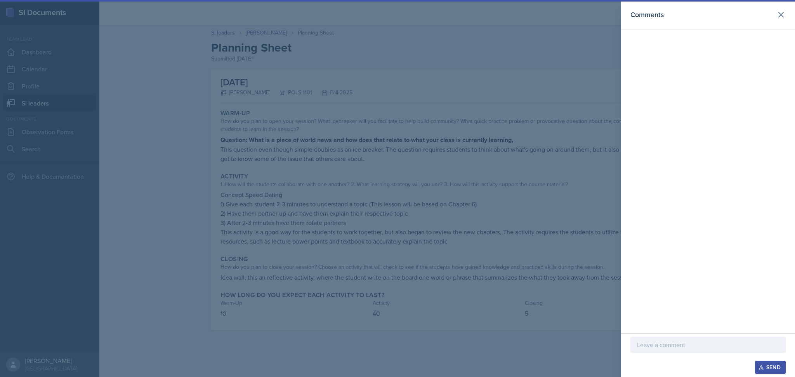
click at [416, 122] on div at bounding box center [397, 188] width 795 height 377
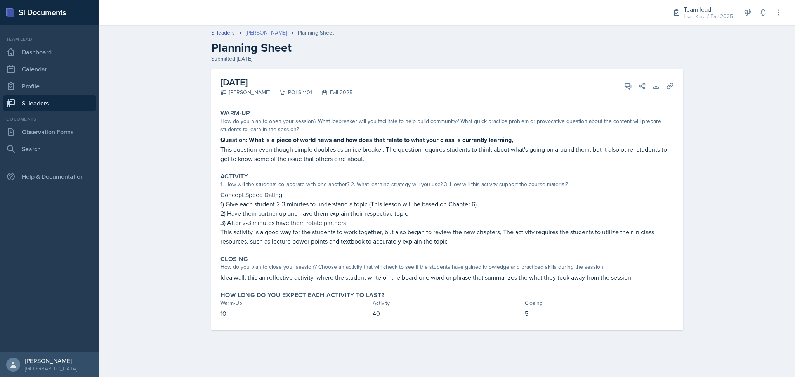
click at [252, 35] on link "[PERSON_NAME]" at bounding box center [266, 33] width 41 height 8
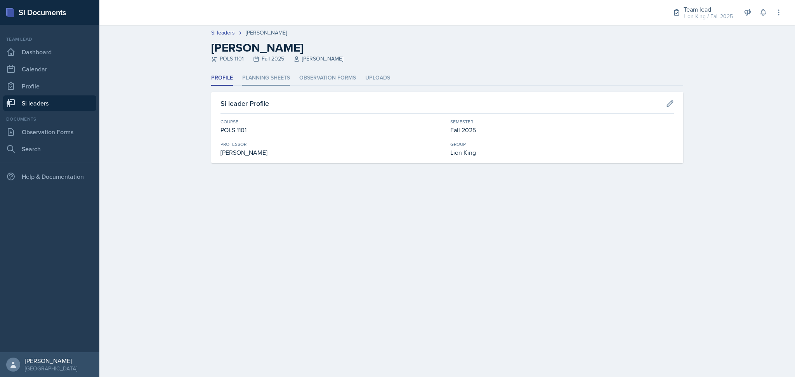
click at [264, 77] on li "Planning Sheets" at bounding box center [266, 78] width 48 height 15
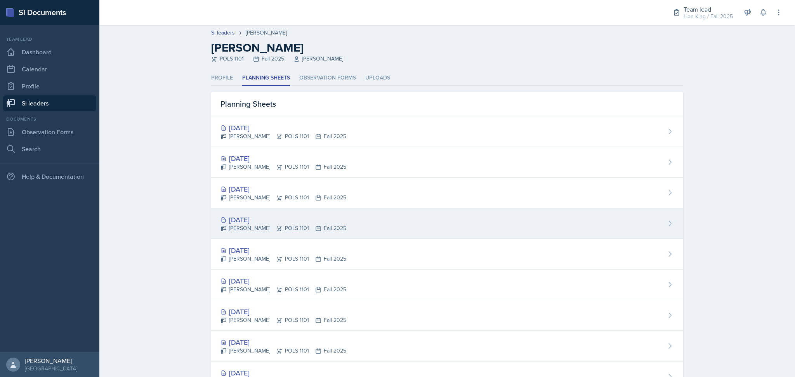
click at [315, 222] on div "[DATE]" at bounding box center [284, 220] width 126 height 10
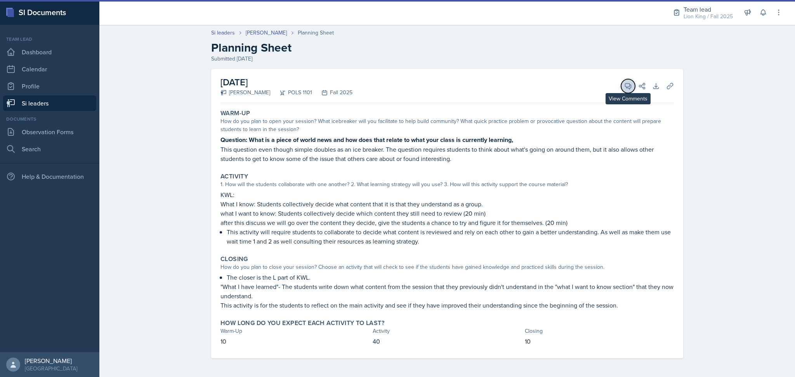
click at [629, 84] on span at bounding box center [631, 84] width 4 height 4
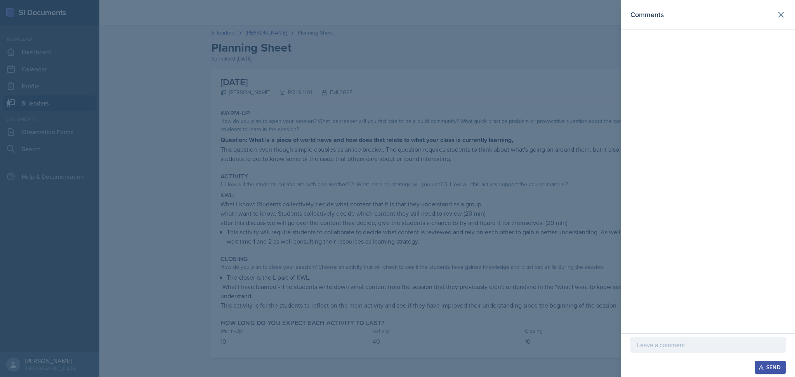
click at [468, 83] on div at bounding box center [397, 188] width 795 height 377
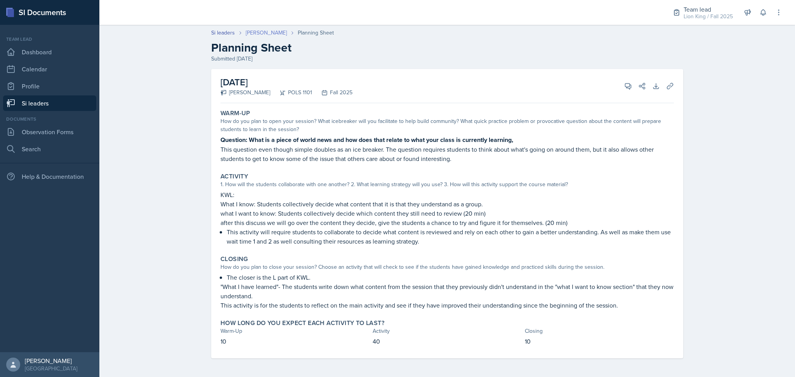
click at [270, 31] on link "[PERSON_NAME]" at bounding box center [266, 33] width 41 height 8
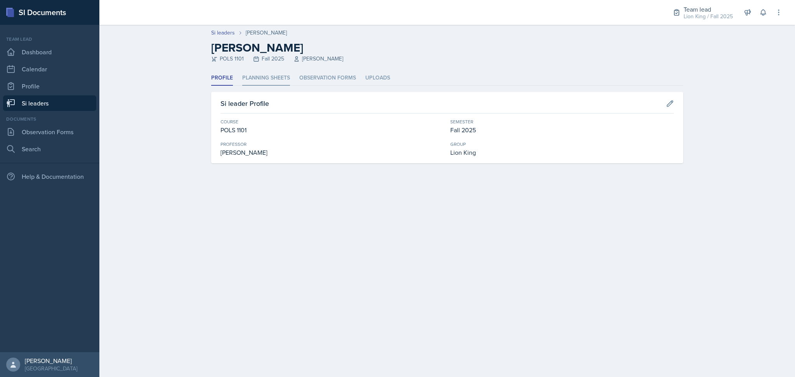
click at [257, 82] on li "Planning Sheets" at bounding box center [266, 78] width 48 height 15
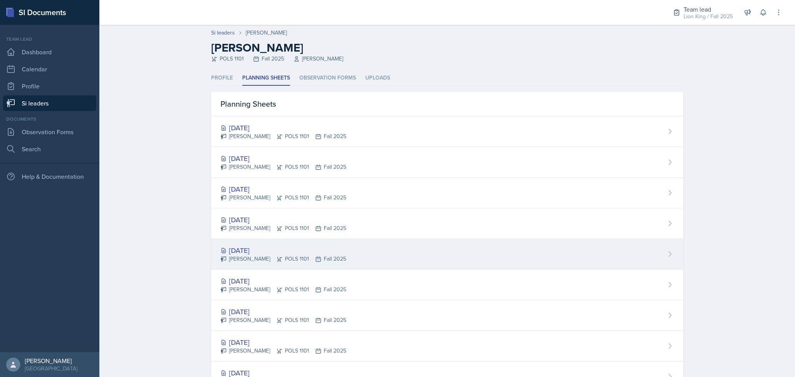
click at [297, 262] on div "[PERSON_NAME] POLS 1101 Fall 2025" at bounding box center [284, 259] width 126 height 8
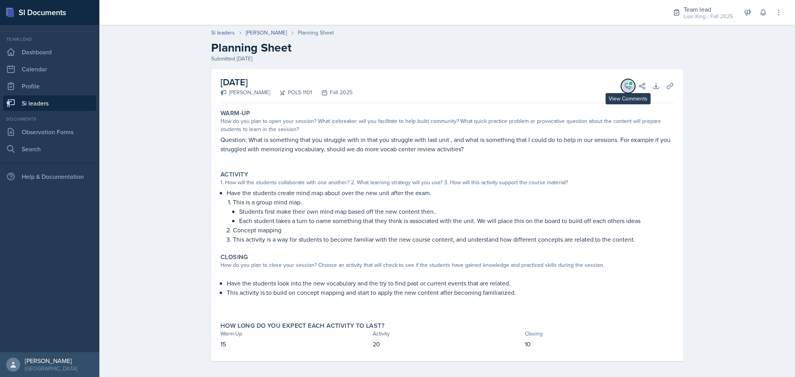
click at [625, 83] on icon at bounding box center [628, 86] width 6 height 6
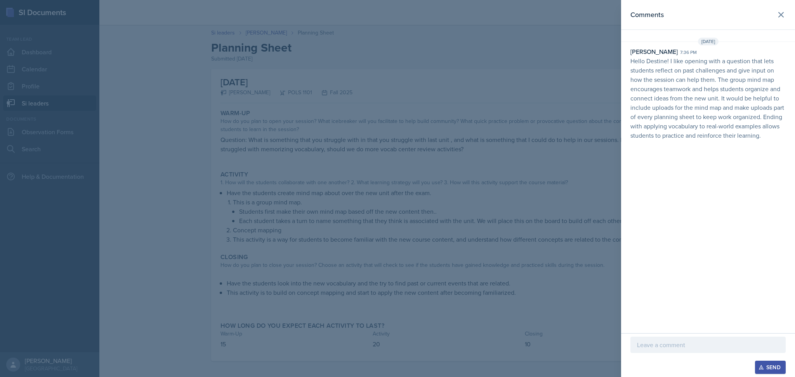
click at [485, 83] on div at bounding box center [397, 188] width 795 height 377
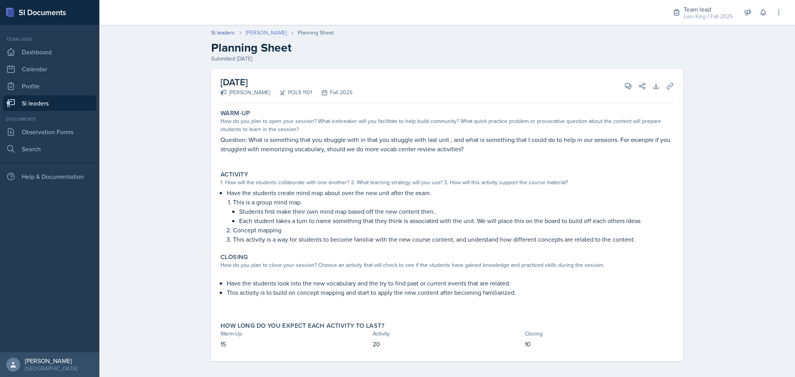
click at [263, 34] on link "[PERSON_NAME]" at bounding box center [266, 33] width 41 height 8
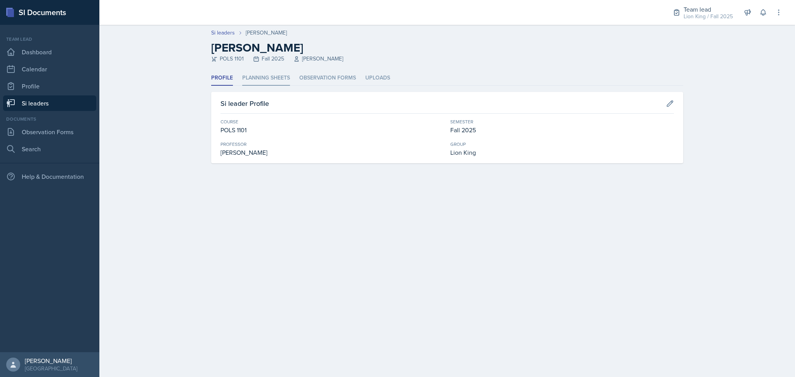
click at [264, 78] on li "Planning Sheets" at bounding box center [266, 78] width 48 height 15
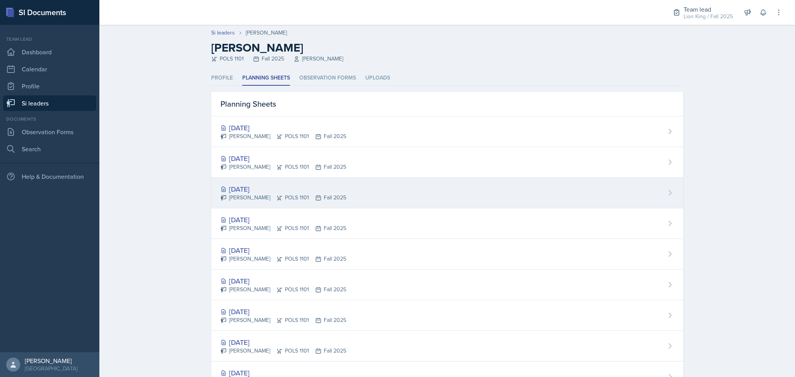
scroll to position [72, 0]
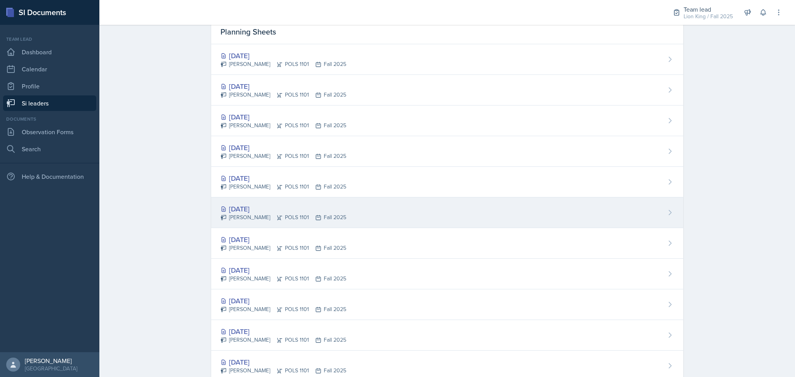
click at [328, 211] on div "[DATE]" at bounding box center [284, 209] width 126 height 10
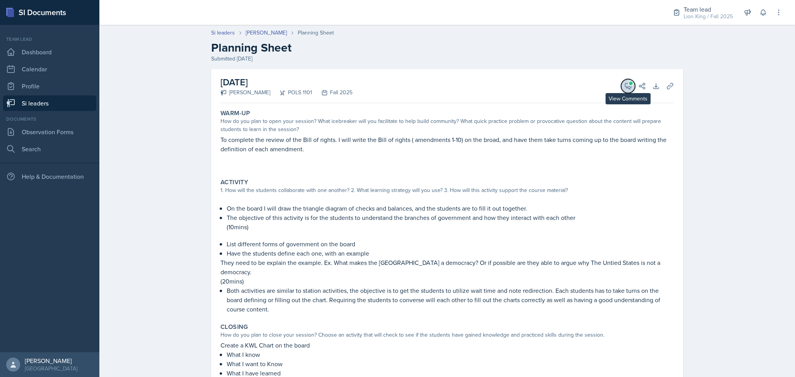
click at [626, 86] on icon at bounding box center [628, 86] width 8 height 8
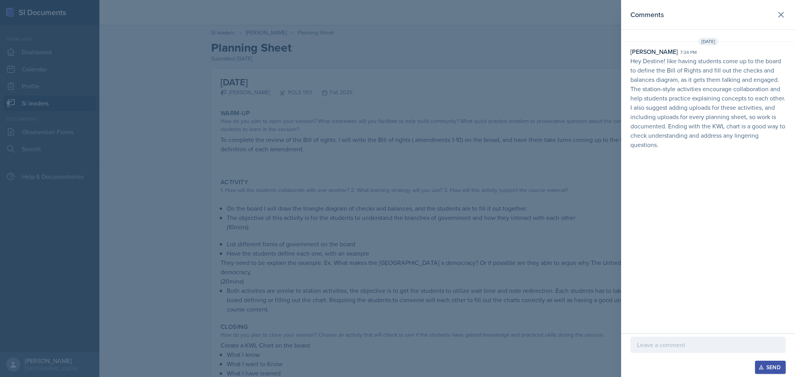
click at [473, 137] on div at bounding box center [397, 188] width 795 height 377
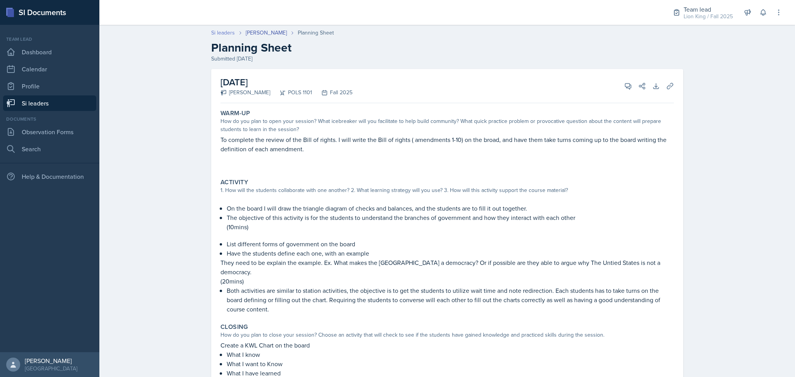
click at [225, 31] on link "Si leaders" at bounding box center [223, 33] width 24 height 8
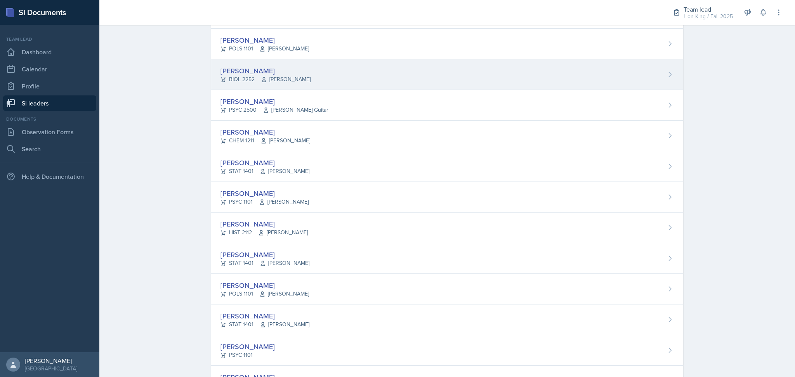
scroll to position [197, 0]
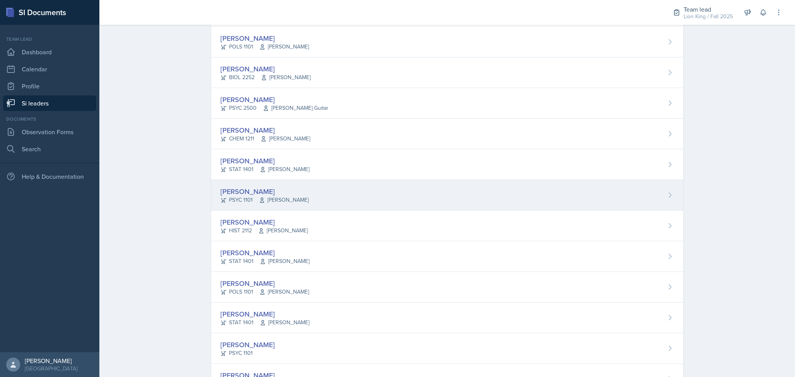
click at [321, 205] on div "[PERSON_NAME] PSYC 1101 [PERSON_NAME]" at bounding box center [447, 195] width 472 height 31
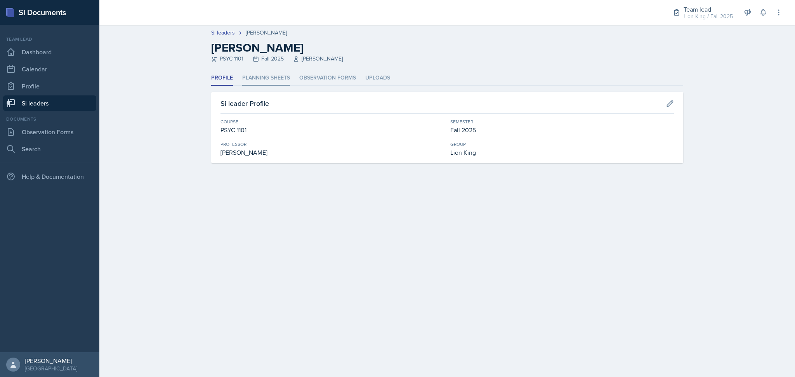
click at [270, 80] on li "Planning Sheets" at bounding box center [266, 78] width 48 height 15
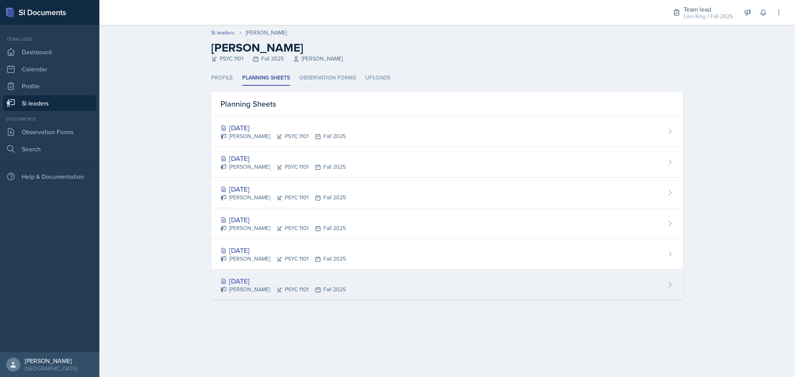
click at [340, 282] on div "[DATE]" at bounding box center [283, 281] width 125 height 10
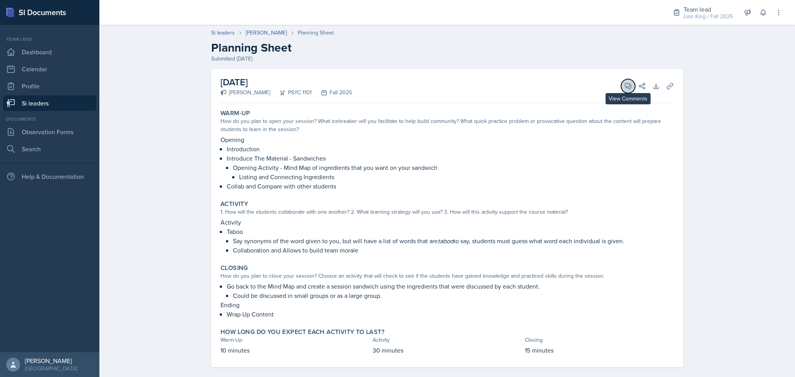
click at [626, 86] on icon at bounding box center [628, 86] width 6 height 6
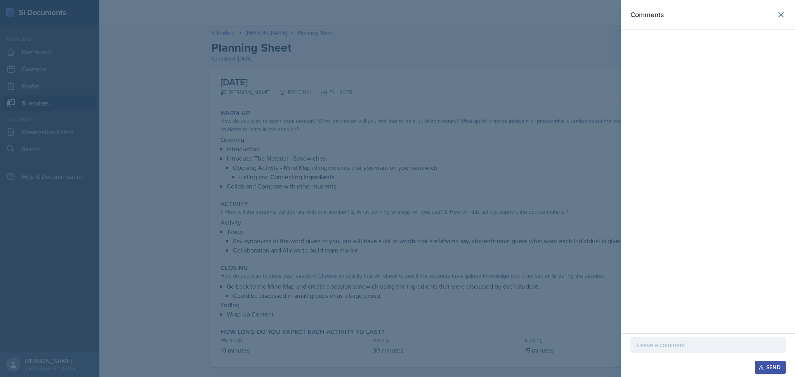
click at [415, 92] on div at bounding box center [397, 188] width 795 height 377
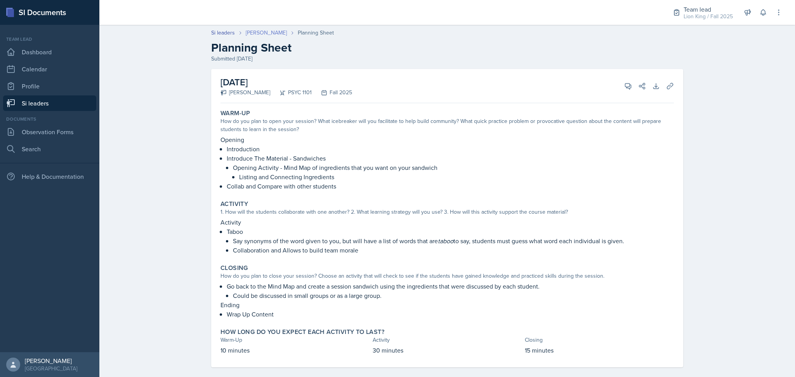
click at [252, 35] on link "[PERSON_NAME]" at bounding box center [266, 33] width 41 height 8
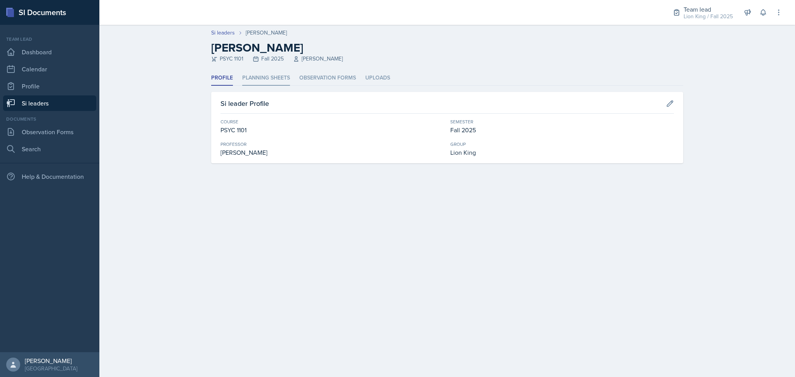
click at [280, 73] on li "Planning Sheets" at bounding box center [266, 78] width 48 height 15
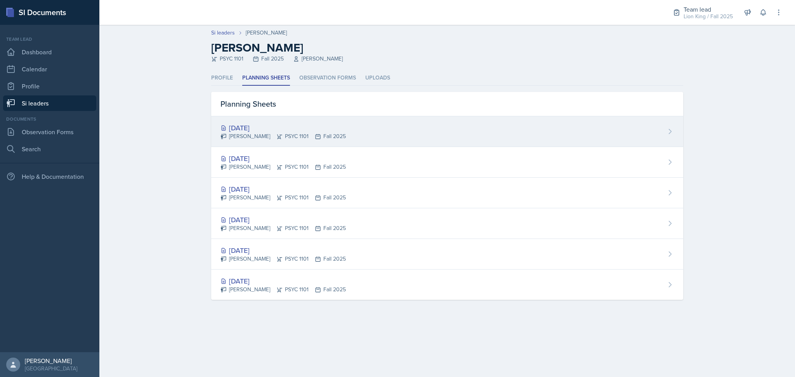
click at [330, 128] on div "[DATE]" at bounding box center [283, 128] width 125 height 10
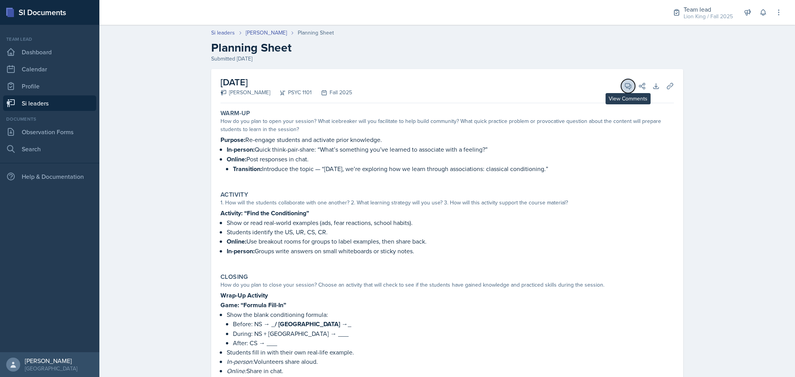
click at [624, 84] on icon at bounding box center [628, 86] width 8 height 8
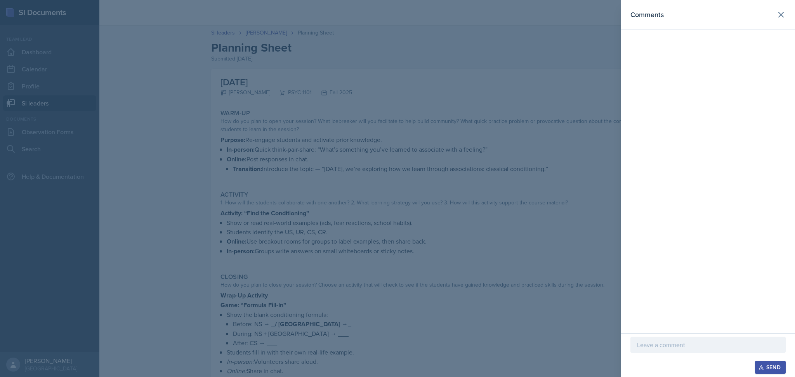
click at [467, 145] on div at bounding box center [397, 188] width 795 height 377
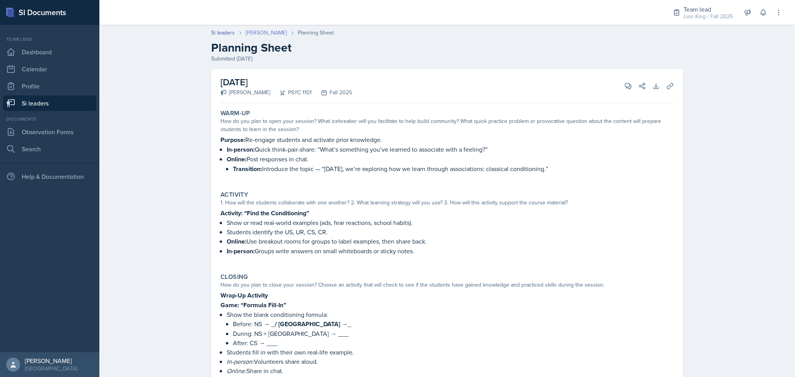
click at [265, 35] on link "[PERSON_NAME]" at bounding box center [266, 33] width 41 height 8
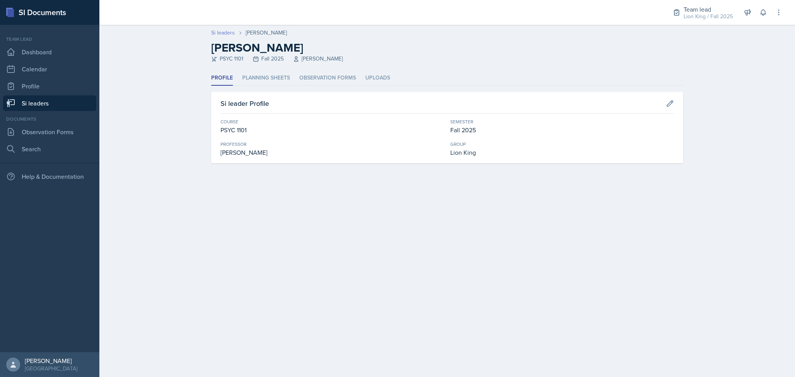
click at [220, 30] on link "Si leaders" at bounding box center [223, 33] width 24 height 8
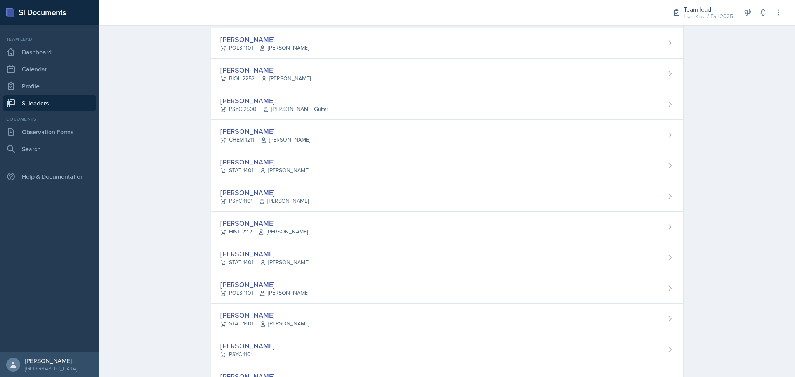
scroll to position [326, 0]
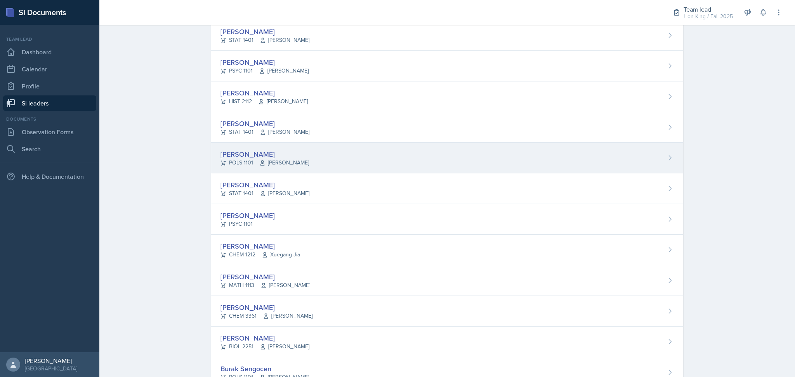
click at [289, 157] on div "[PERSON_NAME]" at bounding box center [265, 154] width 89 height 10
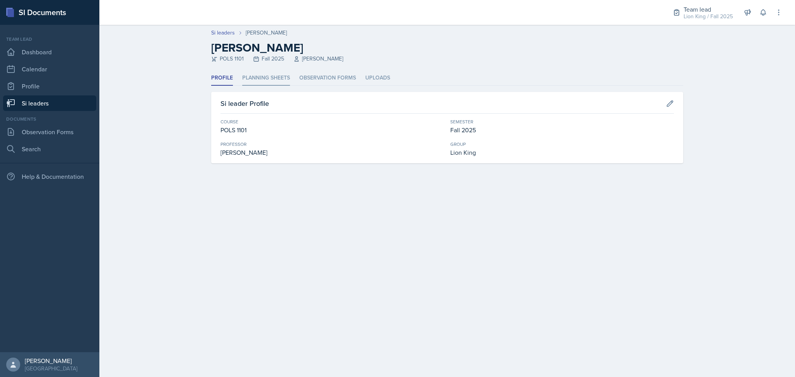
click at [266, 82] on li "Planning Sheets" at bounding box center [266, 78] width 48 height 15
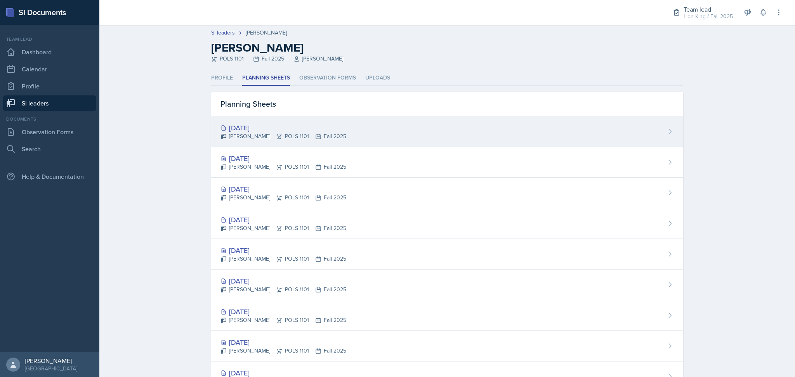
click at [300, 132] on div "[PERSON_NAME] POLS 1101 Fall 2025" at bounding box center [284, 136] width 126 height 8
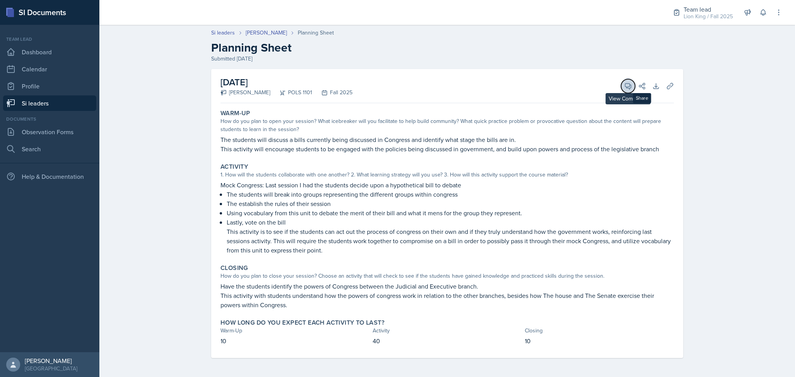
click at [629, 87] on icon at bounding box center [628, 86] width 6 height 6
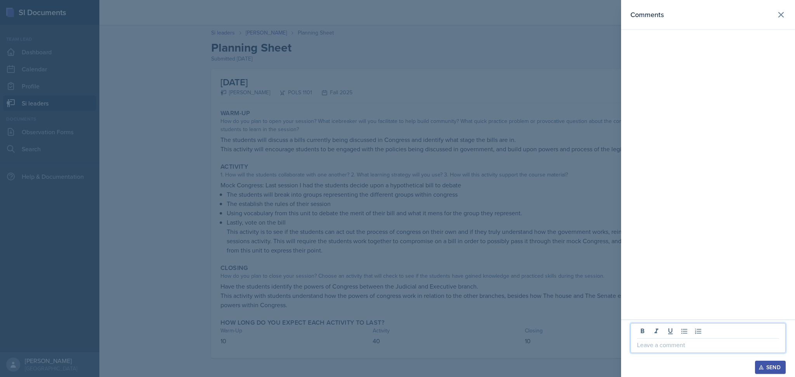
click at [681, 344] on p at bounding box center [708, 345] width 142 height 9
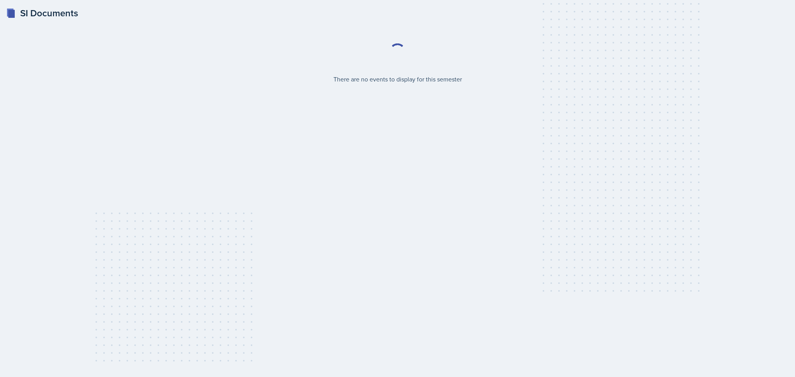
select select "2bed604d-1099-4043-b1bc-2365e8740244"
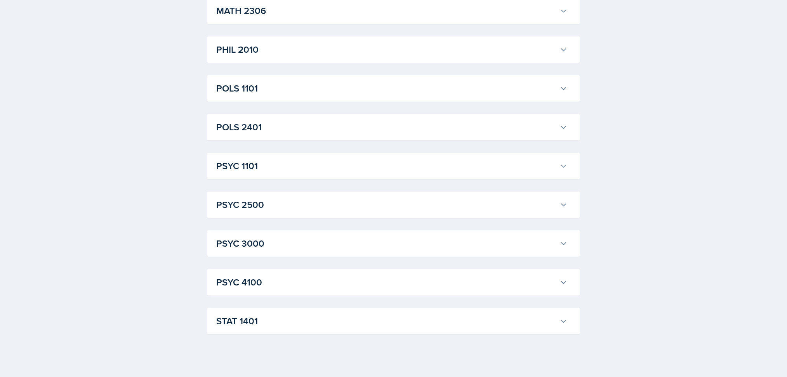
scroll to position [1004, 0]
click at [276, 204] on h3 "PSYC 2500" at bounding box center [387, 205] width 340 height 14
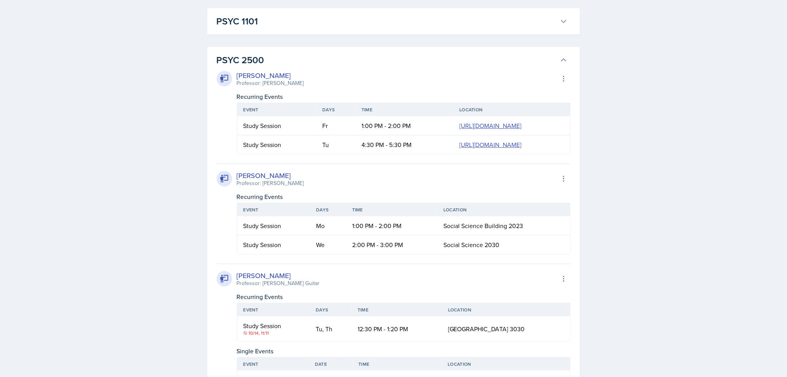
scroll to position [1324, 0]
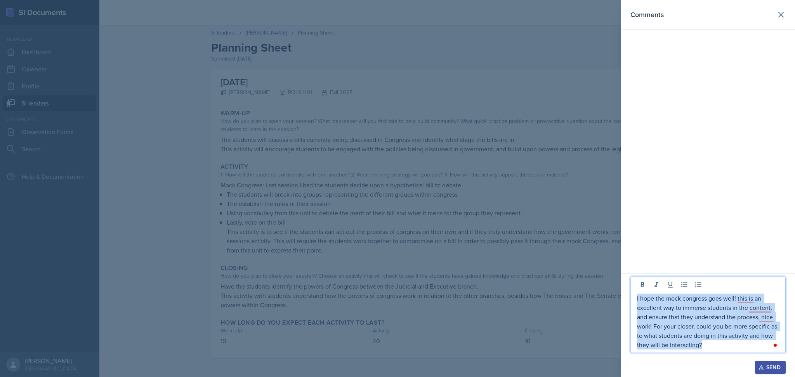
drag, startPoint x: 723, startPoint y: 351, endPoint x: 628, endPoint y: 295, distance: 109.8
click at [628, 295] on div "I hope the mock congress goes well! this is an excellent way to immerse student…" at bounding box center [708, 325] width 174 height 104
copy p "I hope the mock congress goes well! this is an excellent way to immerse student…"
click at [775, 367] on div "Send" at bounding box center [770, 368] width 21 height 6
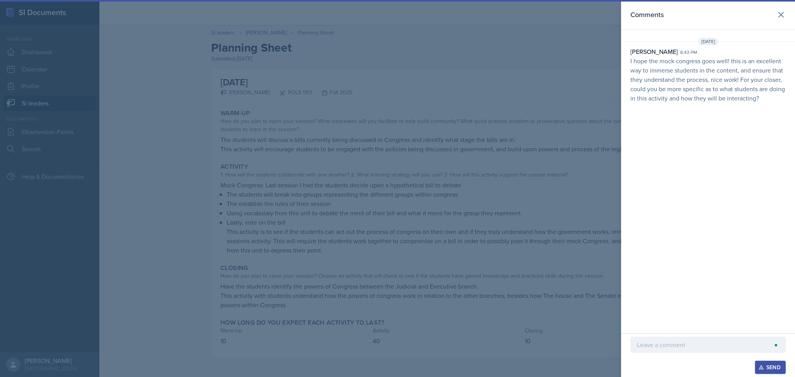
click at [514, 152] on div at bounding box center [397, 188] width 795 height 377
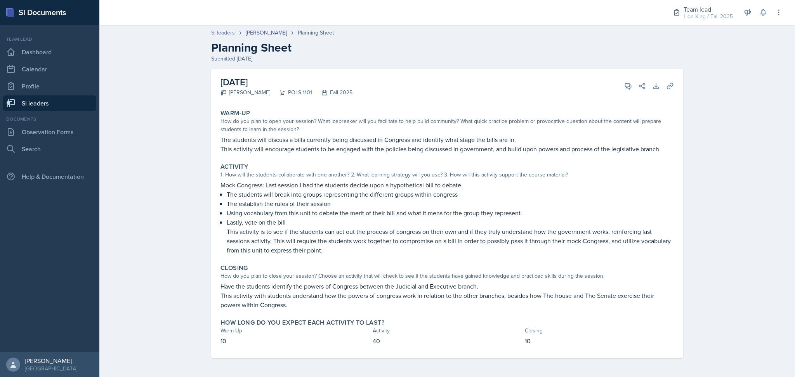
click at [227, 31] on link "Si leaders" at bounding box center [223, 33] width 24 height 8
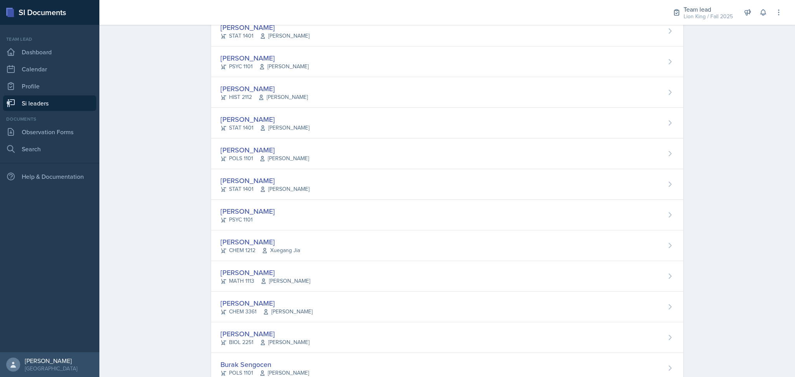
scroll to position [331, 0]
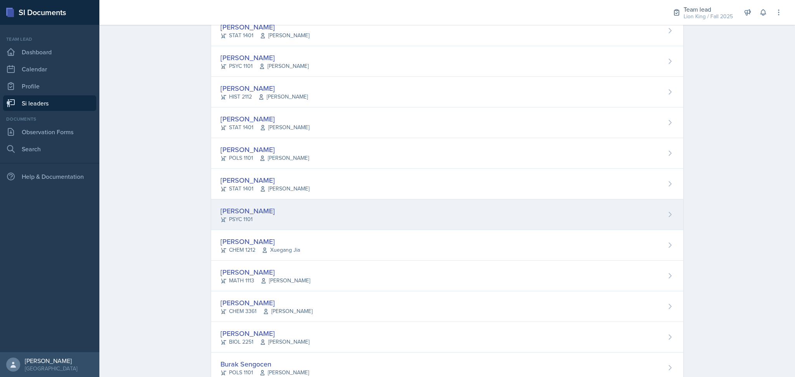
click at [319, 214] on div "Lauretta Martin PSYC 1101" at bounding box center [447, 215] width 472 height 31
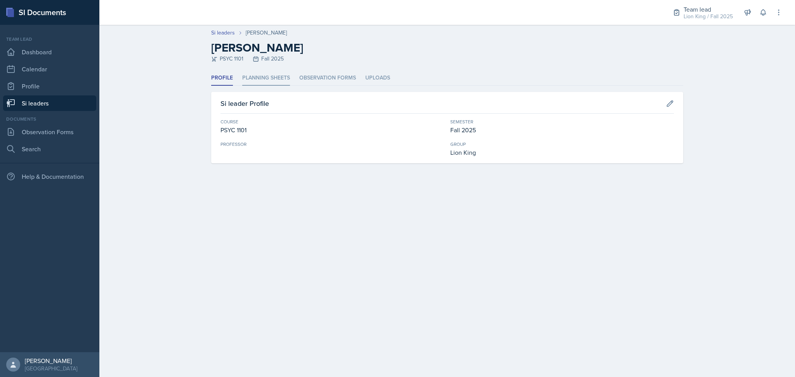
click at [272, 76] on li "Planning Sheets" at bounding box center [266, 78] width 48 height 15
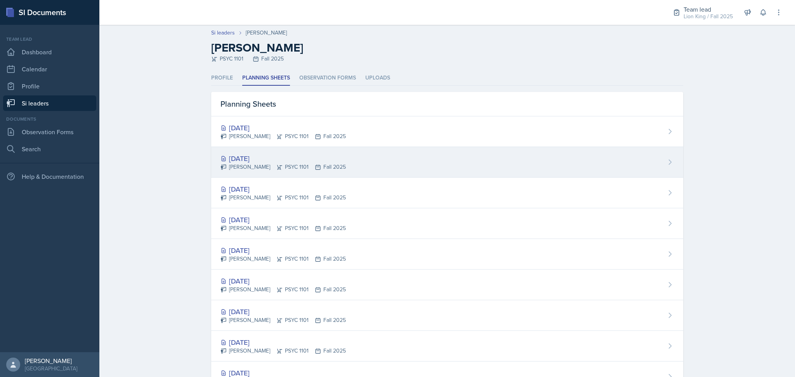
click at [343, 154] on div "Oct 13th, 2025 Lauretta Martin PSYC 1101 Fall 2025" at bounding box center [447, 162] width 472 height 31
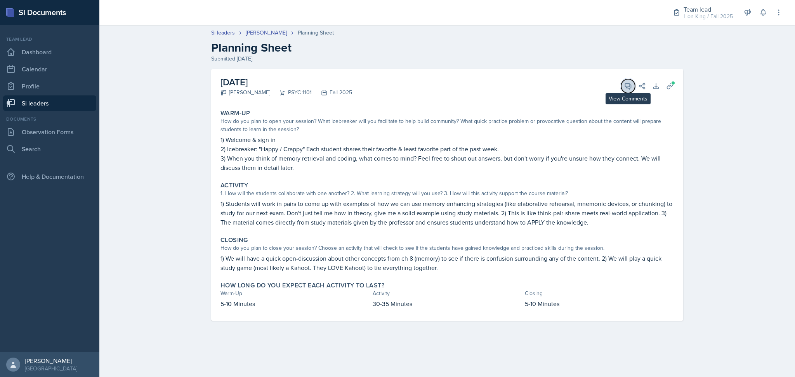
click at [621, 86] on button "View Comments" at bounding box center [628, 86] width 14 height 14
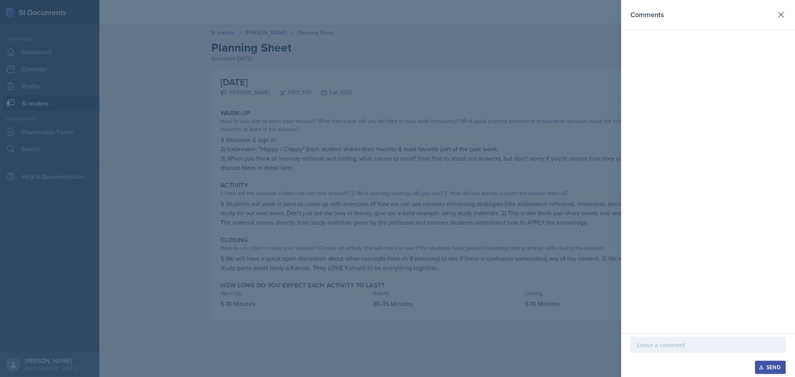
click at [679, 348] on p at bounding box center [708, 345] width 142 height 9
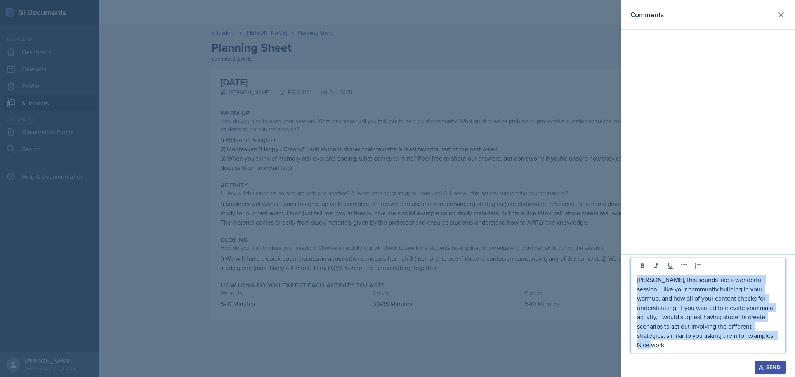
drag, startPoint x: 751, startPoint y: 347, endPoint x: 634, endPoint y: 288, distance: 130.6
click at [634, 288] on div "Lauretta, this sounds like a wonderful session! I like your community building …" at bounding box center [708, 305] width 155 height 95
copy p "Lauretta, this sounds like a wonderful session! I like your community building …"
click at [747, 345] on p "Lauretta, this sounds like a wonderful session! I like your community building …" at bounding box center [708, 312] width 142 height 75
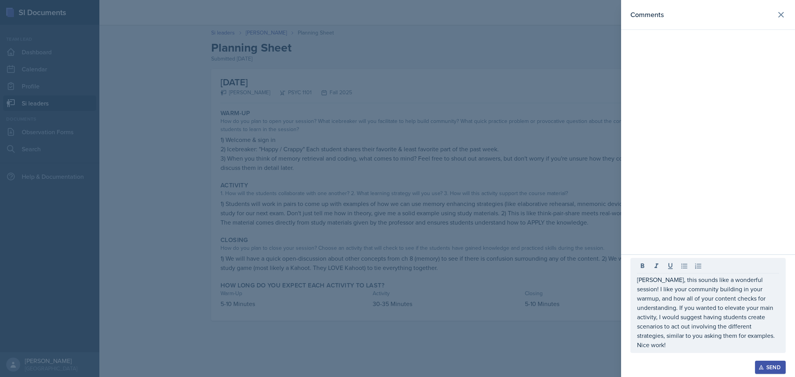
click at [772, 367] on div "Send" at bounding box center [770, 368] width 21 height 6
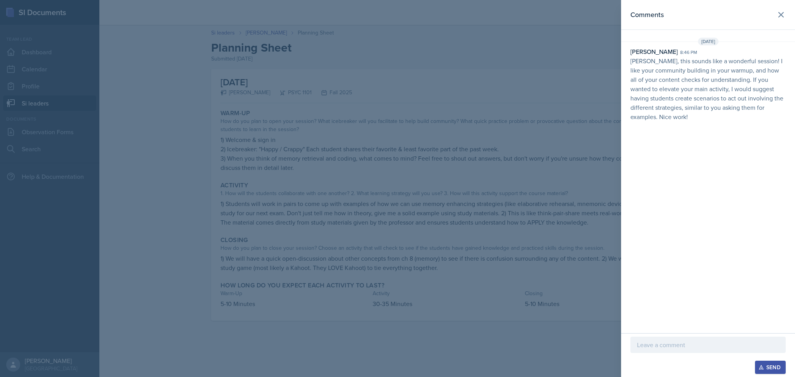
click at [349, 137] on div at bounding box center [397, 188] width 795 height 377
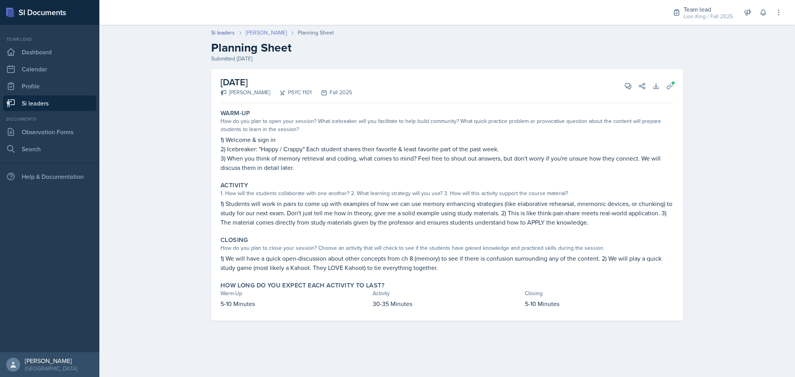
click at [266, 33] on link "[PERSON_NAME]" at bounding box center [266, 33] width 41 height 8
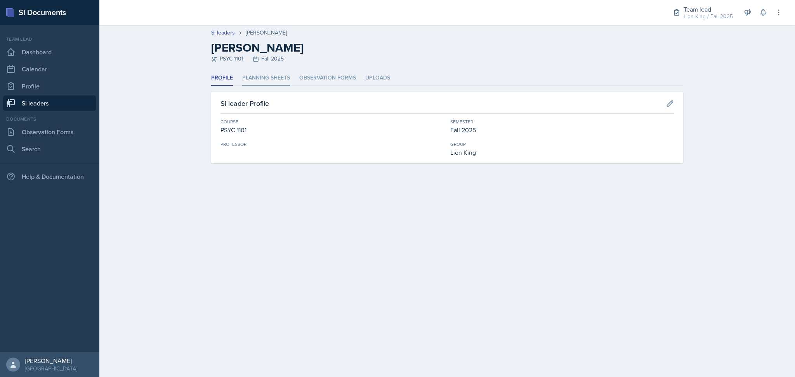
click at [280, 78] on li "Planning Sheets" at bounding box center [266, 78] width 48 height 15
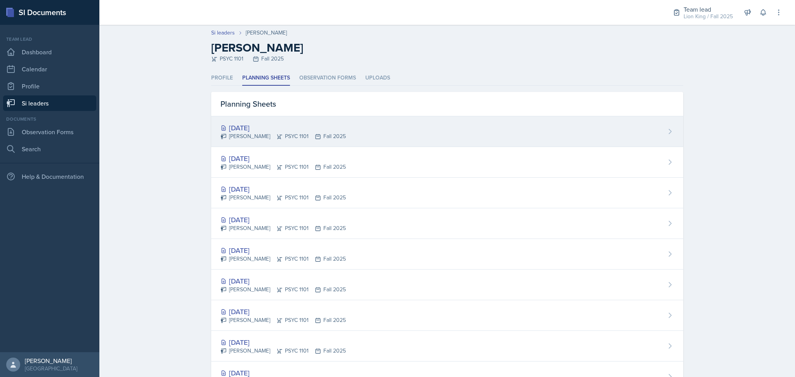
click at [314, 127] on div "[DATE]" at bounding box center [283, 128] width 125 height 10
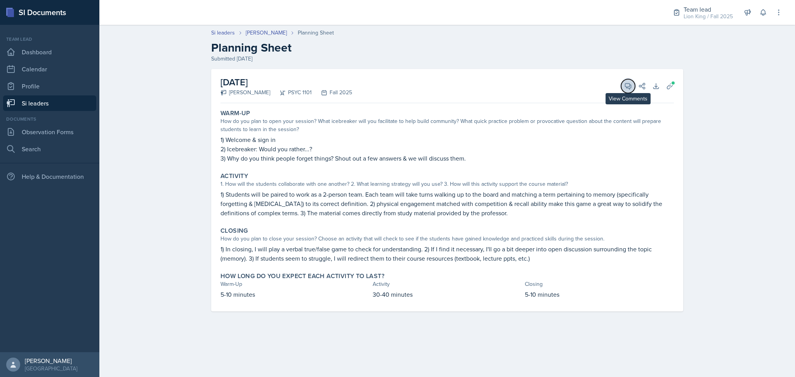
click at [629, 83] on icon at bounding box center [628, 86] width 8 height 8
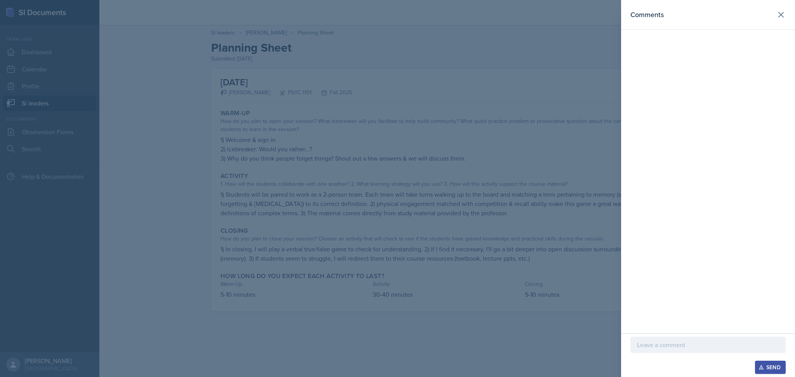
click at [674, 341] on p at bounding box center [708, 345] width 142 height 9
click at [768, 339] on p "Once again, a great plan! I like that you are using different collaboration tec…" at bounding box center [708, 336] width 142 height 28
click at [707, 349] on p "Once again, a great plan! I like that you are using different collaboration tec…" at bounding box center [708, 336] width 142 height 28
click at [772, 336] on p "Once again, a great plan! I like that you are using different collaboration tec…" at bounding box center [708, 336] width 142 height 28
click at [721, 351] on div "Once again, a great plan! I like that you are using different collaboration tec…" at bounding box center [708, 329] width 155 height 49
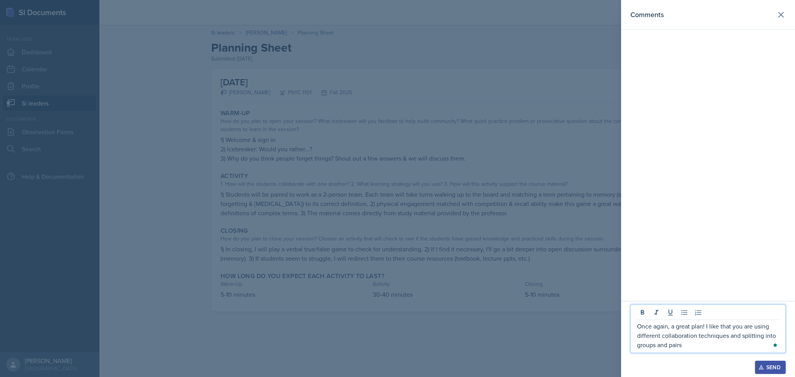
click at [697, 346] on p "Once again, a great plan! I like that you are using different collaboration tec…" at bounding box center [708, 336] width 142 height 28
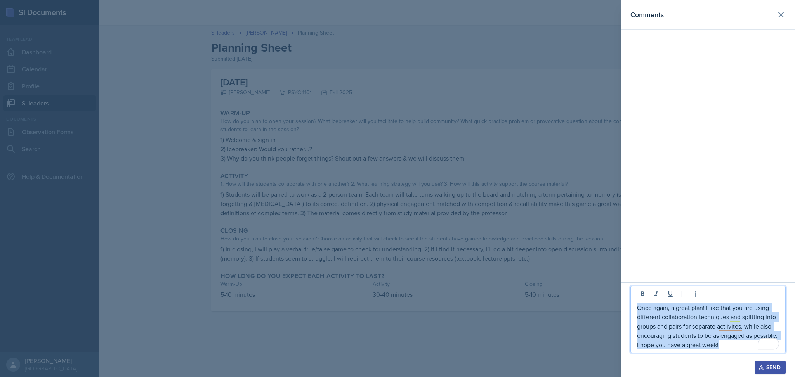
drag, startPoint x: 752, startPoint y: 345, endPoint x: 627, endPoint y: 309, distance: 130.1
click at [627, 309] on div "Once again, a great plan! I like that you are using different collaboration tec…" at bounding box center [708, 330] width 174 height 95
copy p "Once again, a great plan! I like that you are using different collaboration tec…"
click at [762, 365] on icon "button" at bounding box center [761, 367] width 5 height 5
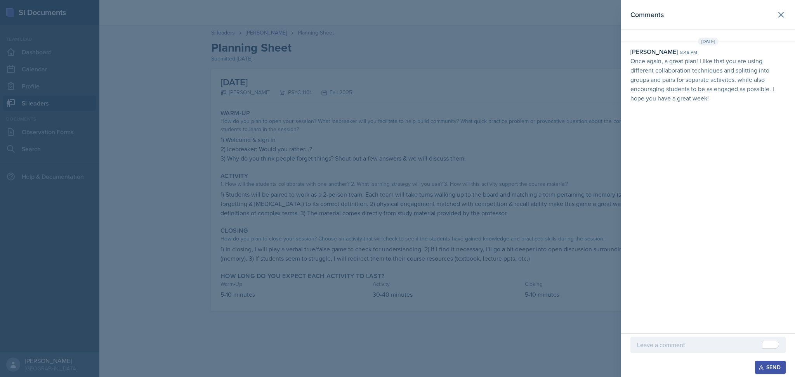
click at [577, 236] on div at bounding box center [397, 188] width 795 height 377
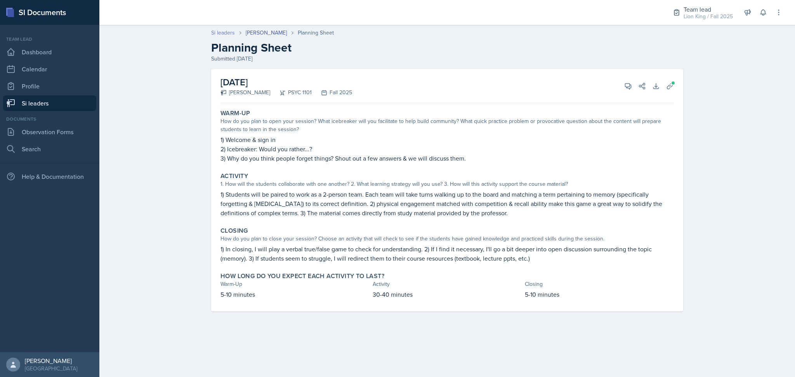
click at [229, 33] on link "Si leaders" at bounding box center [223, 33] width 24 height 8
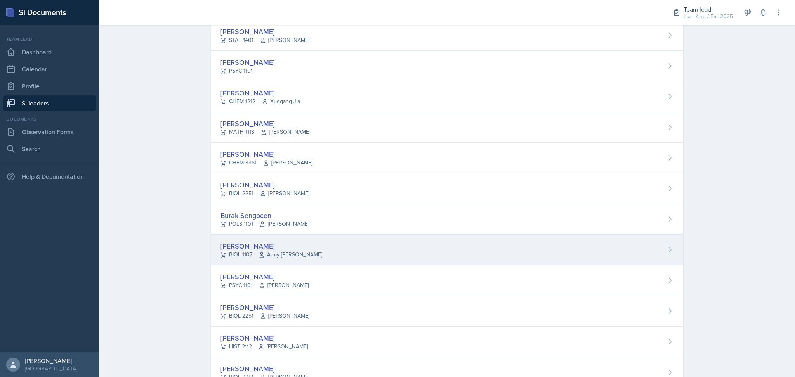
scroll to position [480, 0]
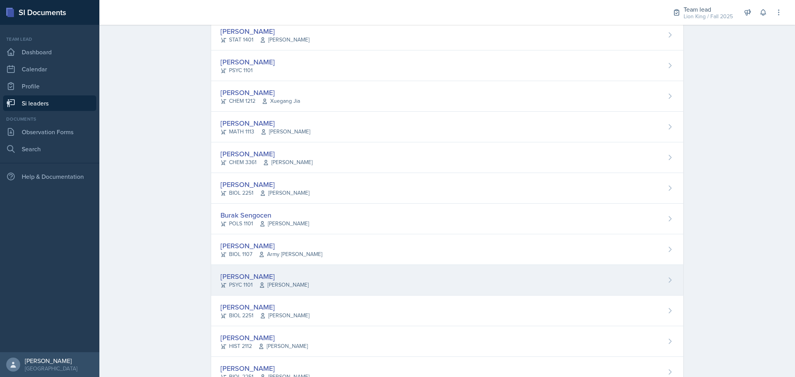
click at [309, 277] on div "Jared Stewart PSYC 1101 Andrew Blalock" at bounding box center [447, 280] width 472 height 31
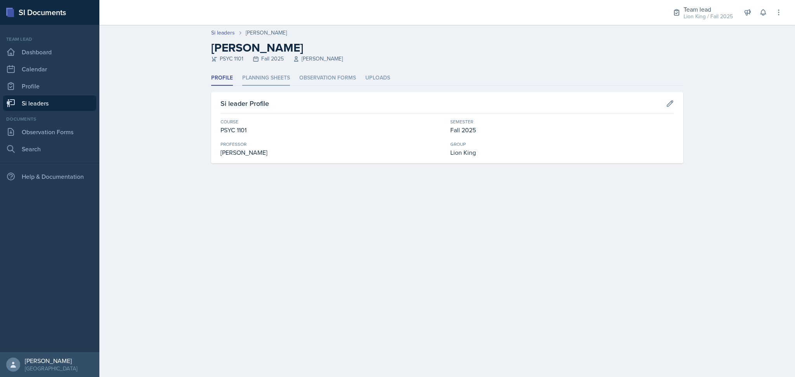
click at [262, 80] on li "Planning Sheets" at bounding box center [266, 78] width 48 height 15
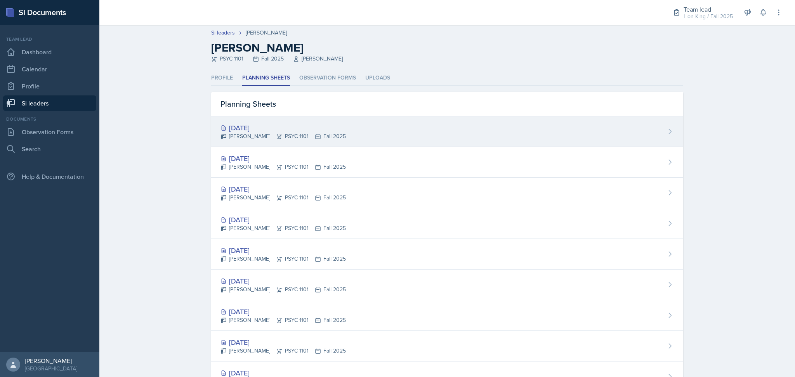
click at [299, 136] on div "Jared Stewart PSYC 1101 Fall 2025" at bounding box center [283, 136] width 125 height 8
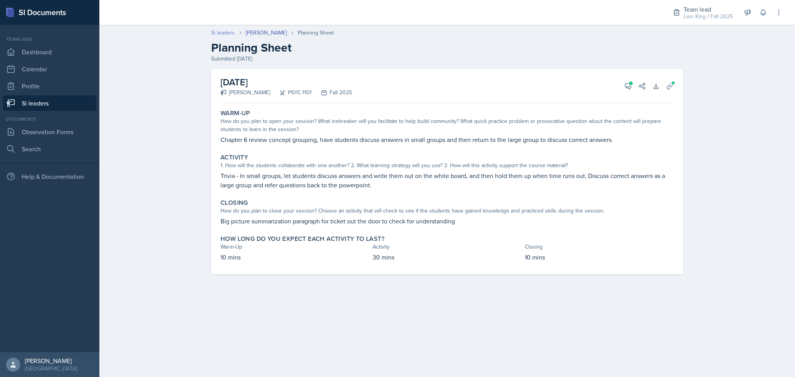
click at [219, 31] on link "Si leaders" at bounding box center [223, 33] width 24 height 8
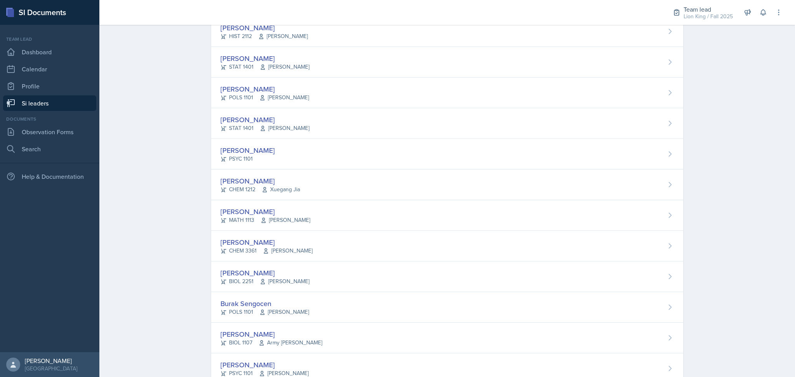
scroll to position [539, 0]
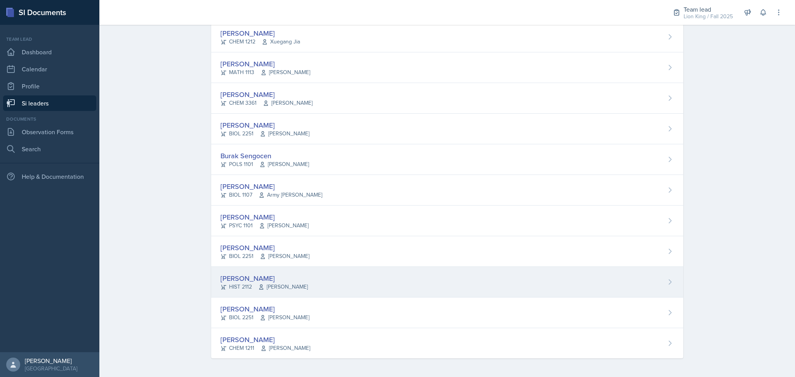
click at [333, 280] on div "Jack Vickers HIST 2112 Irene Way" at bounding box center [447, 282] width 472 height 31
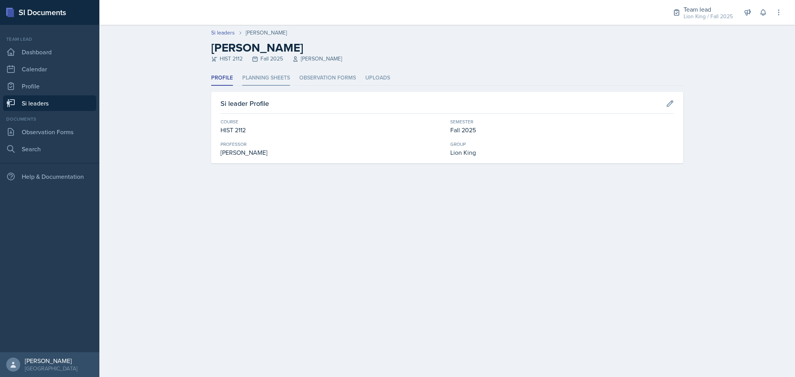
click at [274, 78] on li "Planning Sheets" at bounding box center [266, 78] width 48 height 15
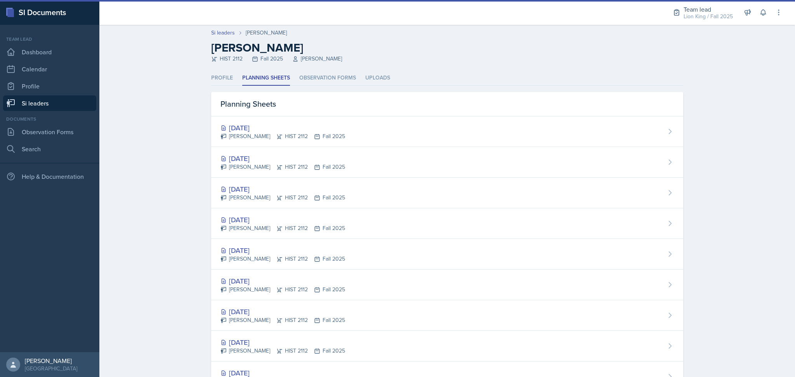
click at [340, 128] on div "Oct 13th, 2025 Jack Vickers HIST 2112 Fall 2025" at bounding box center [447, 131] width 472 height 31
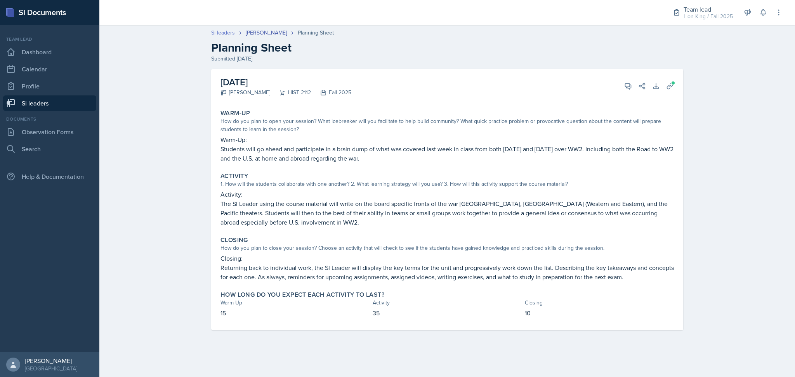
click at [228, 32] on link "Si leaders" at bounding box center [223, 33] width 24 height 8
